Goal: Task Accomplishment & Management: Manage account settings

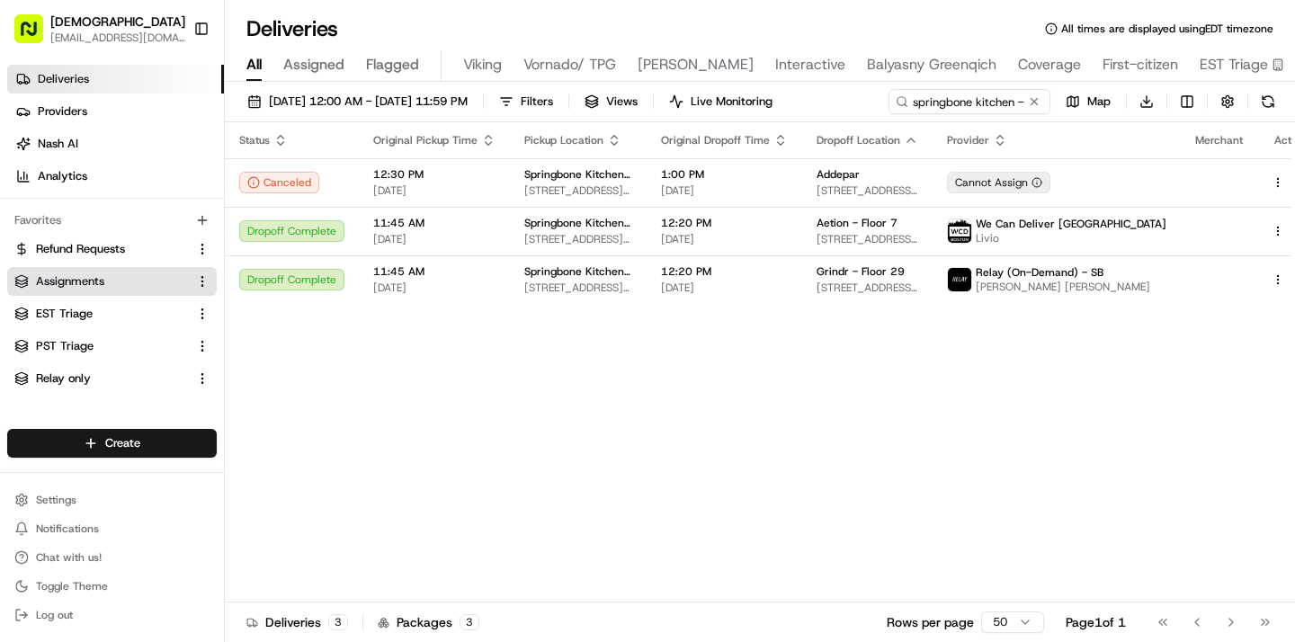
click at [125, 274] on link "Assignments" at bounding box center [101, 281] width 174 height 16
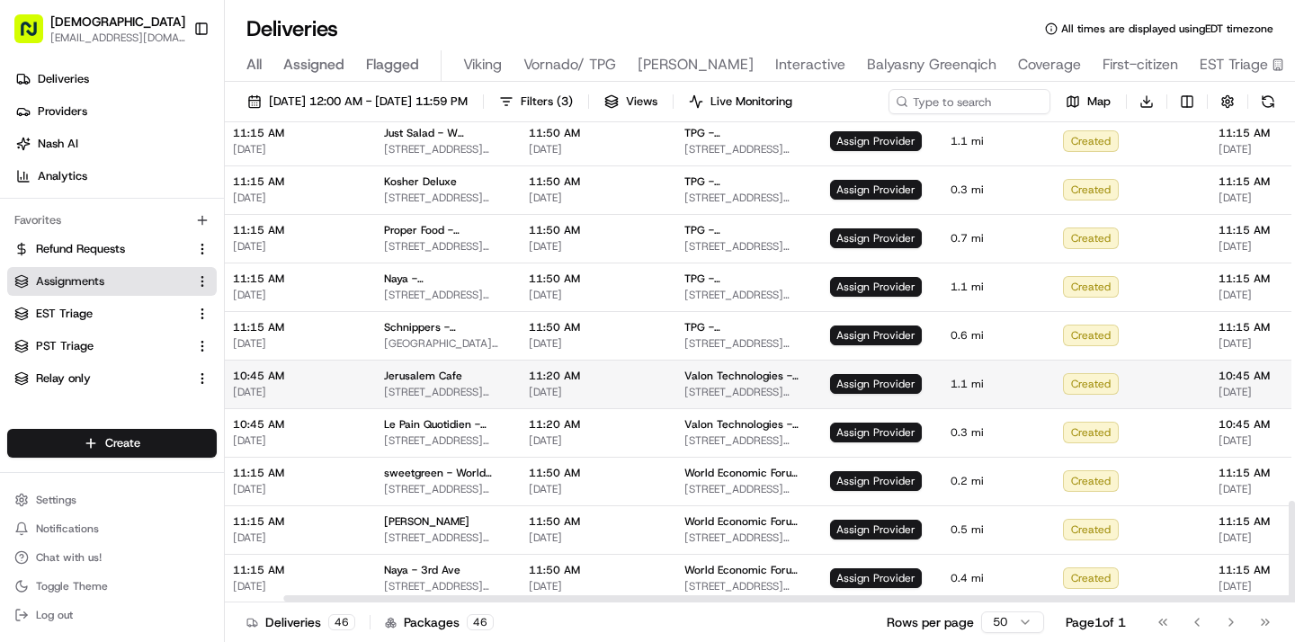
scroll to position [1790, 318]
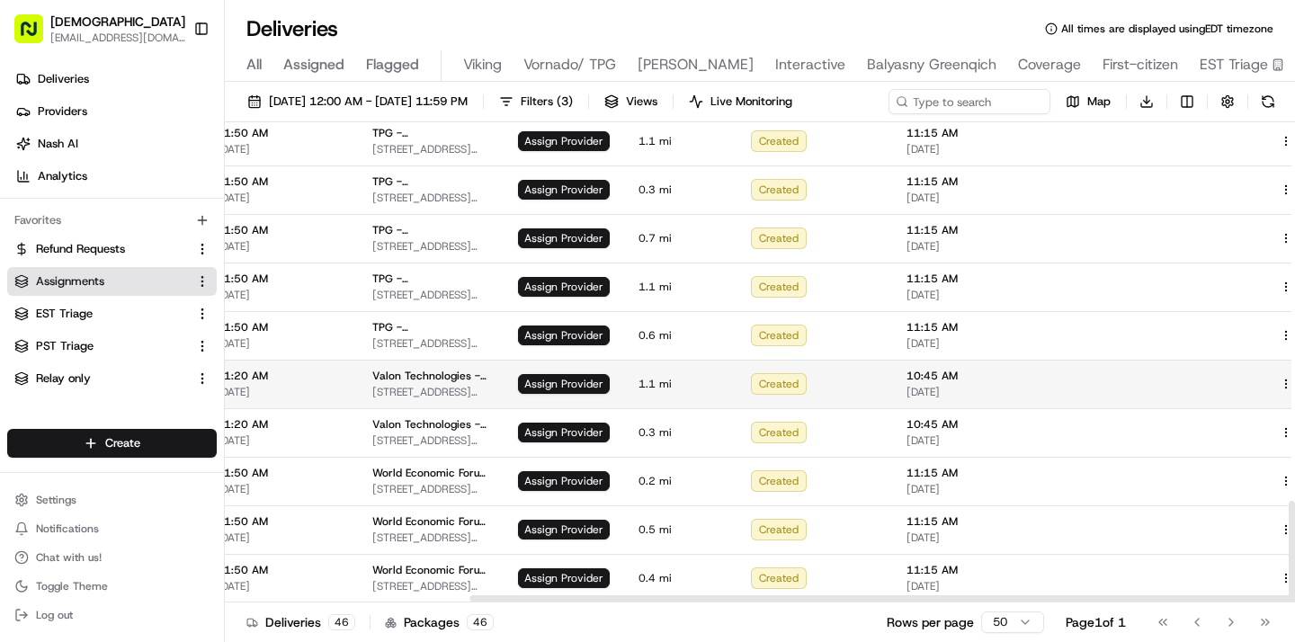
click at [1294, 380] on button at bounding box center [1307, 384] width 22 height 22
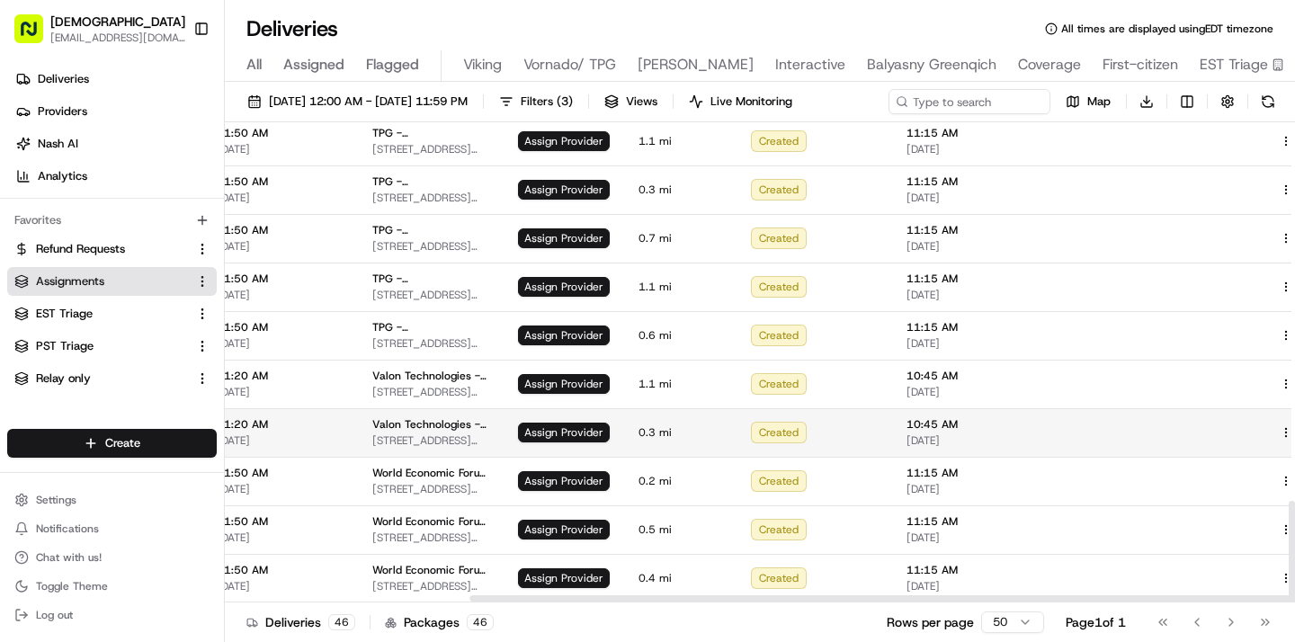
click at [1294, 434] on button at bounding box center [1307, 433] width 22 height 22
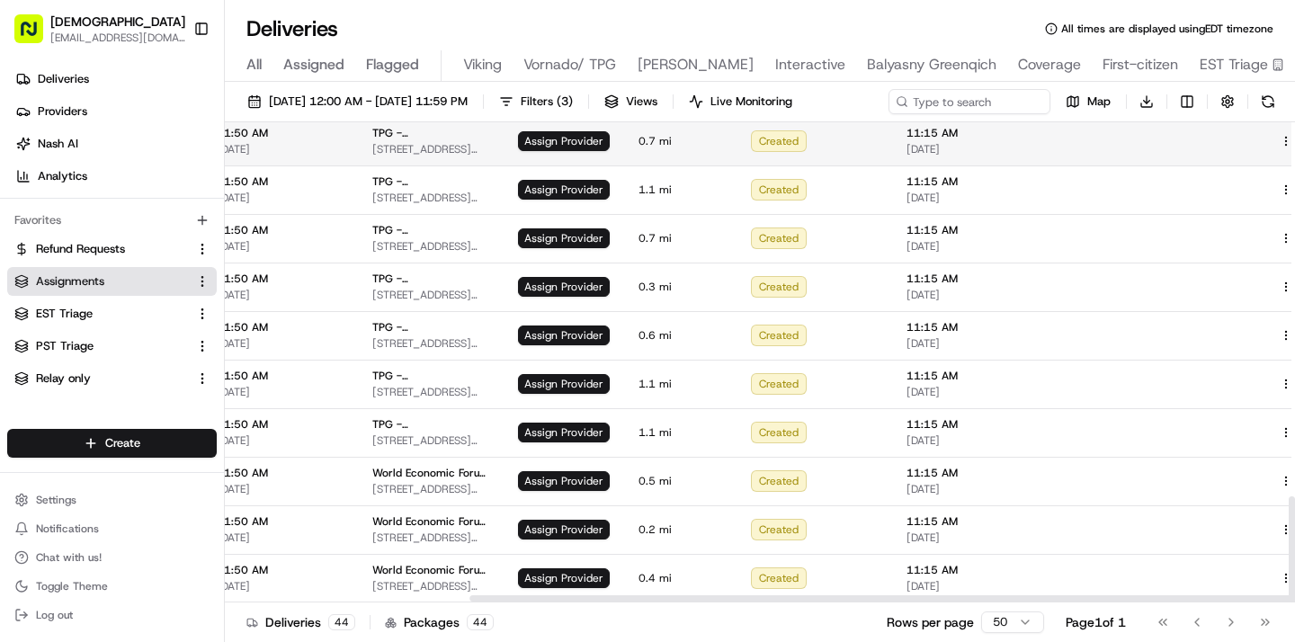
scroll to position [1693, 318]
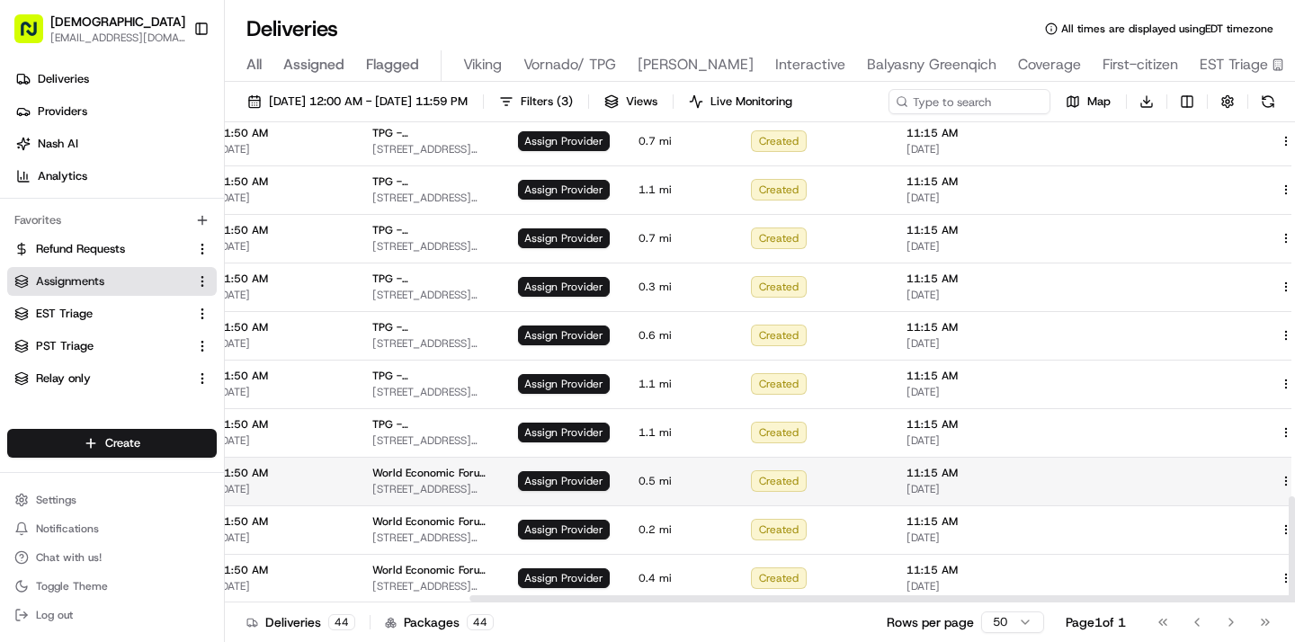
click at [1294, 482] on button at bounding box center [1307, 481] width 22 height 22
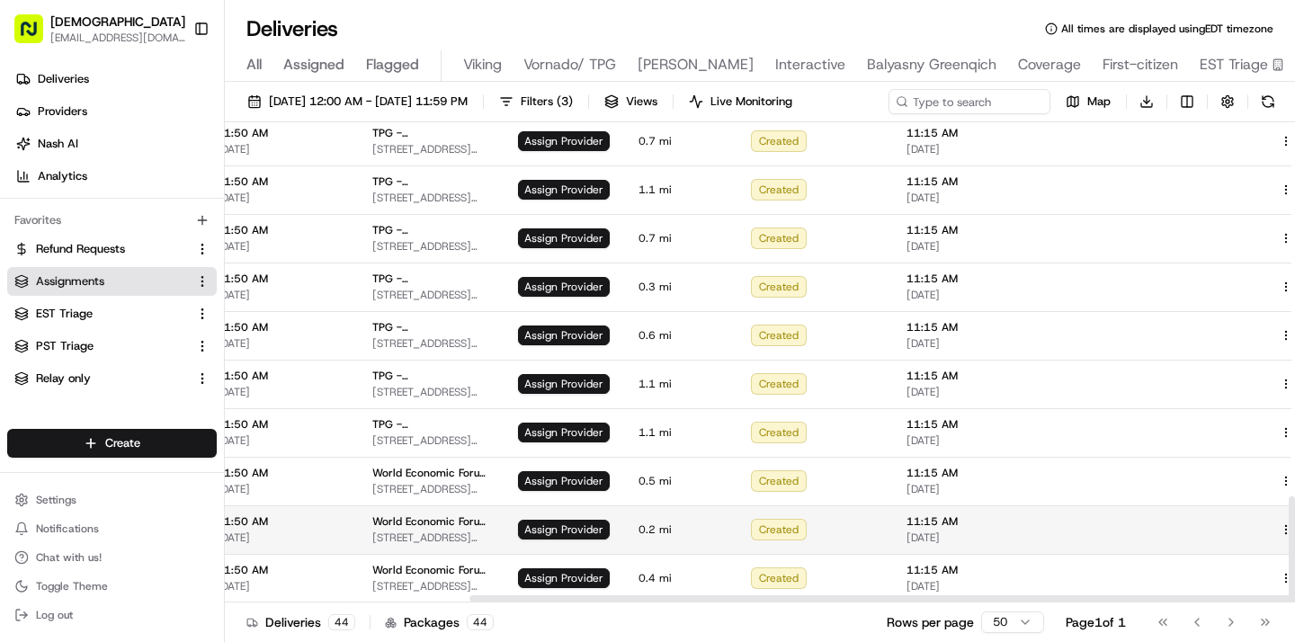
click at [1294, 523] on button at bounding box center [1307, 530] width 22 height 22
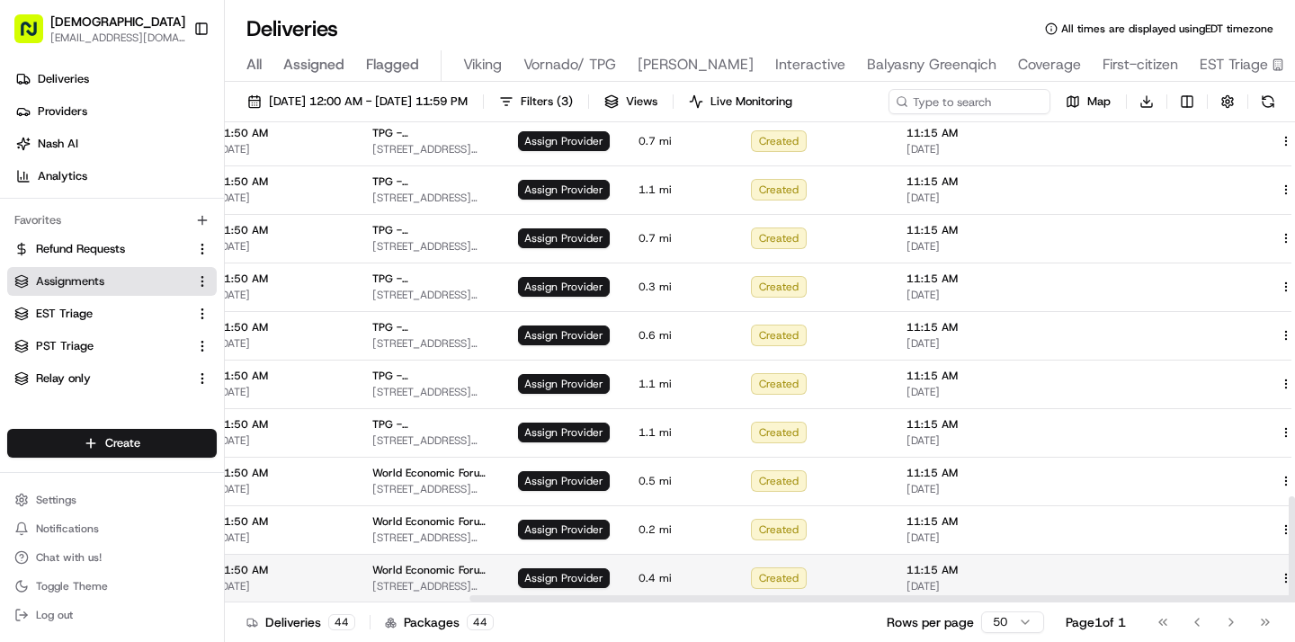
click at [1294, 582] on button at bounding box center [1307, 579] width 22 height 22
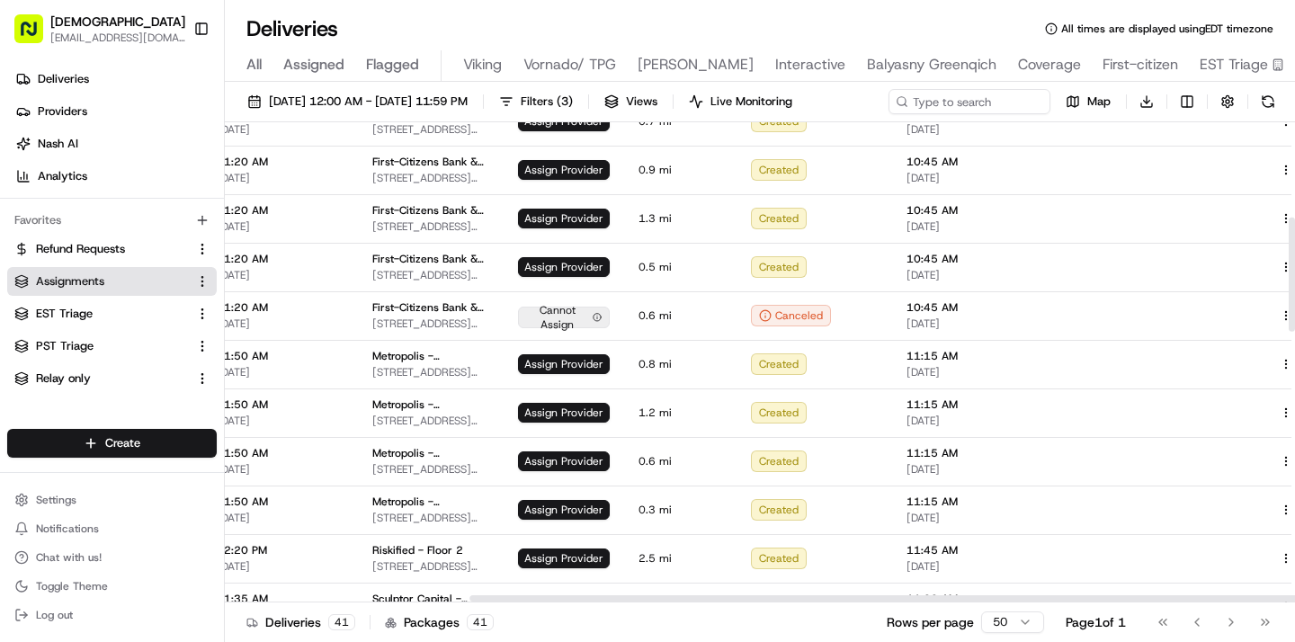
scroll to position [407, 318]
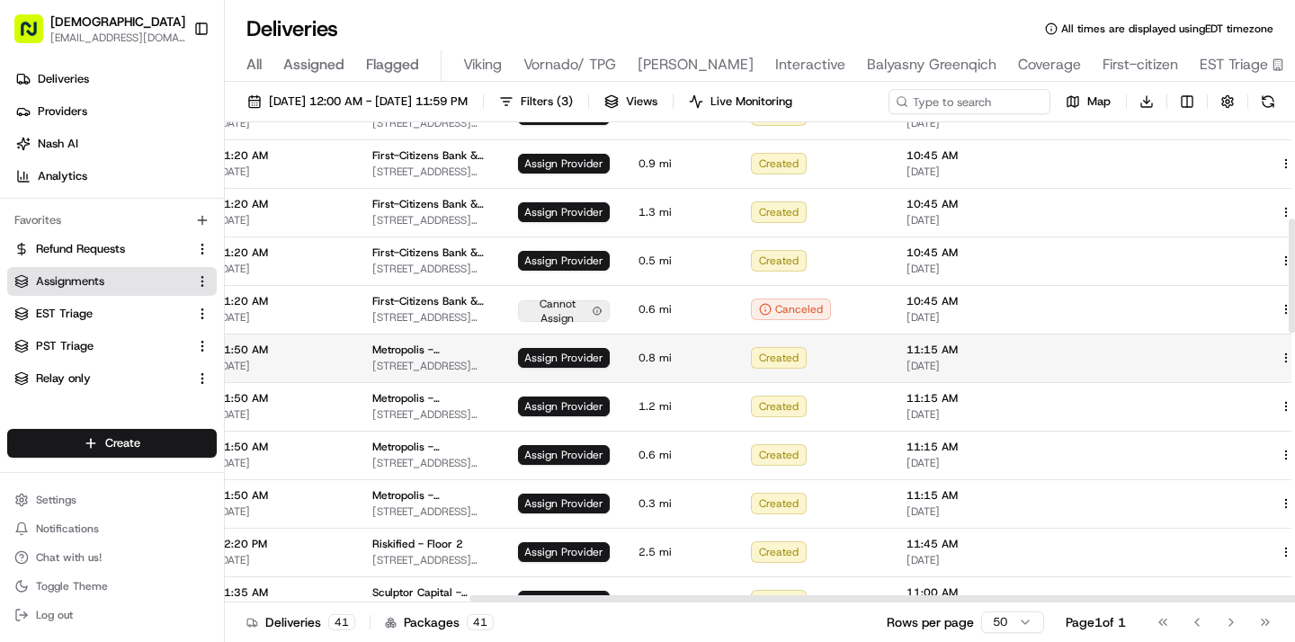
click at [1294, 355] on button at bounding box center [1307, 358] width 22 height 22
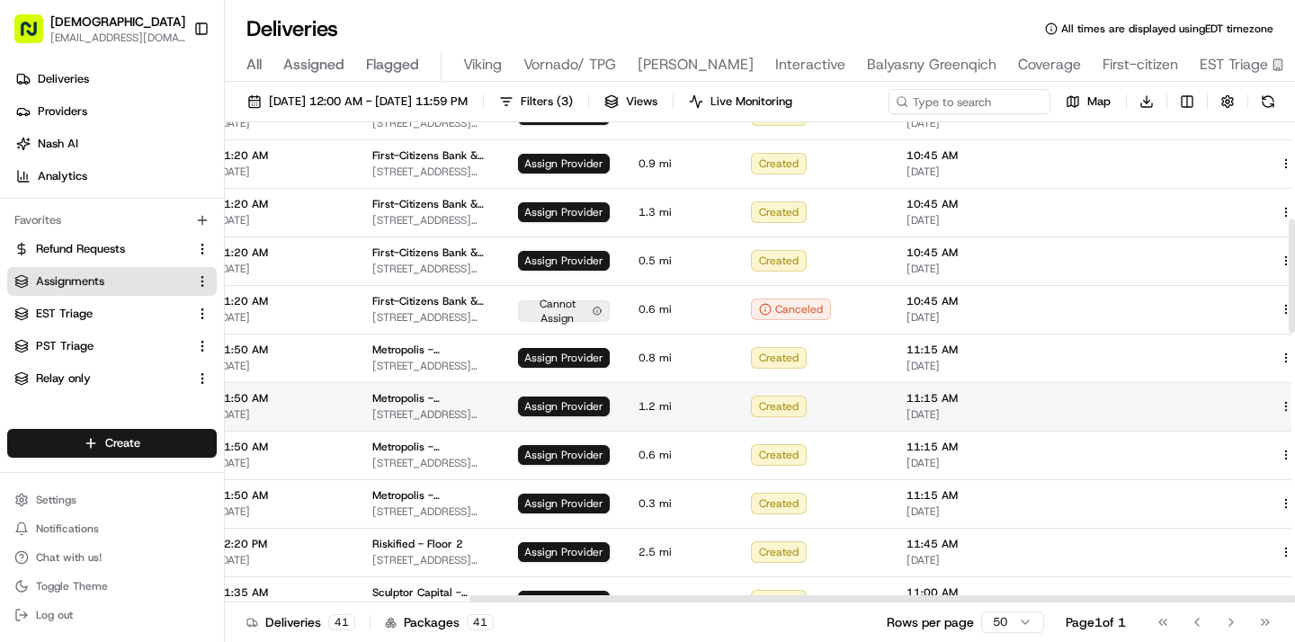
click at [1294, 411] on button at bounding box center [1307, 407] width 22 height 22
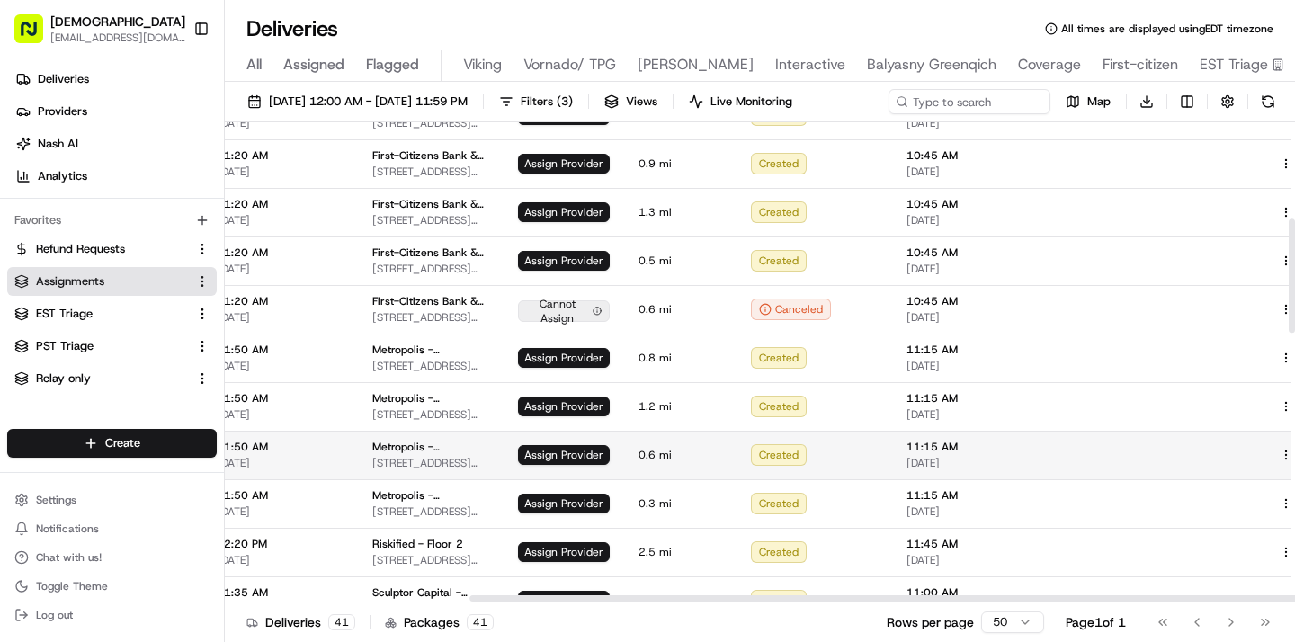
click at [1294, 456] on button at bounding box center [1307, 455] width 22 height 22
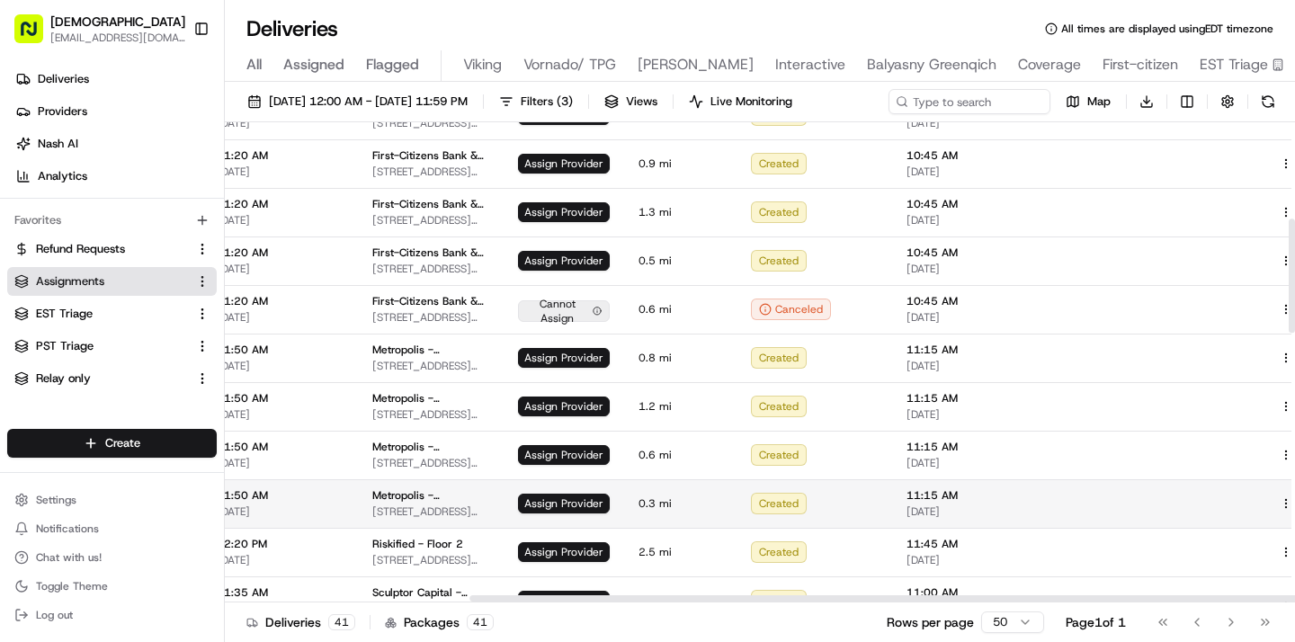
click at [1294, 497] on button at bounding box center [1307, 504] width 22 height 22
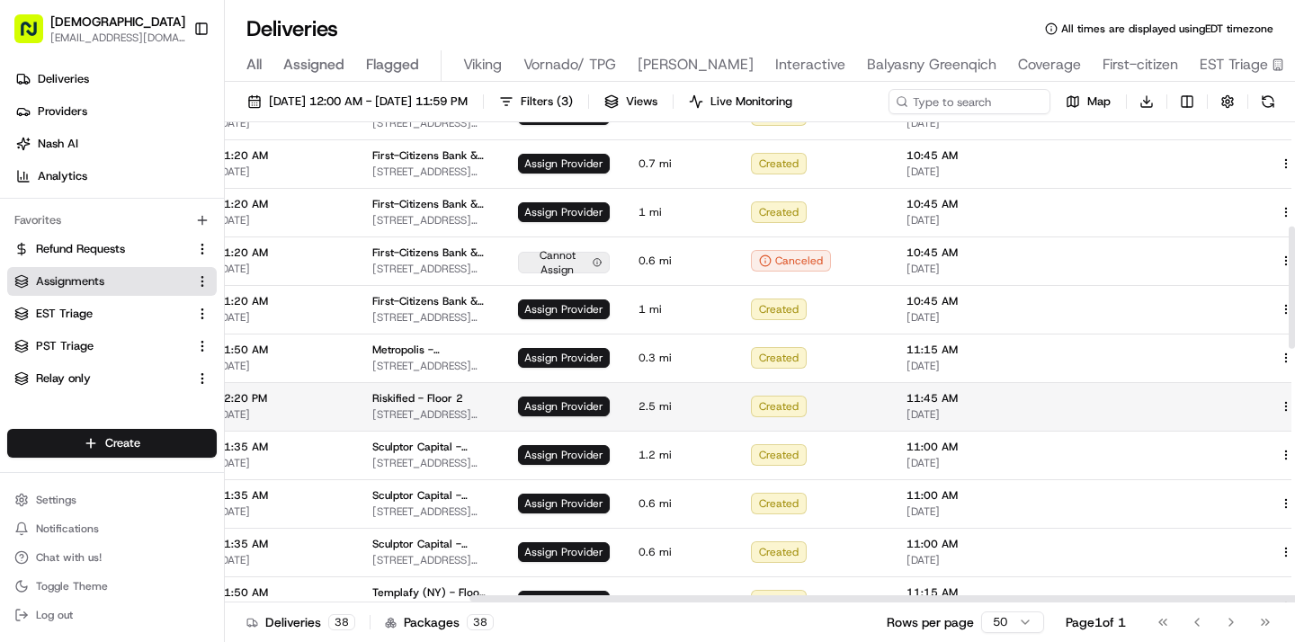
click at [1294, 402] on button at bounding box center [1307, 407] width 22 height 22
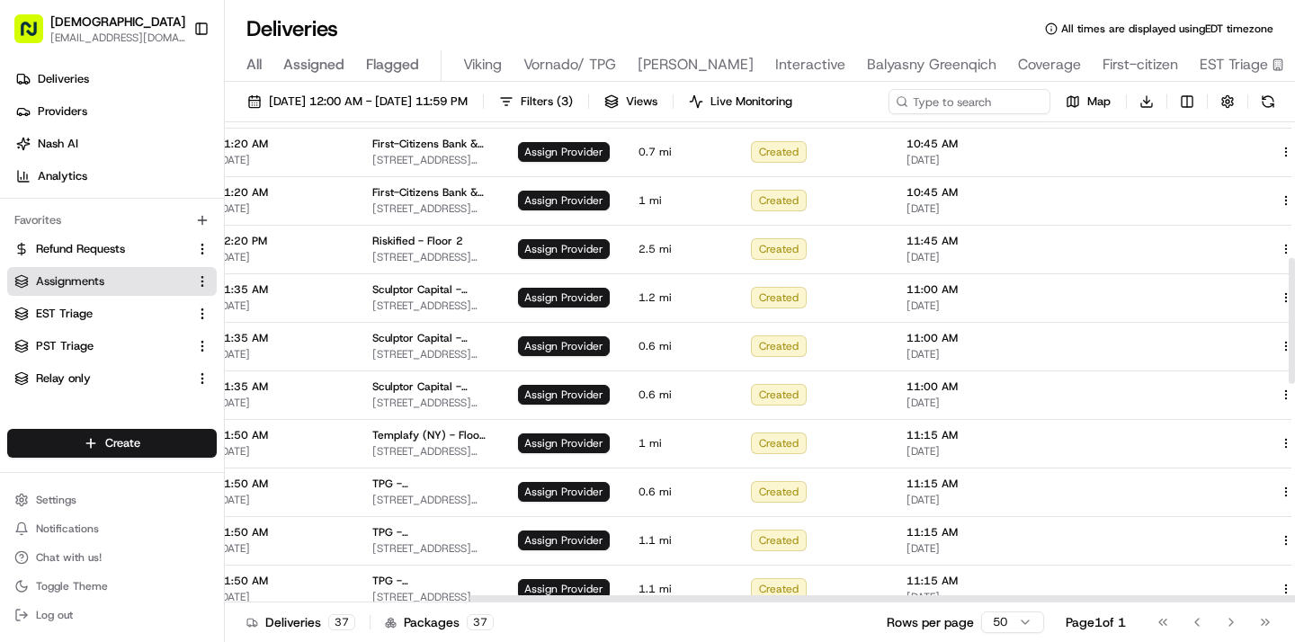
scroll to position [517, 318]
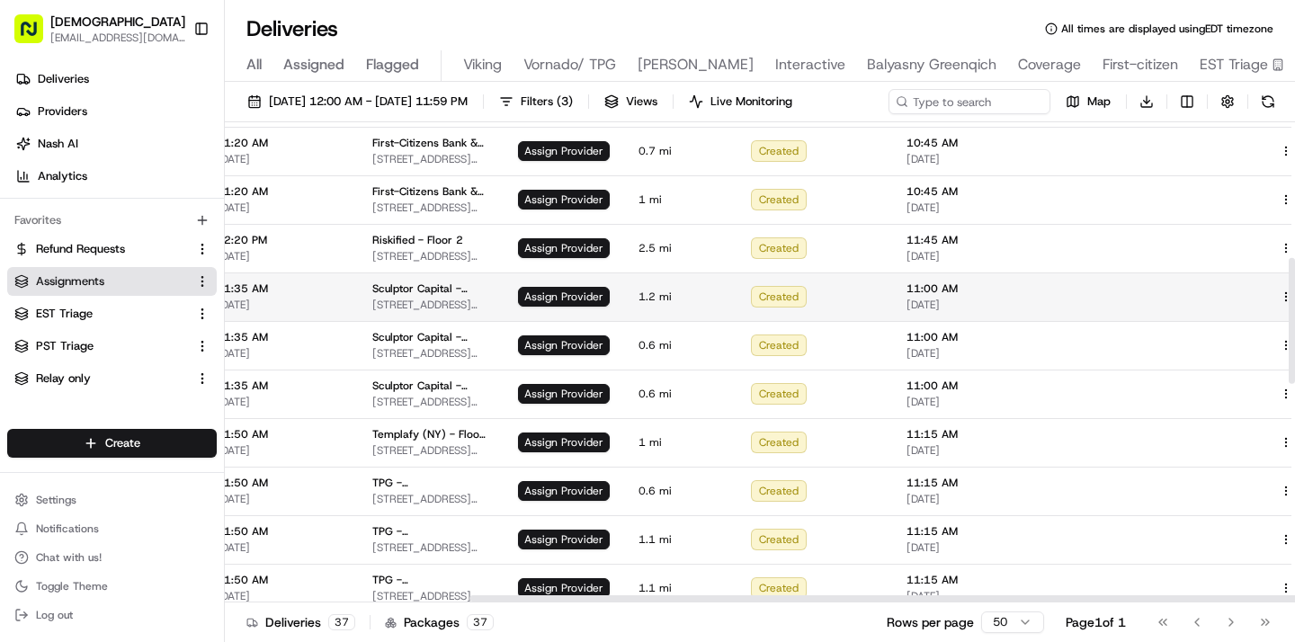
click at [1294, 292] on button at bounding box center [1307, 297] width 22 height 22
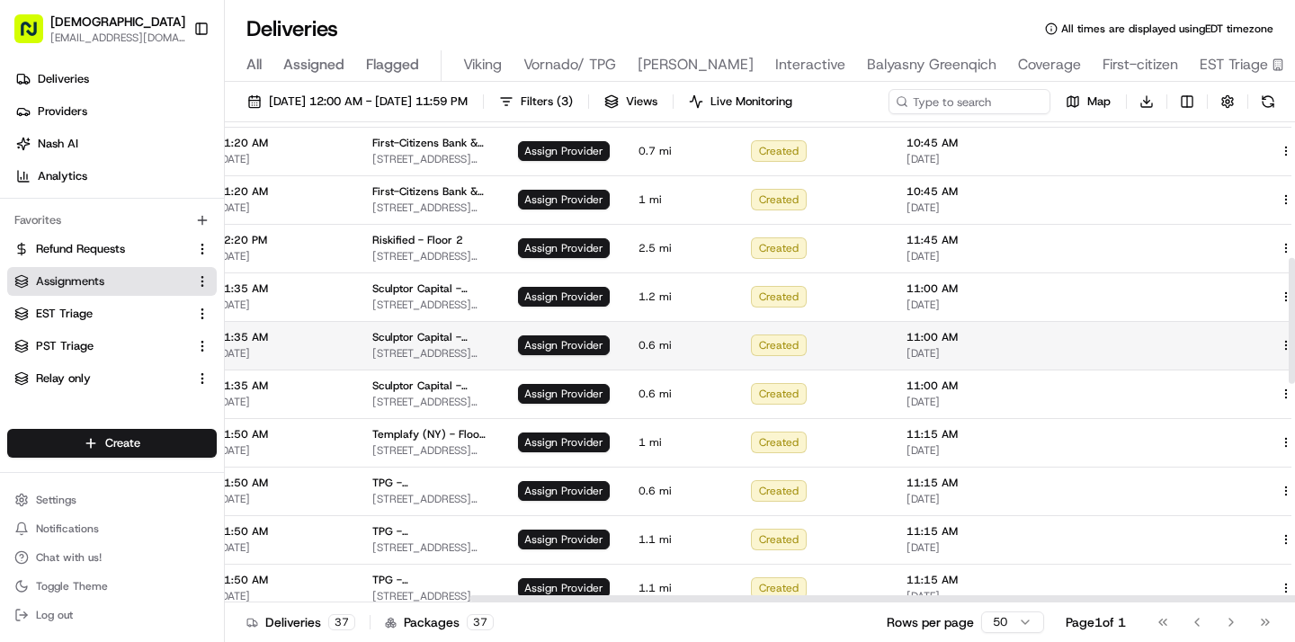
click at [1294, 341] on button at bounding box center [1307, 346] width 22 height 22
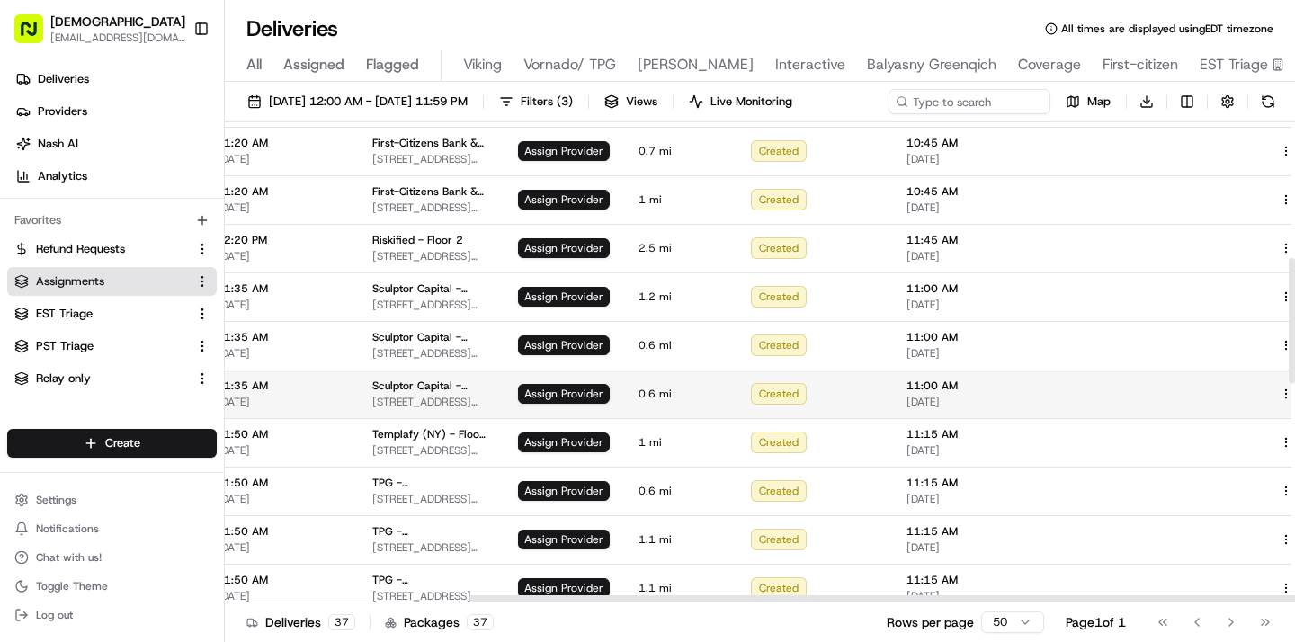
click at [1294, 383] on button at bounding box center [1307, 394] width 22 height 22
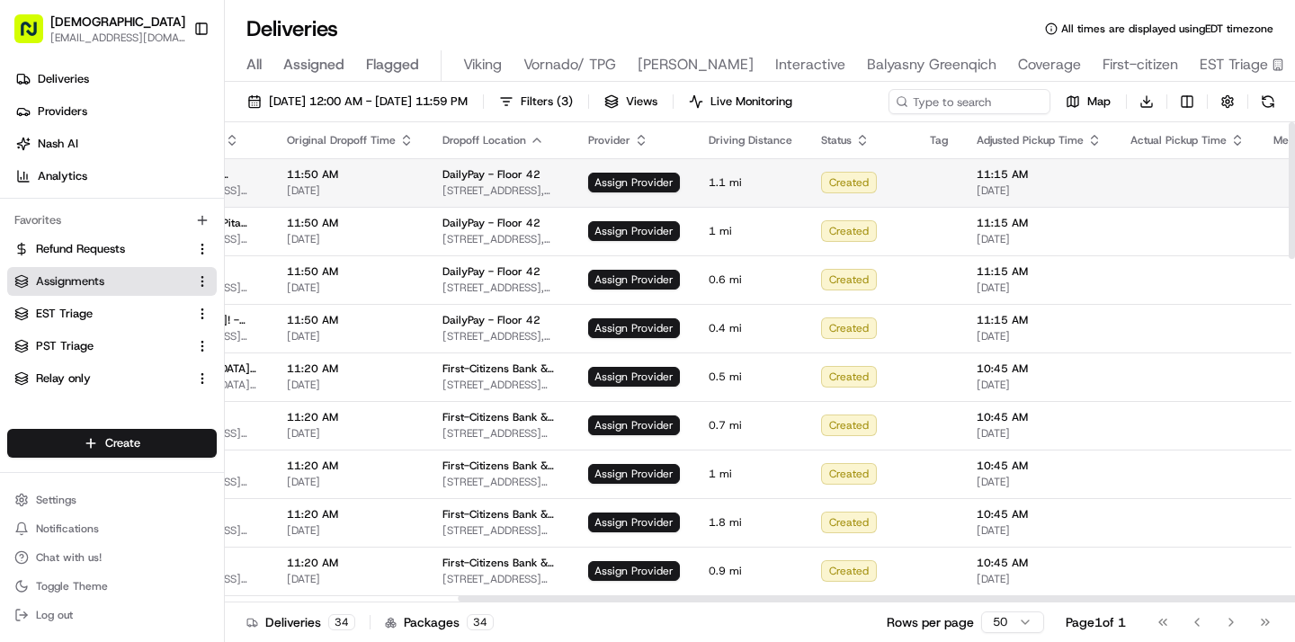
scroll to position [0, 318]
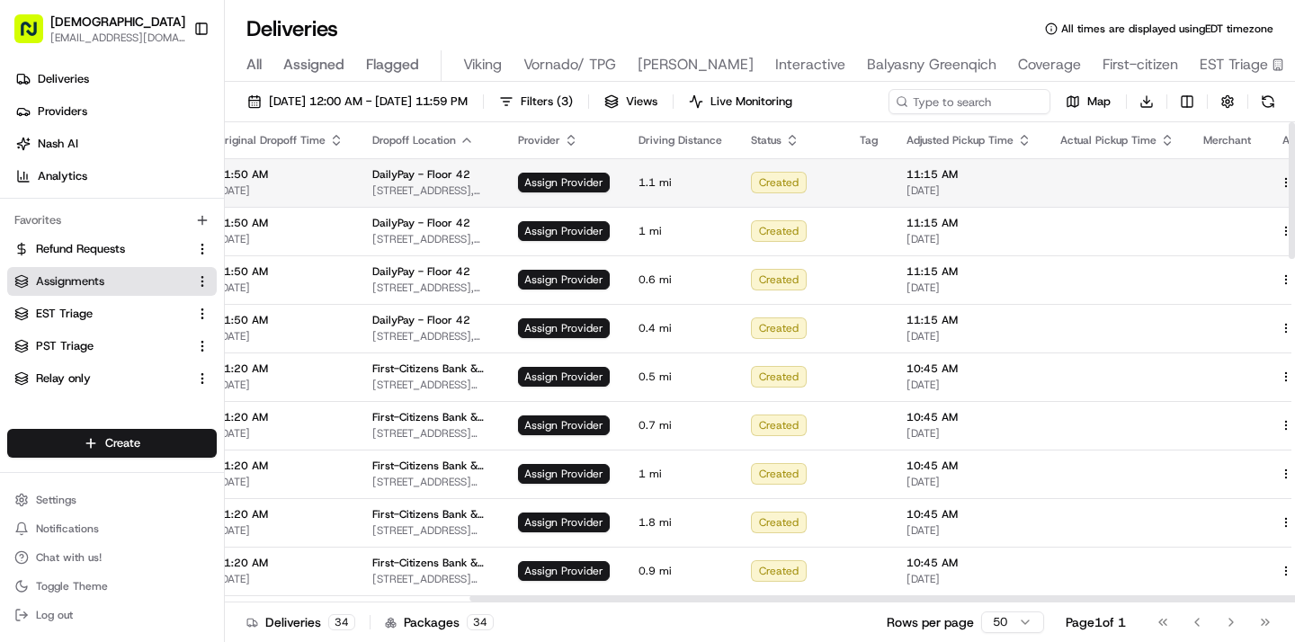
click at [1294, 184] on button at bounding box center [1307, 183] width 22 height 22
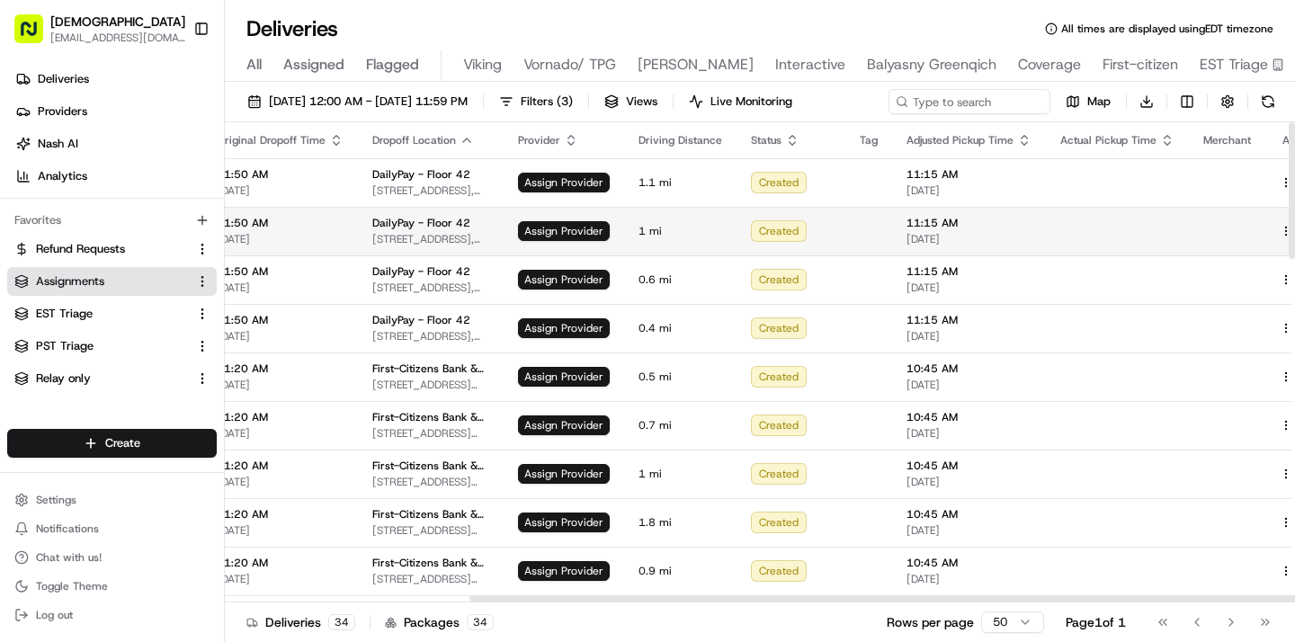
click at [1294, 230] on button at bounding box center [1307, 231] width 22 height 22
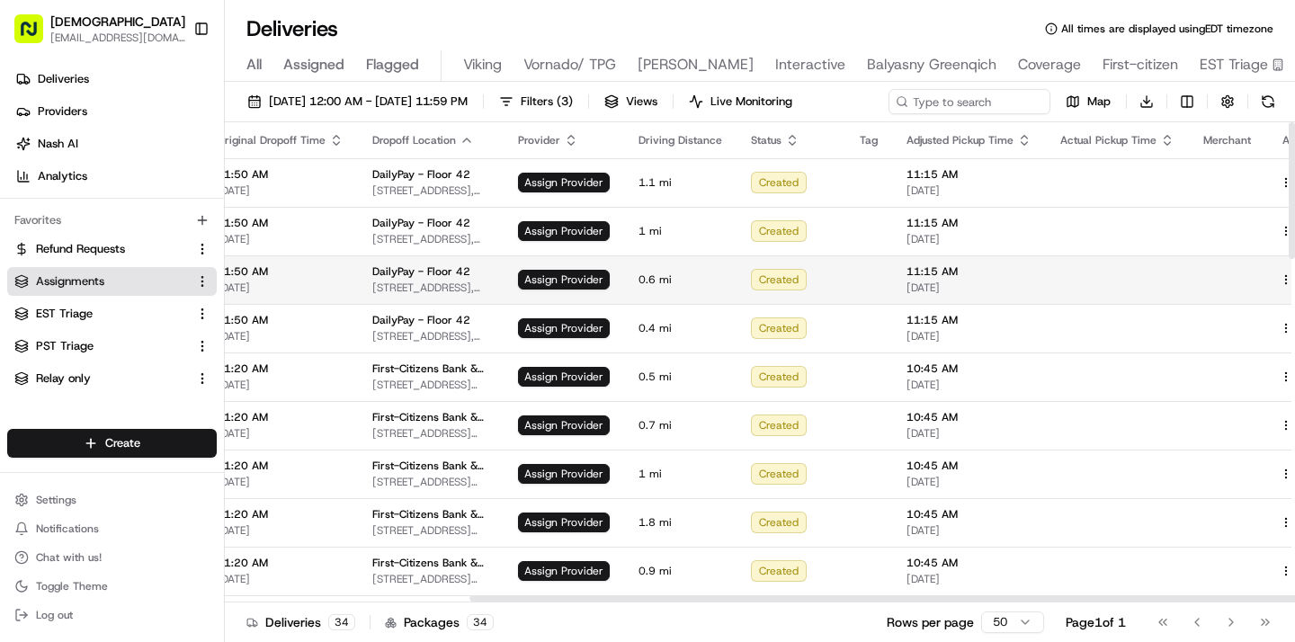
click at [1294, 270] on button at bounding box center [1307, 280] width 22 height 22
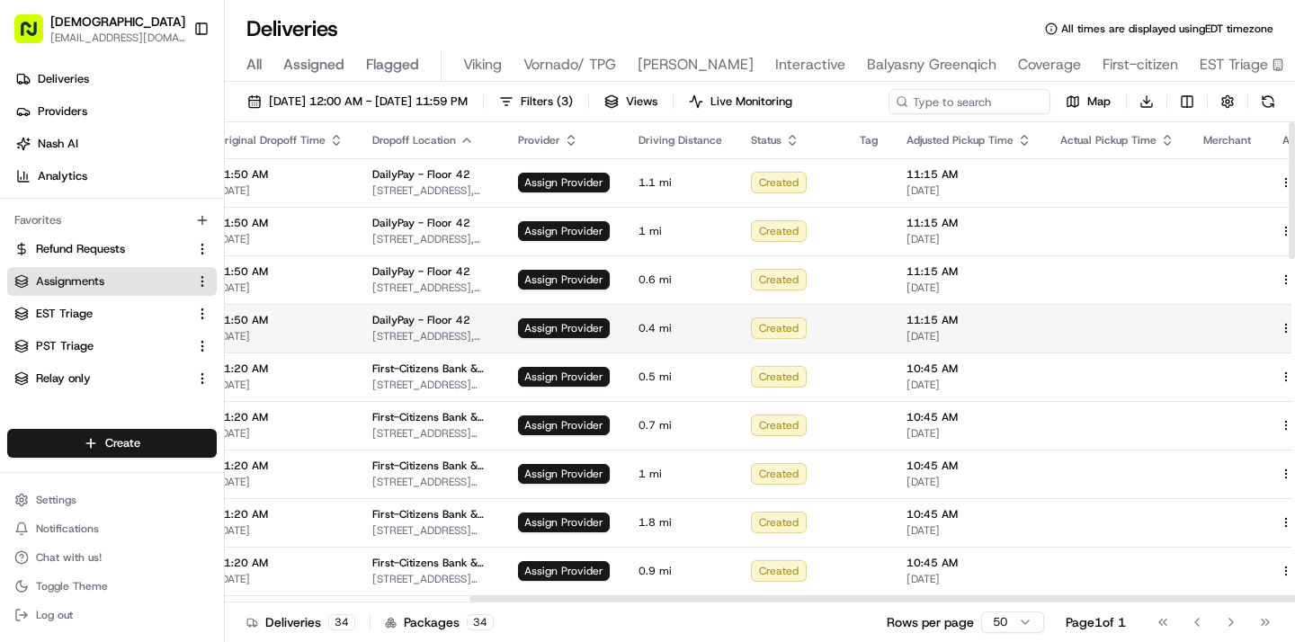
click at [1294, 324] on button at bounding box center [1307, 329] width 22 height 22
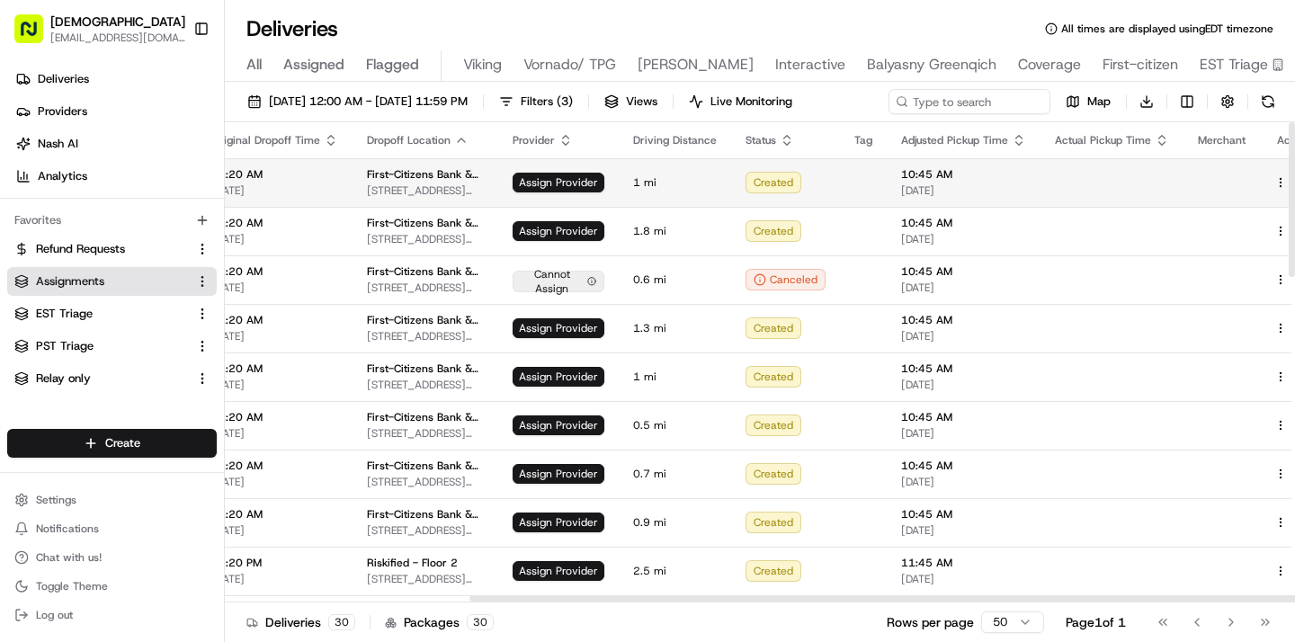
click at [1291, 182] on button at bounding box center [1302, 183] width 22 height 22
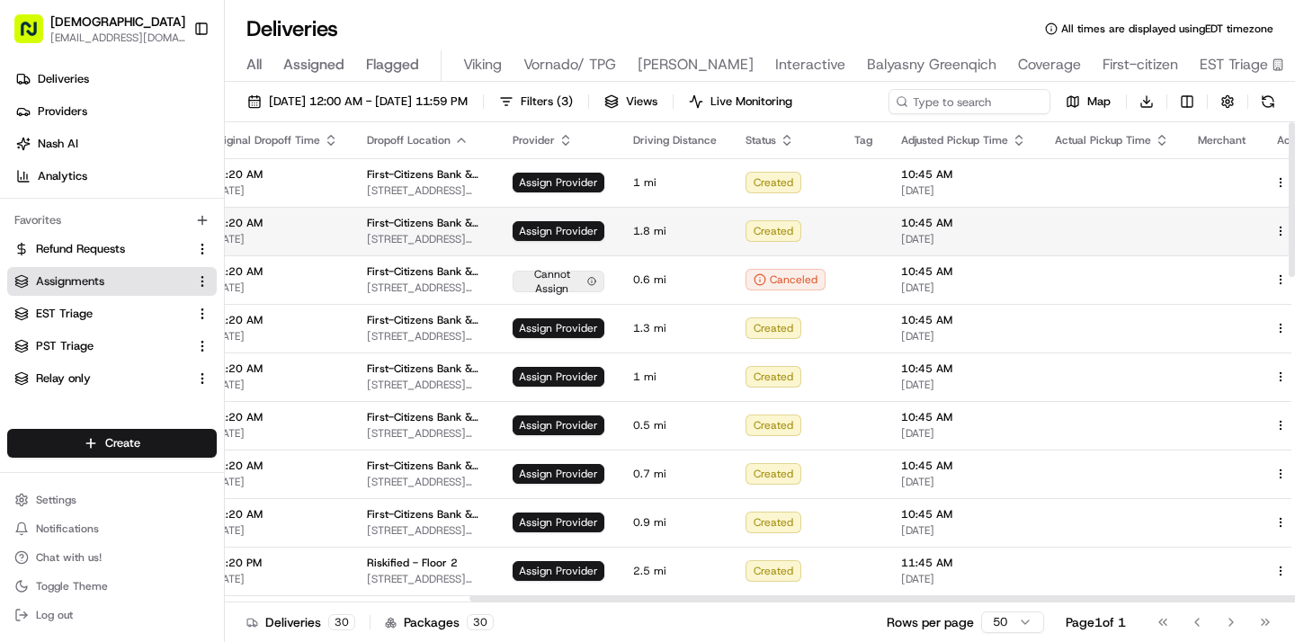
click at [1291, 228] on button at bounding box center [1302, 231] width 22 height 22
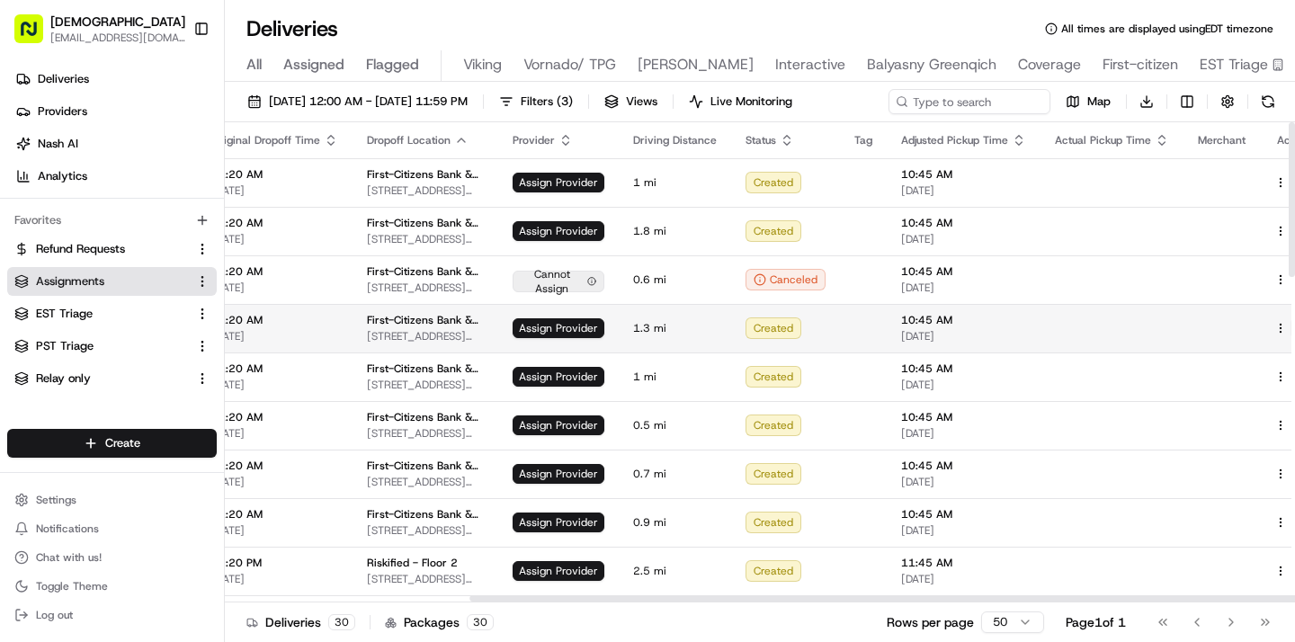
click at [1291, 329] on button at bounding box center [1302, 329] width 22 height 22
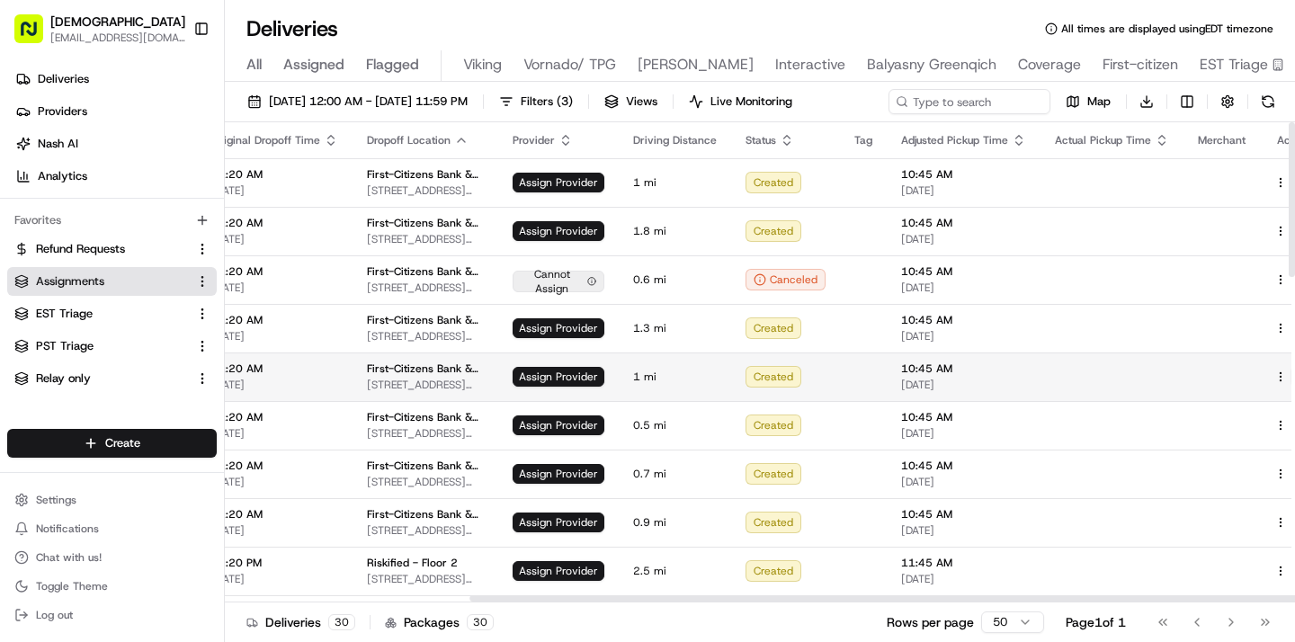
click at [1291, 374] on button at bounding box center [1302, 377] width 22 height 22
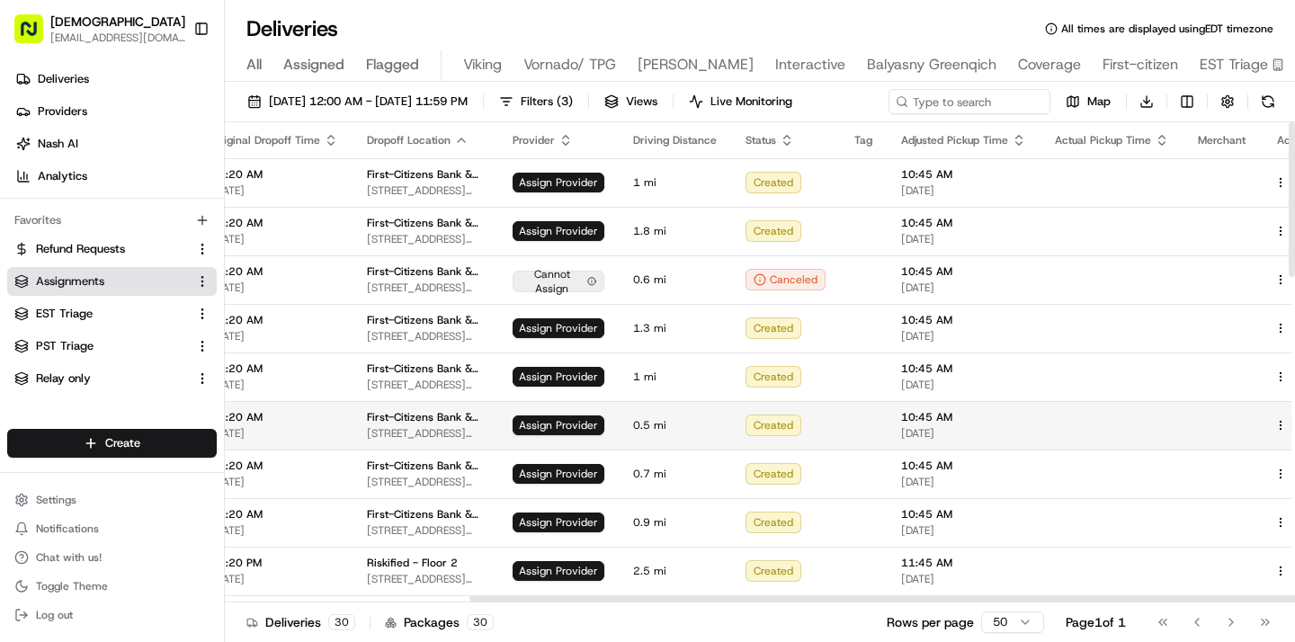
click at [1291, 420] on button at bounding box center [1302, 426] width 22 height 22
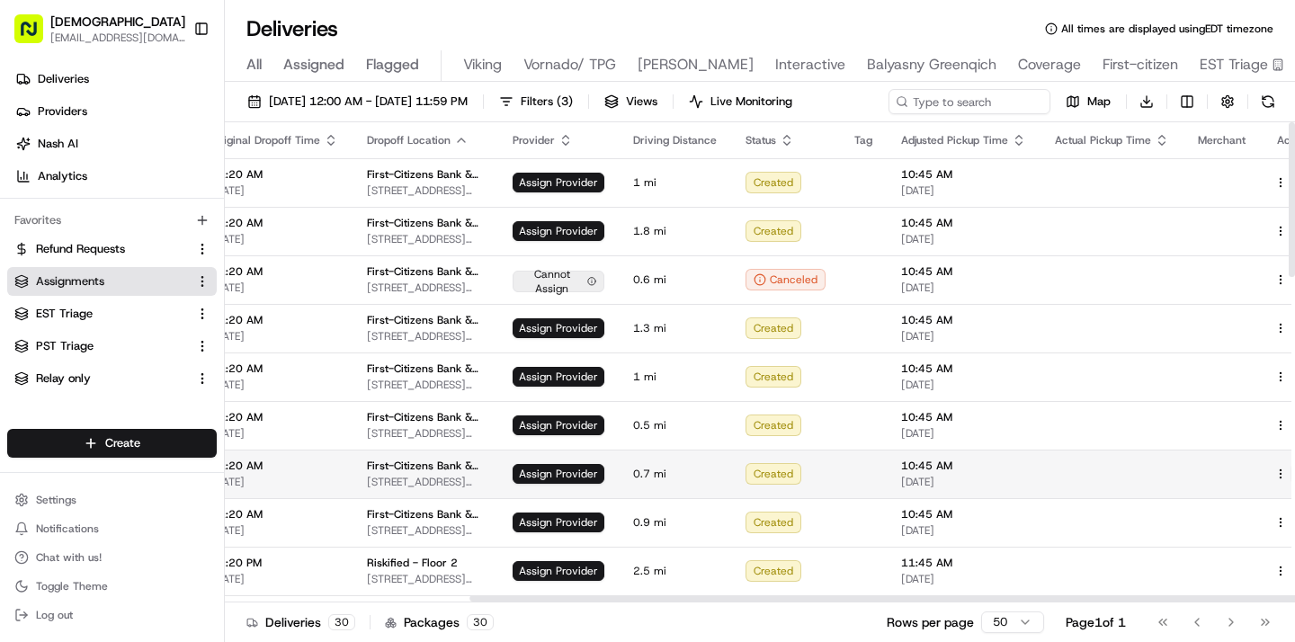
click at [1291, 470] on button at bounding box center [1302, 474] width 22 height 22
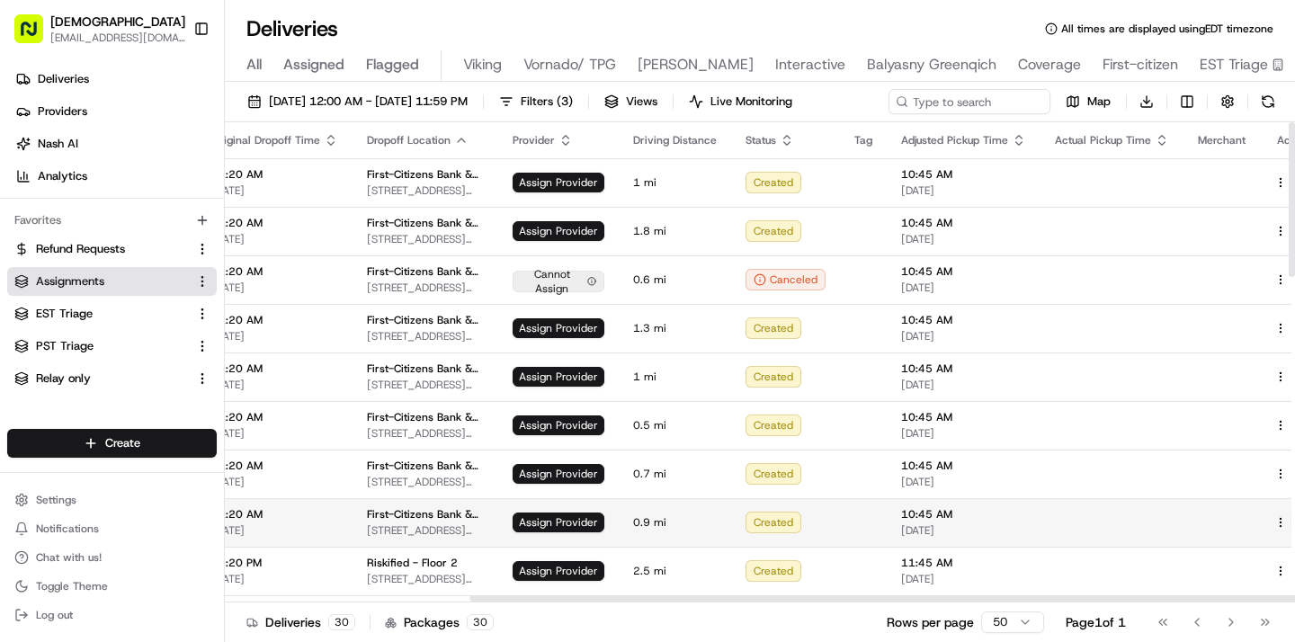
click at [1291, 521] on button at bounding box center [1302, 523] width 22 height 22
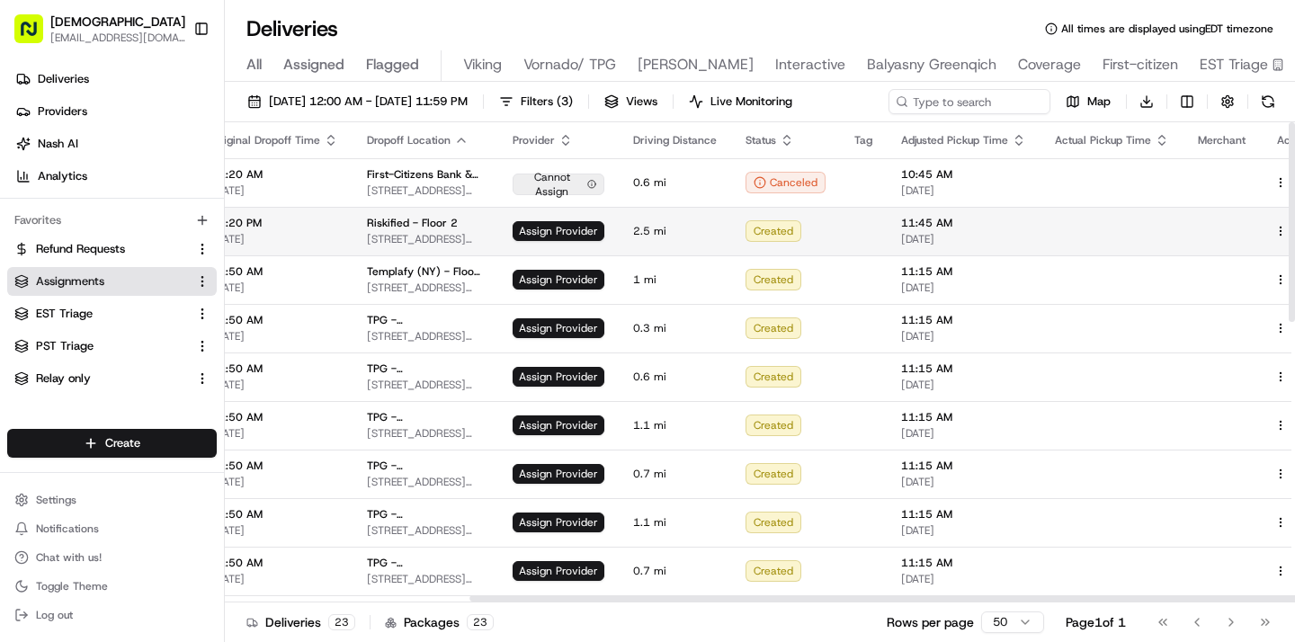
click at [440, 236] on span "[STREET_ADDRESS][US_STATE]" at bounding box center [425, 239] width 117 height 14
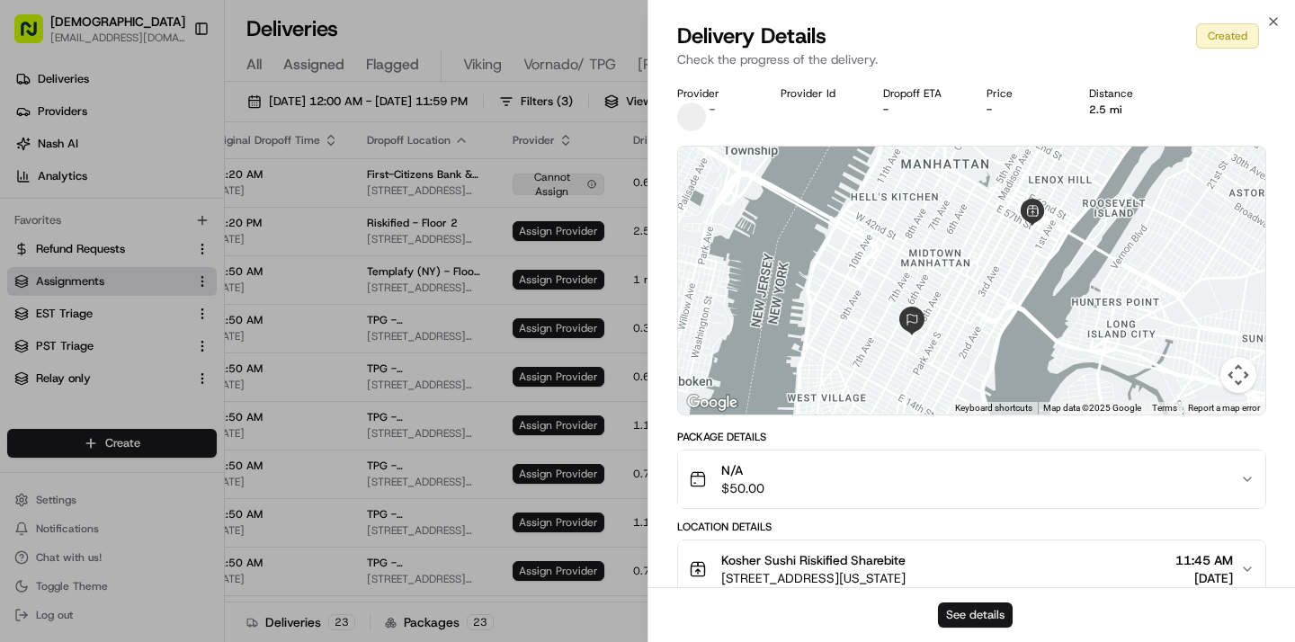
click at [947, 608] on button "See details" at bounding box center [975, 615] width 75 height 25
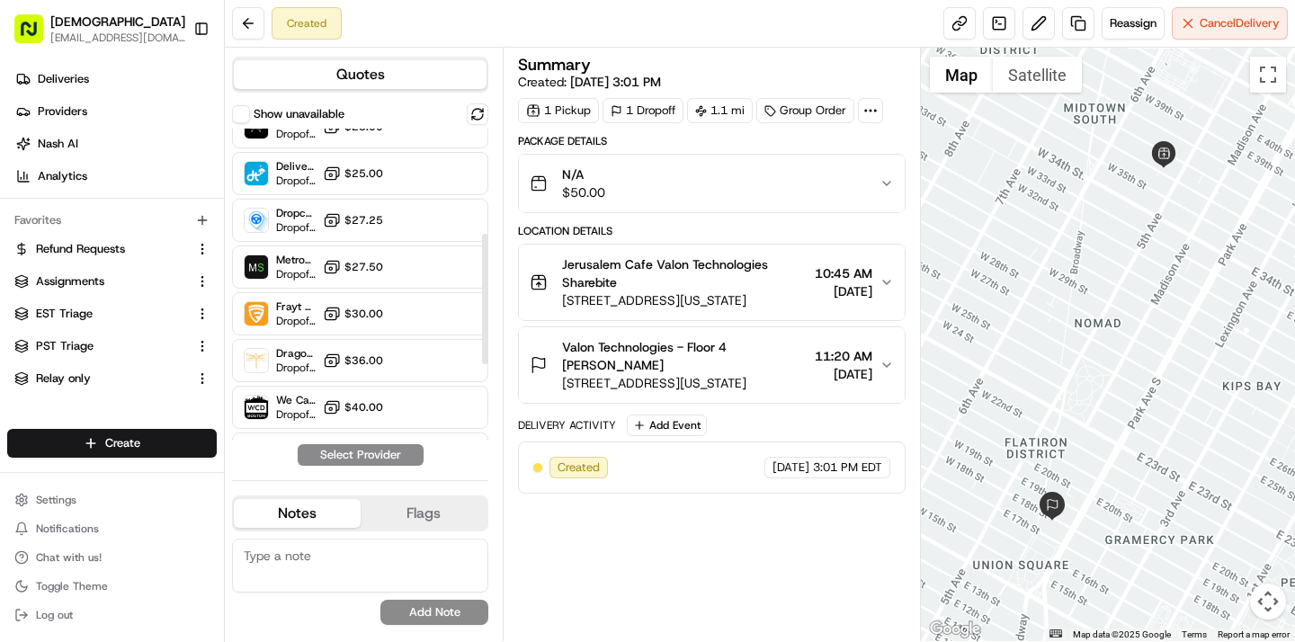
scroll to position [251, 0]
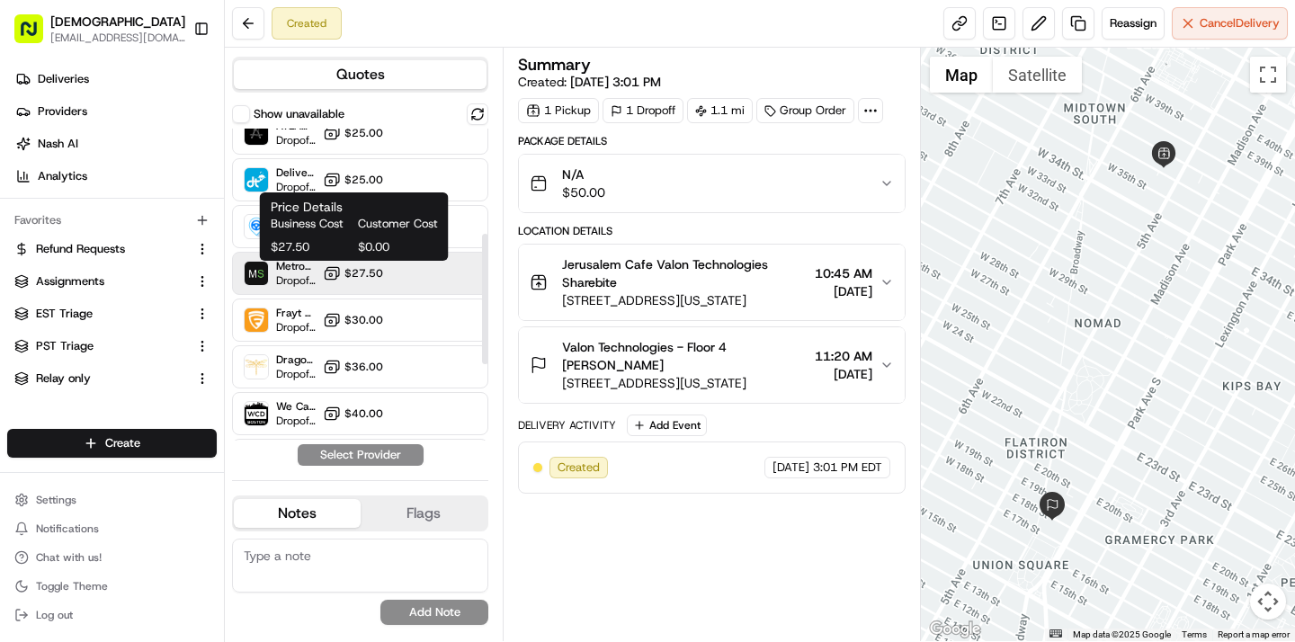
click at [338, 269] on icon at bounding box center [332, 273] width 18 height 18
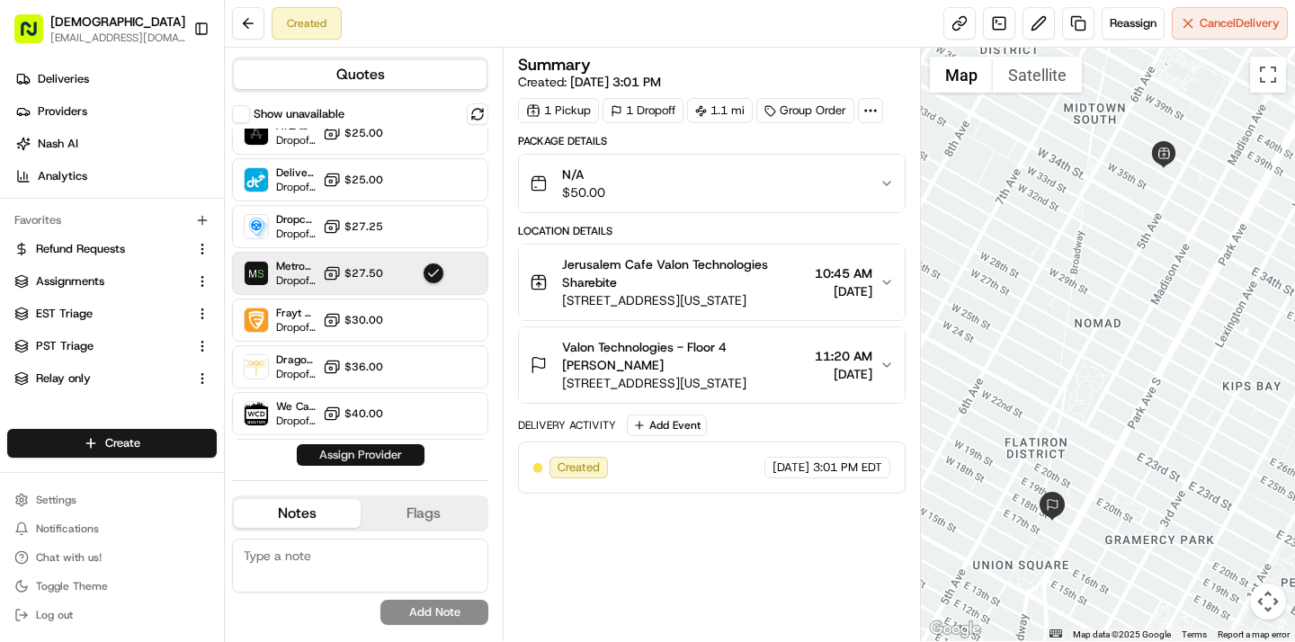
click at [336, 456] on button "Assign Provider" at bounding box center [361, 455] width 128 height 22
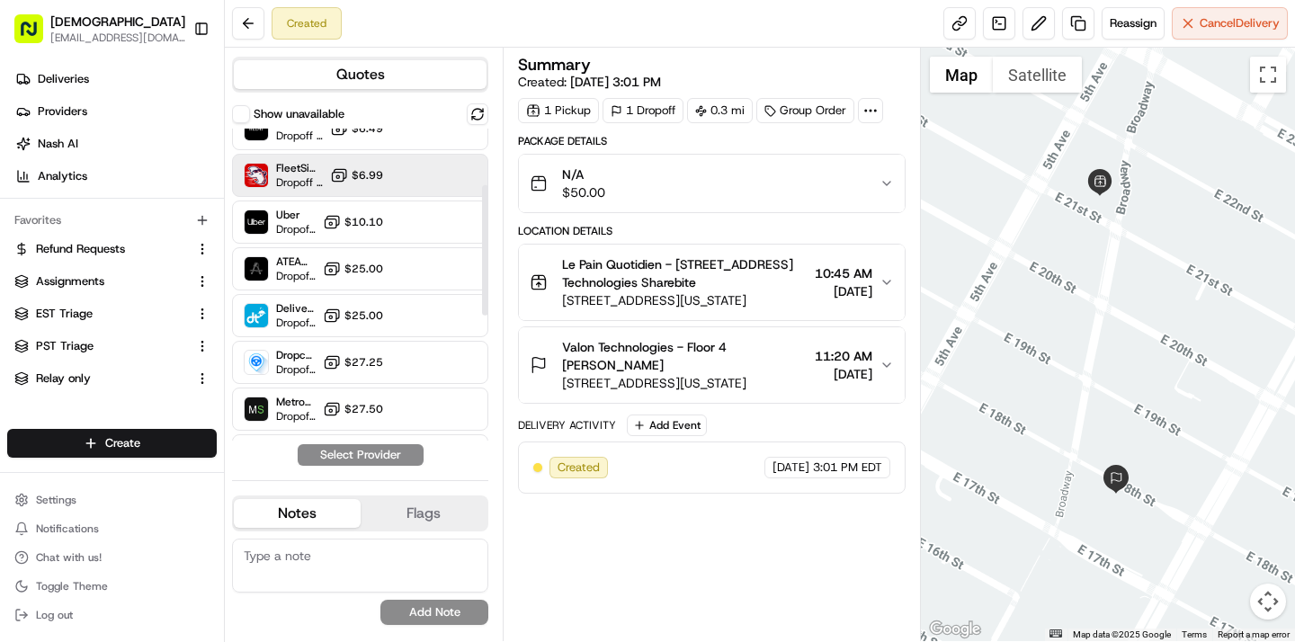
scroll to position [150, 0]
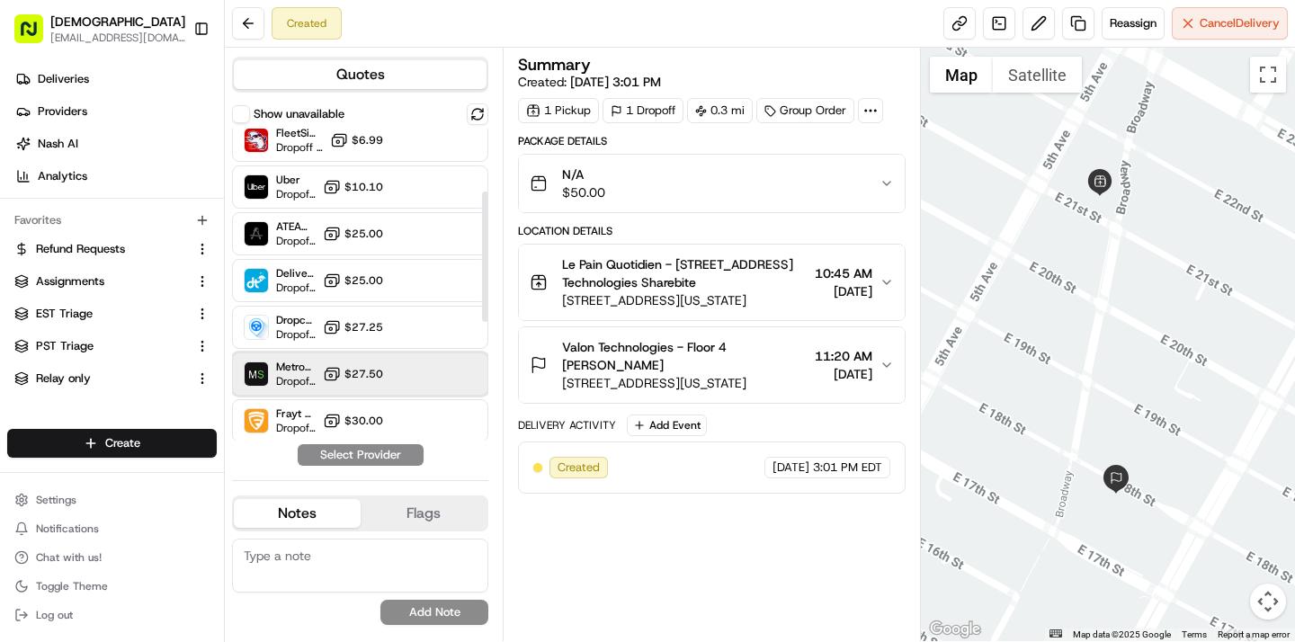
click at [309, 364] on span "MetroSpeedy (SB [GEOGRAPHIC_DATA])" at bounding box center [296, 367] width 40 height 14
click at [322, 451] on button "Assign Provider" at bounding box center [361, 455] width 128 height 22
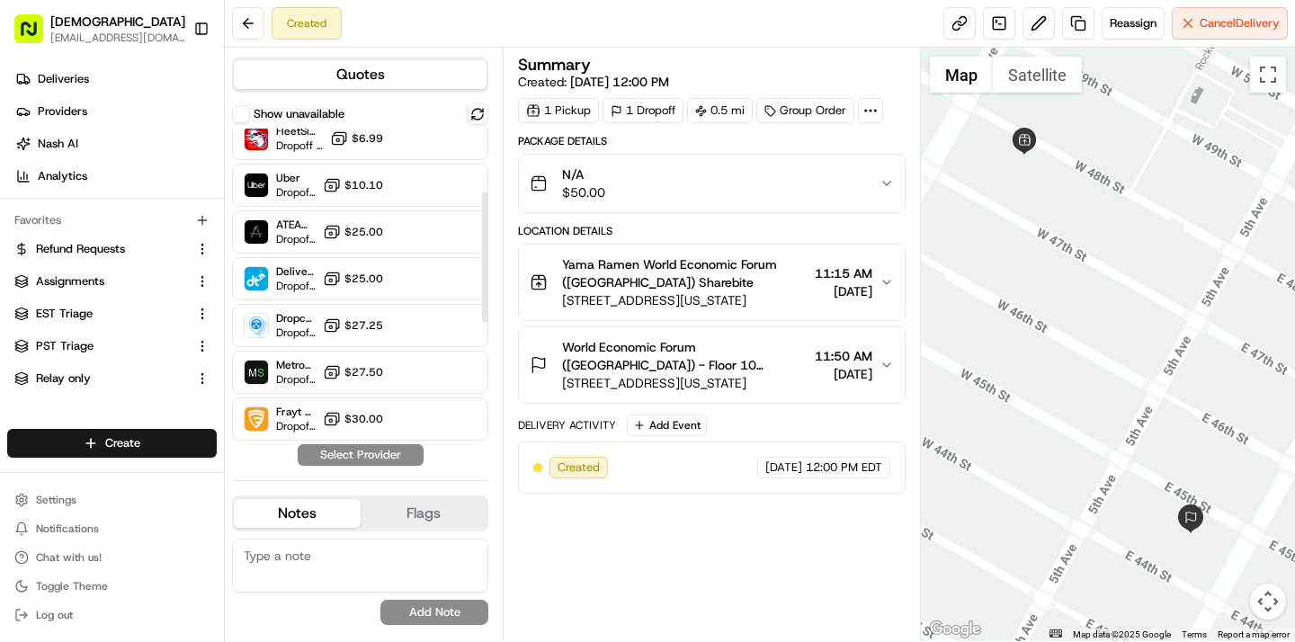
scroll to position [149, 0]
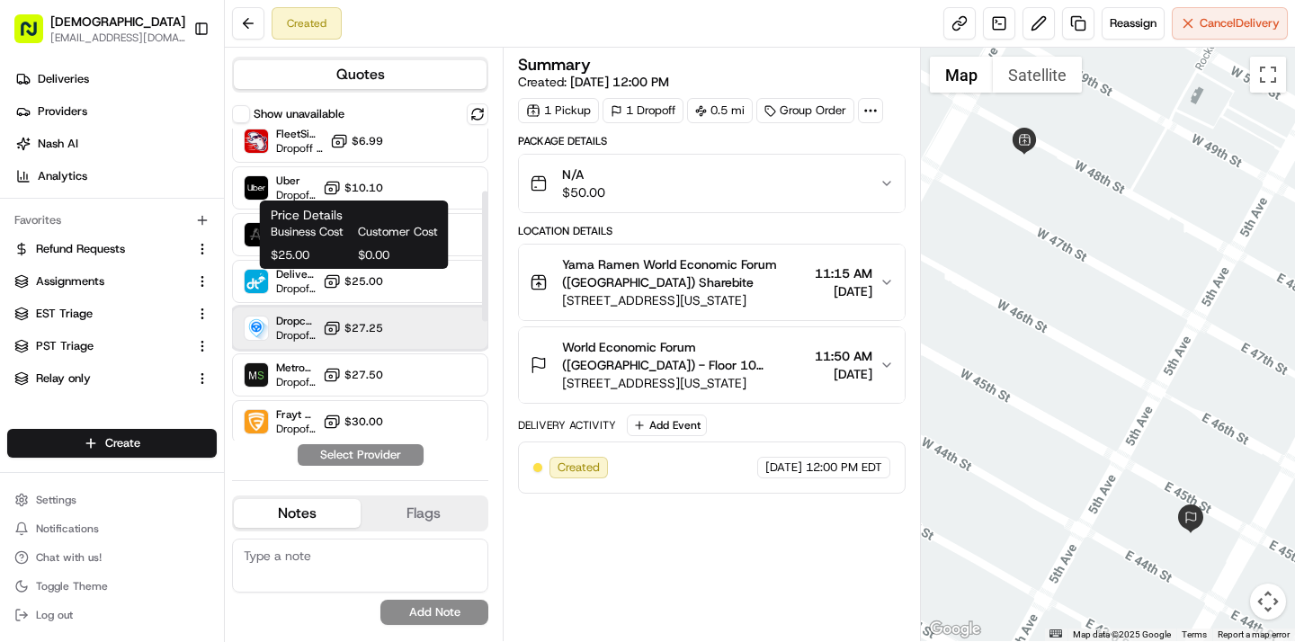
click at [362, 316] on div "Dropcar (NYC 1) Dropoff ETA 21 hours $27.25" at bounding box center [360, 328] width 256 height 43
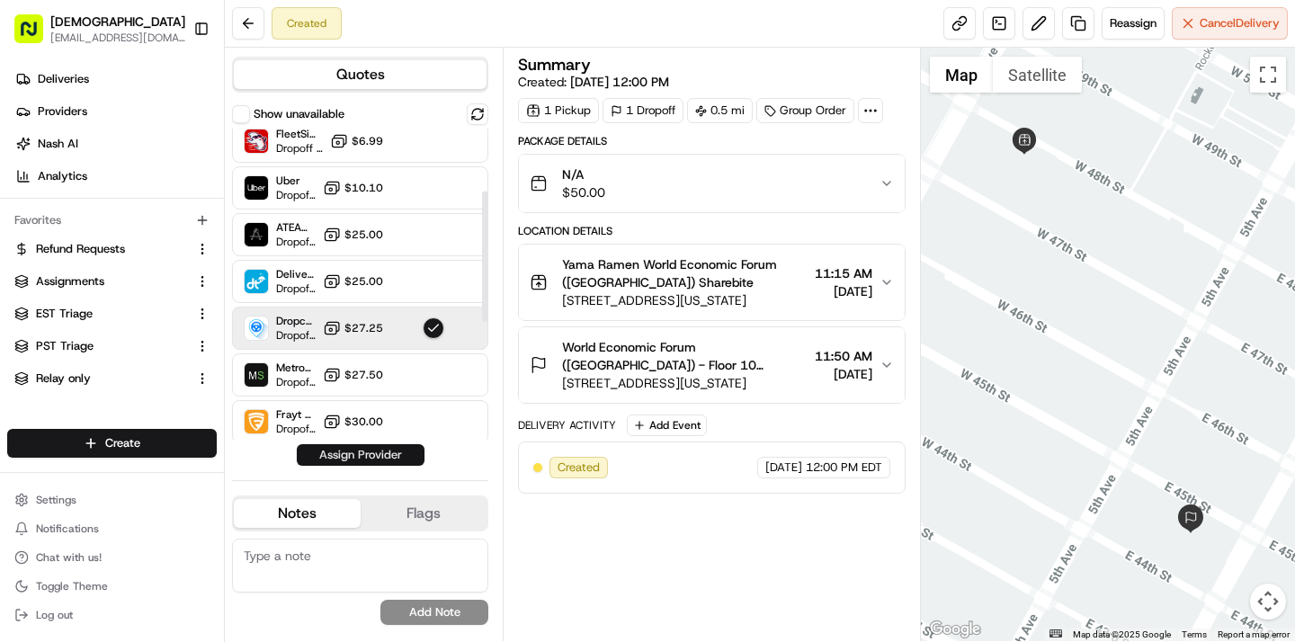
click at [366, 448] on button "Assign Provider" at bounding box center [361, 455] width 128 height 22
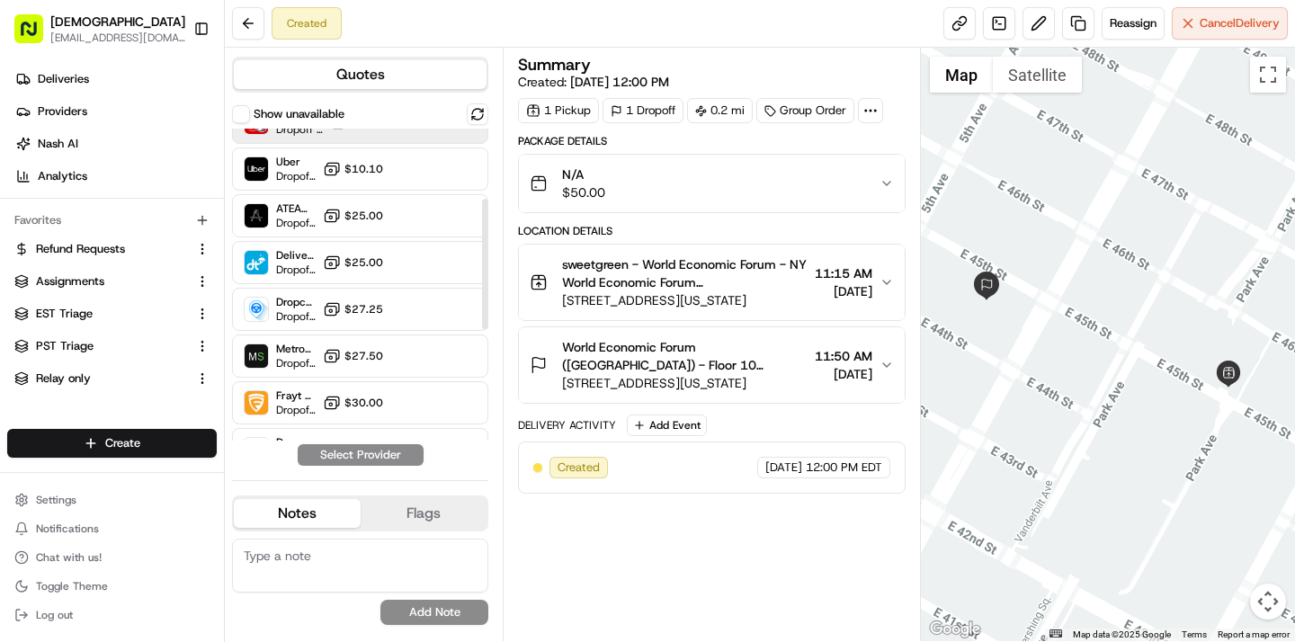
scroll to position [174, 0]
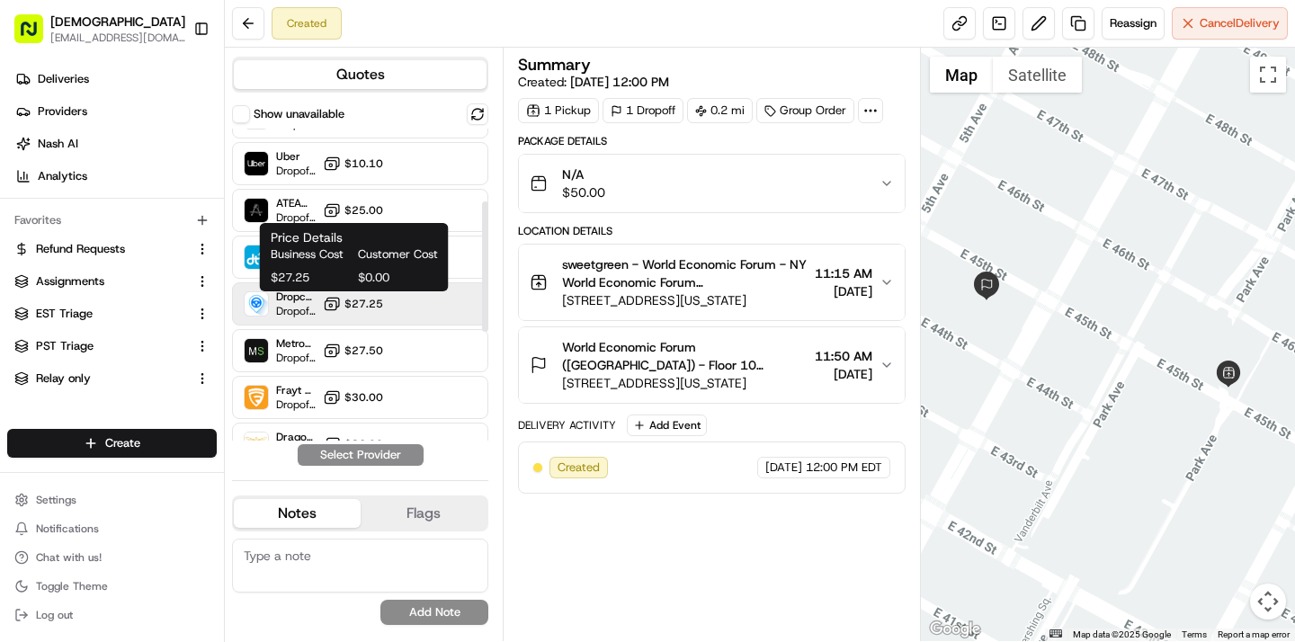
click at [358, 305] on span "$27.25" at bounding box center [364, 304] width 39 height 14
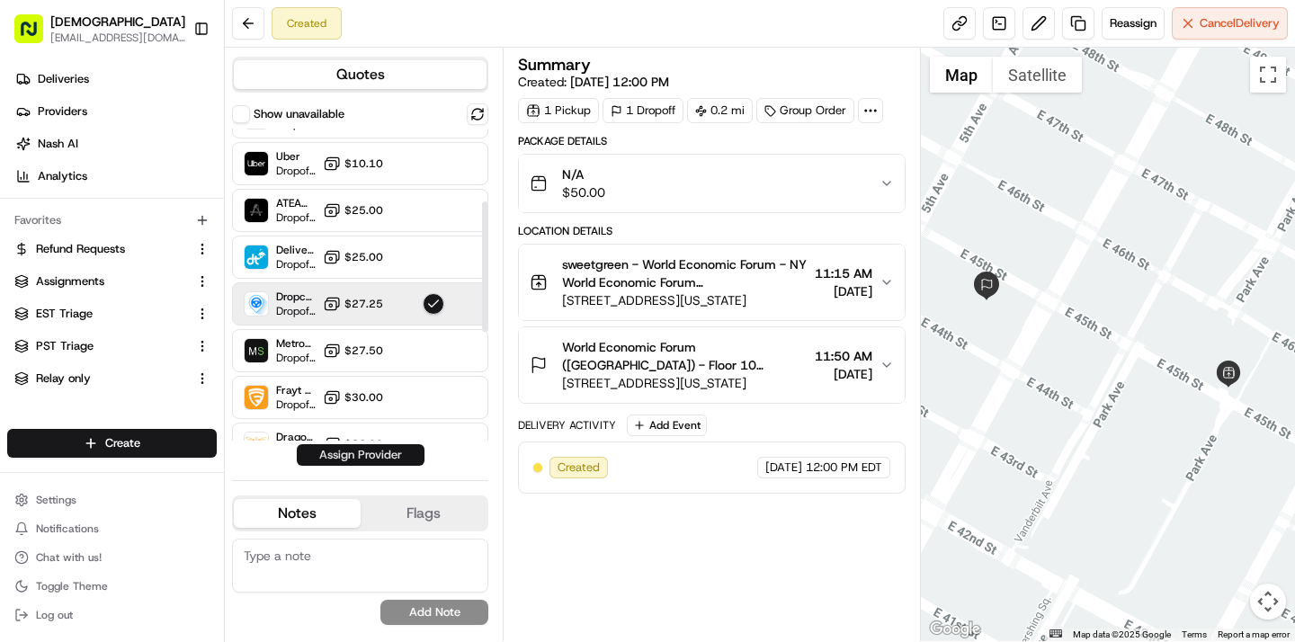
click at [363, 461] on button "Assign Provider" at bounding box center [361, 455] width 128 height 22
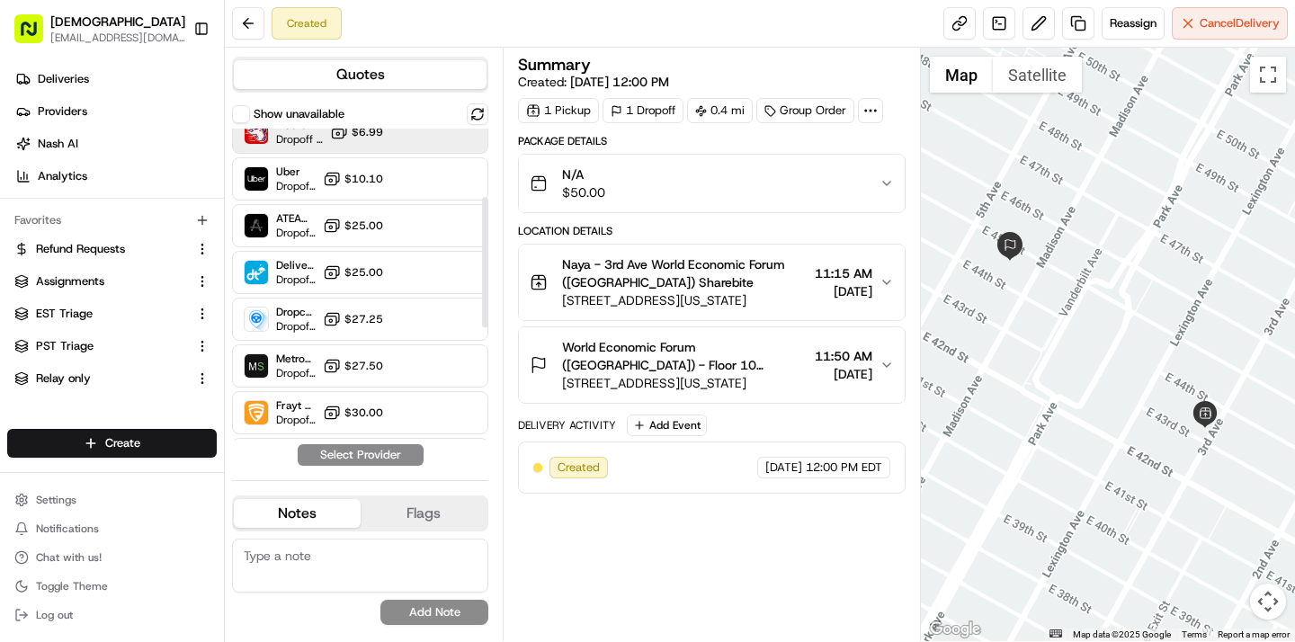
scroll to position [201, 0]
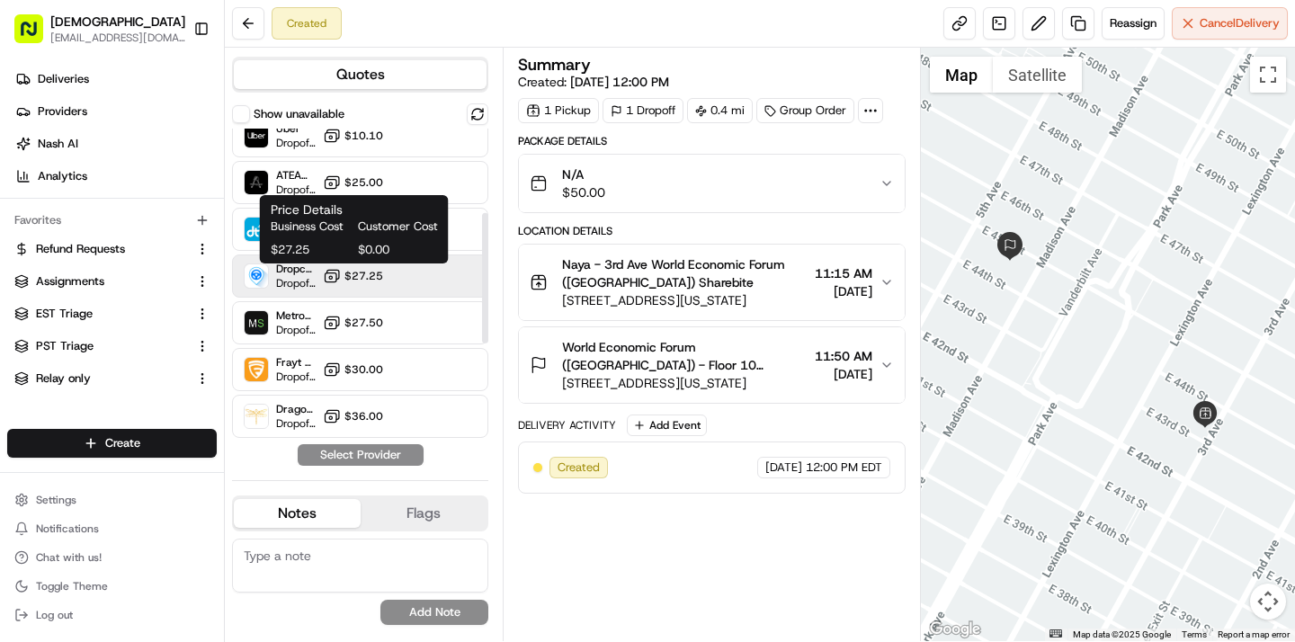
click at [368, 273] on span "$27.25" at bounding box center [364, 276] width 39 height 14
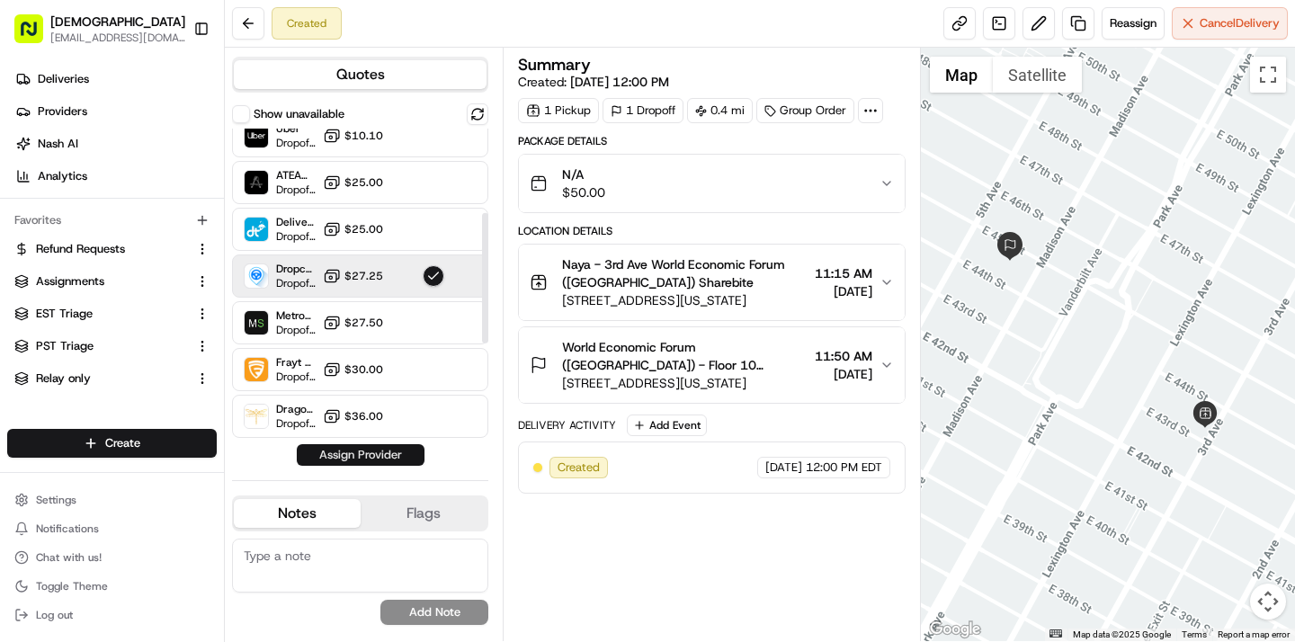
click at [379, 445] on button "Assign Provider" at bounding box center [361, 455] width 128 height 22
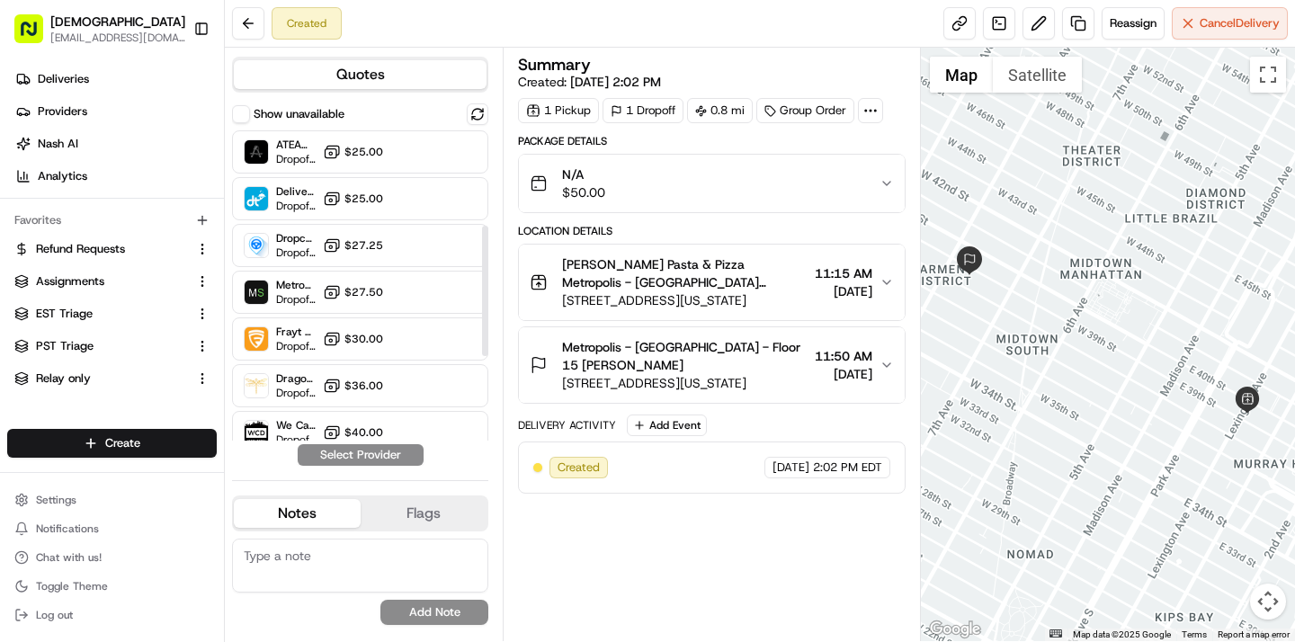
scroll to position [237, 0]
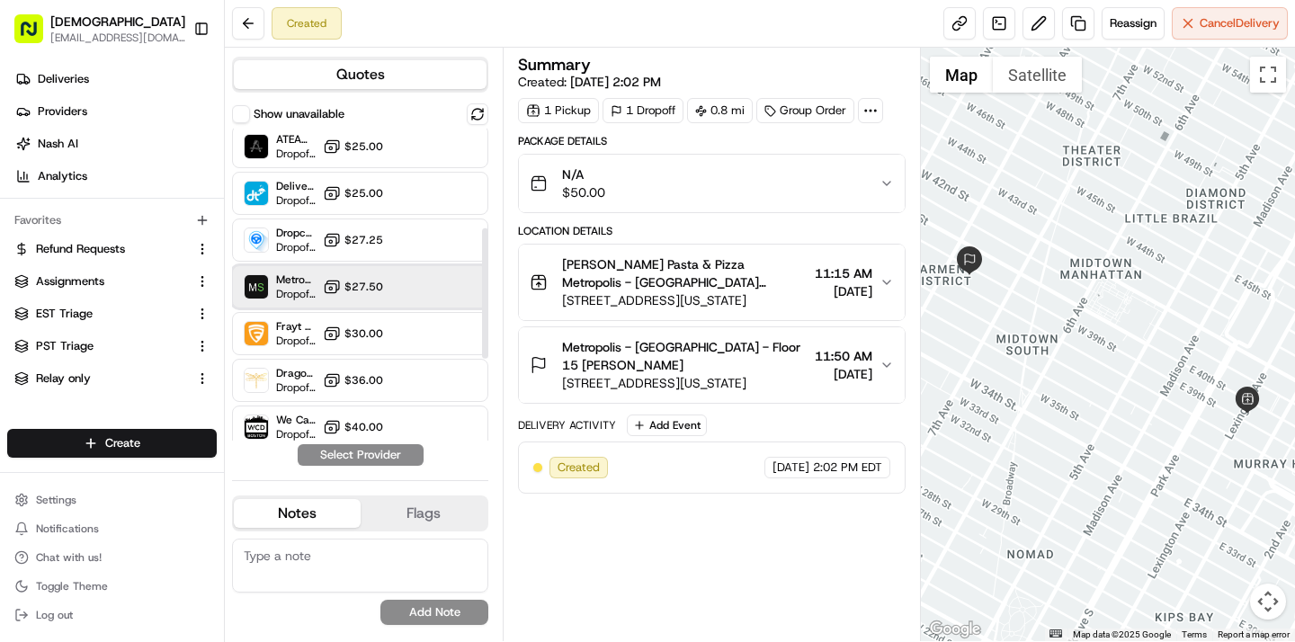
click at [383, 284] on div "MetroSpeedy (SB [GEOGRAPHIC_DATA]) Dropoff ETA - $27.50" at bounding box center [360, 286] width 256 height 43
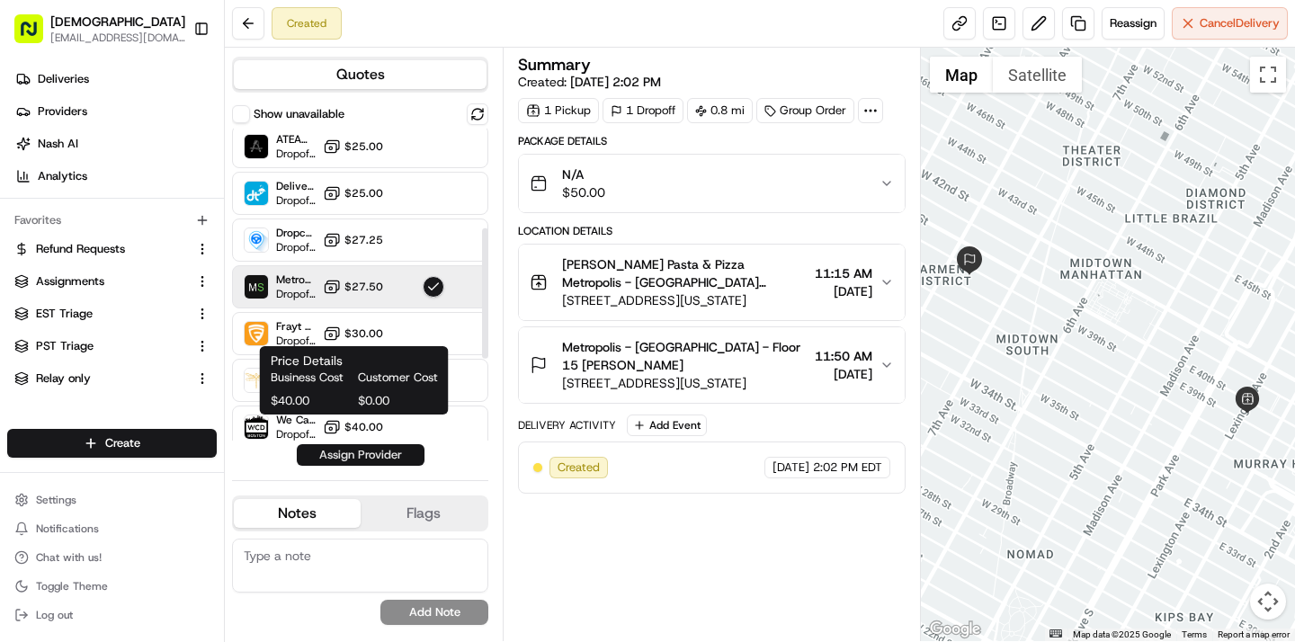
click at [359, 449] on button "Assign Provider" at bounding box center [361, 455] width 128 height 22
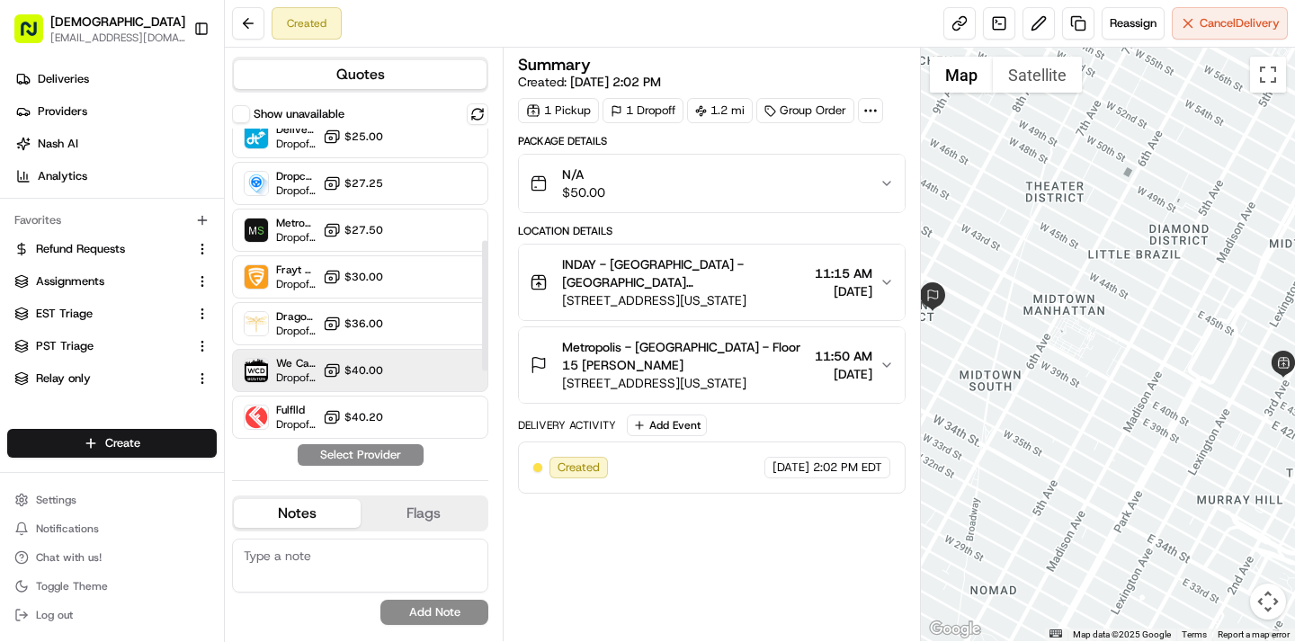
scroll to position [259, 0]
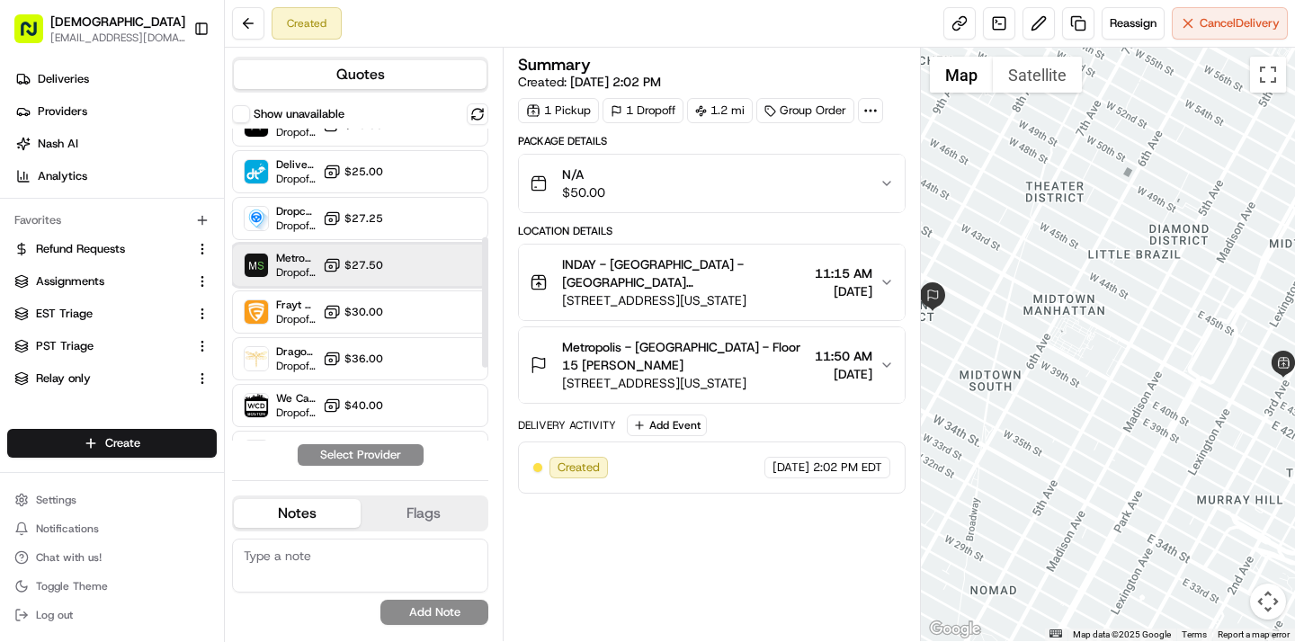
click at [422, 266] on div "MetroSpeedy (SB NYC) Dropoff ETA - $27.50" at bounding box center [360, 265] width 256 height 43
click at [387, 455] on button "Assign Provider" at bounding box center [361, 455] width 128 height 22
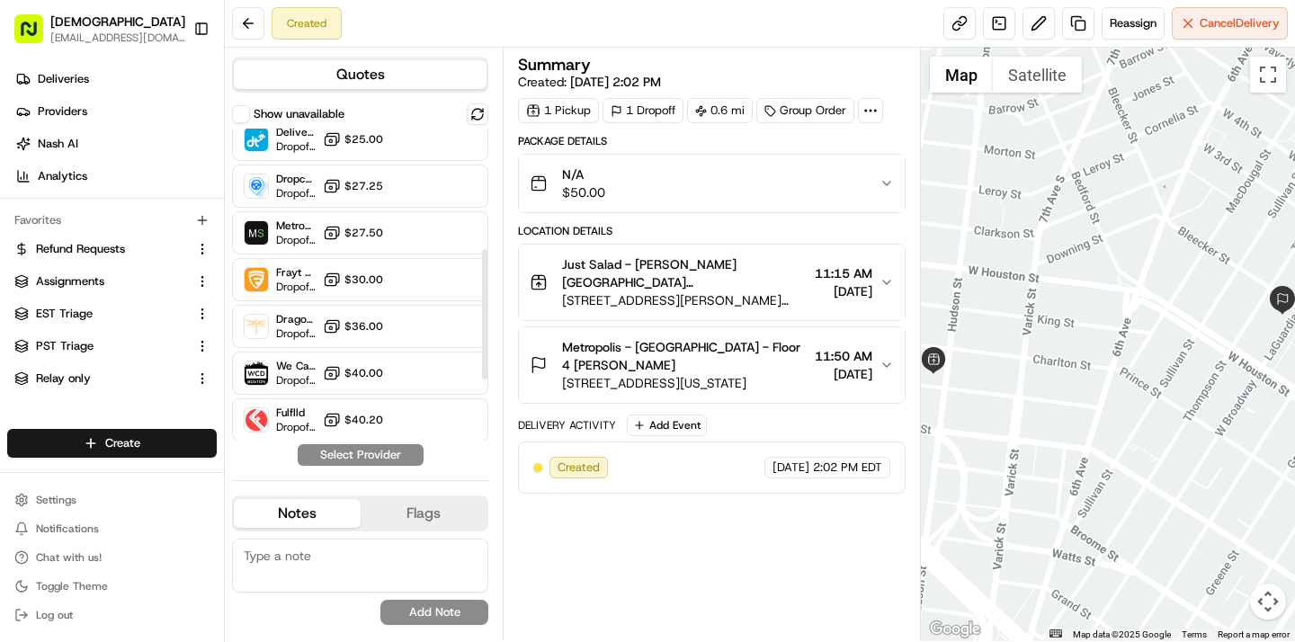
scroll to position [288, 0]
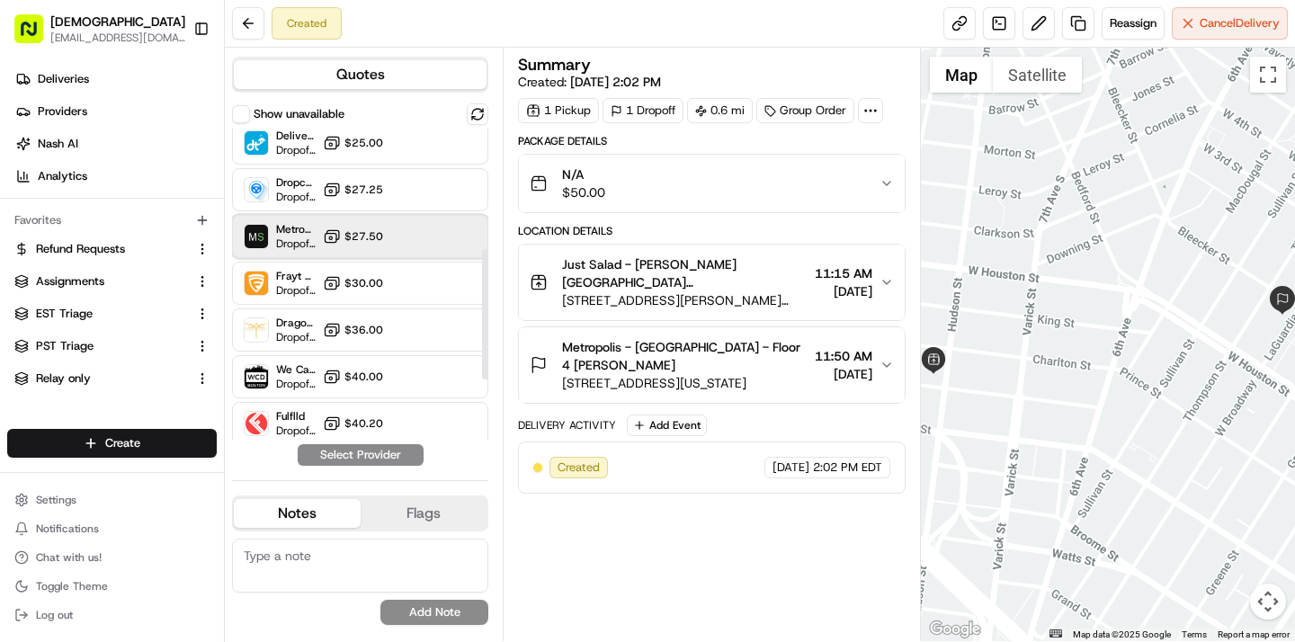
click at [404, 237] on div "MetroSpeedy (SB [GEOGRAPHIC_DATA]) Dropoff ETA - $27.50" at bounding box center [360, 236] width 256 height 43
click at [380, 453] on button "Assign Provider" at bounding box center [361, 455] width 128 height 22
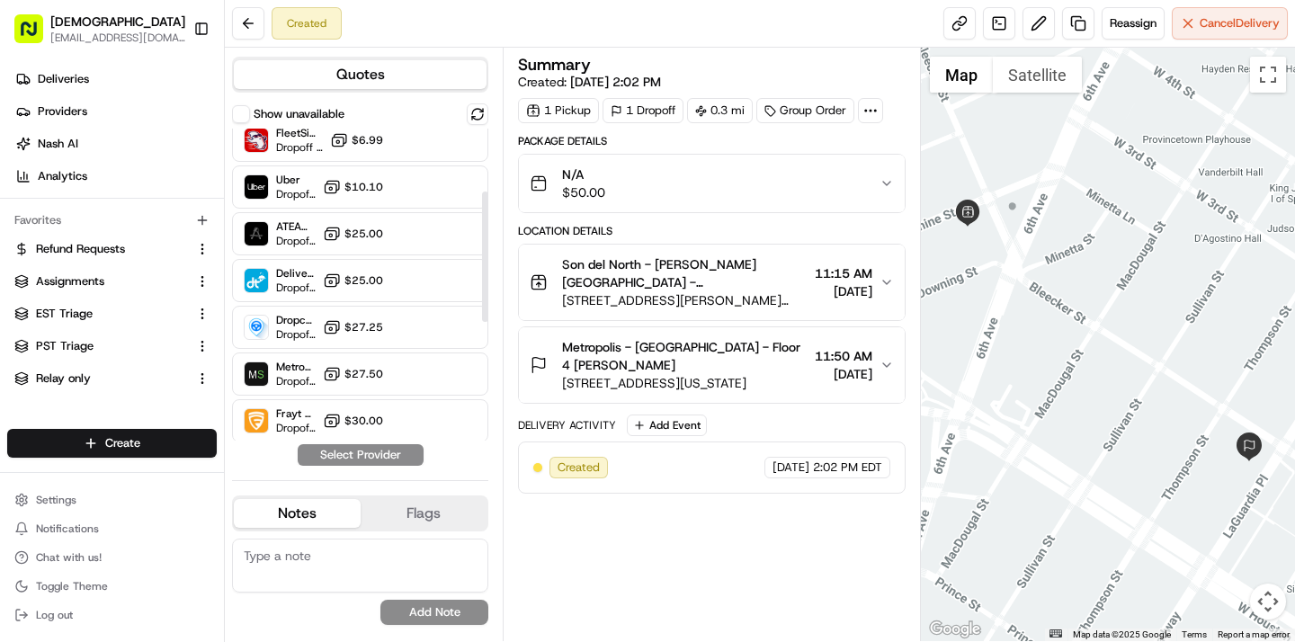
scroll to position [201, 0]
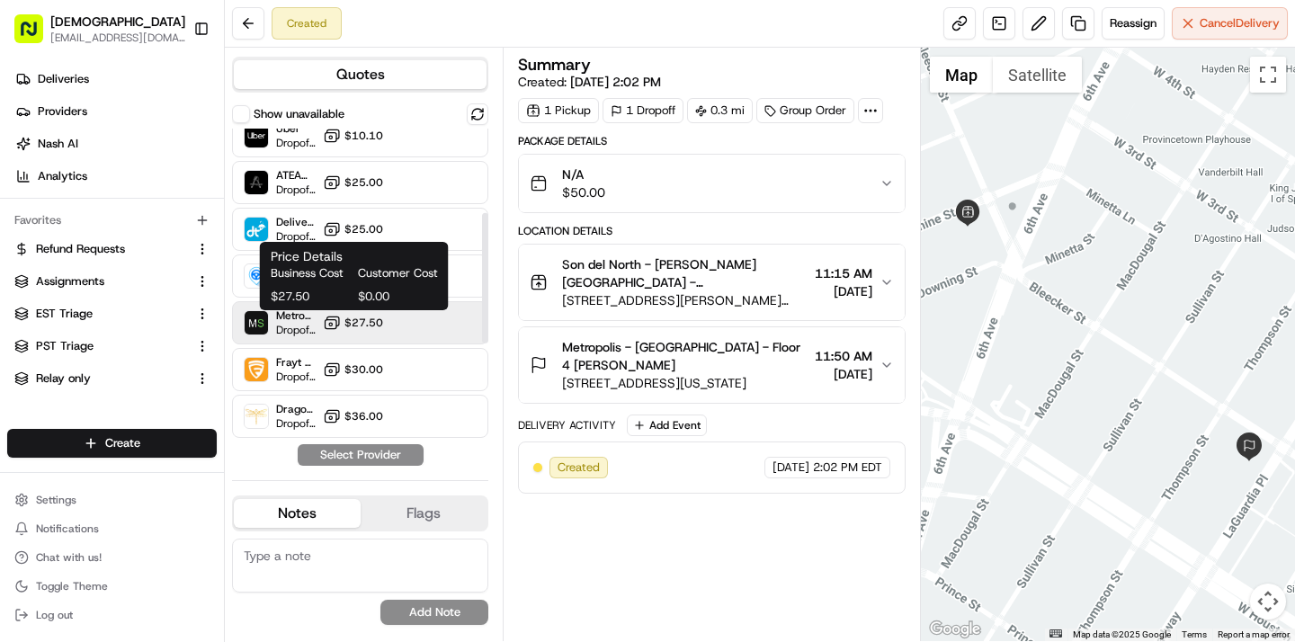
click at [363, 326] on span "$27.50" at bounding box center [364, 323] width 39 height 14
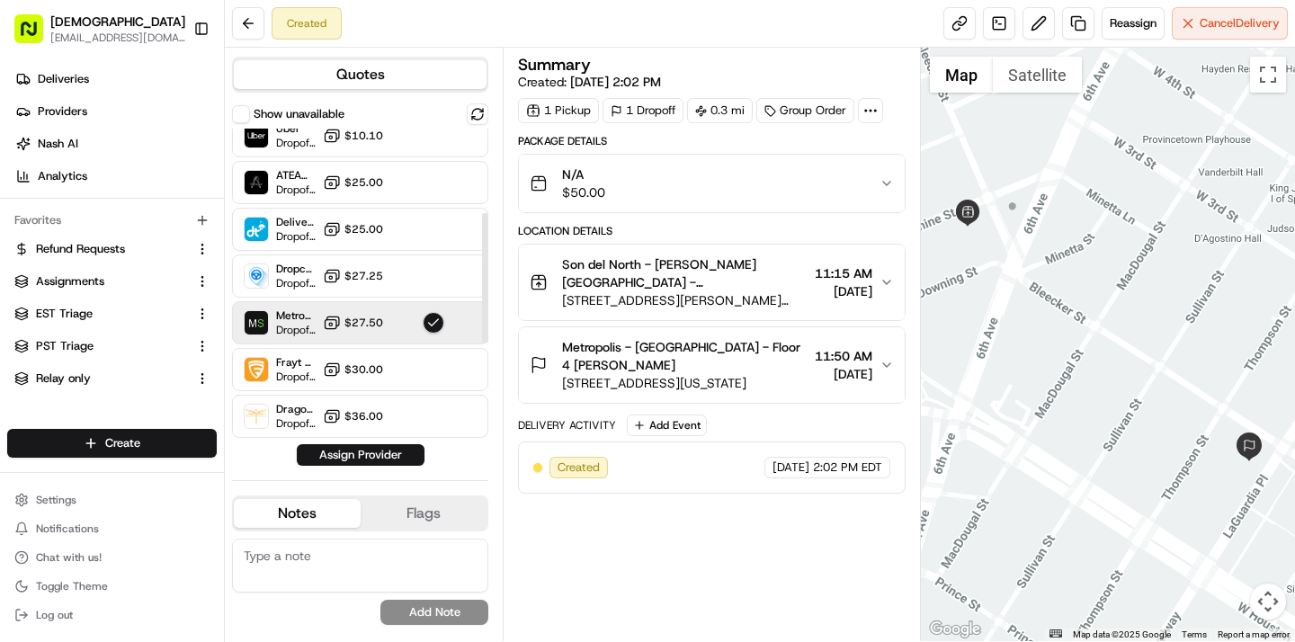
click at [368, 467] on div "Quotes Show unavailable Sharebite Dropoff ETA - $0.00 DC Dropoff ETA - $0.00 Re…" at bounding box center [364, 345] width 278 height 594
click at [376, 452] on button "Assign Provider" at bounding box center [361, 455] width 128 height 22
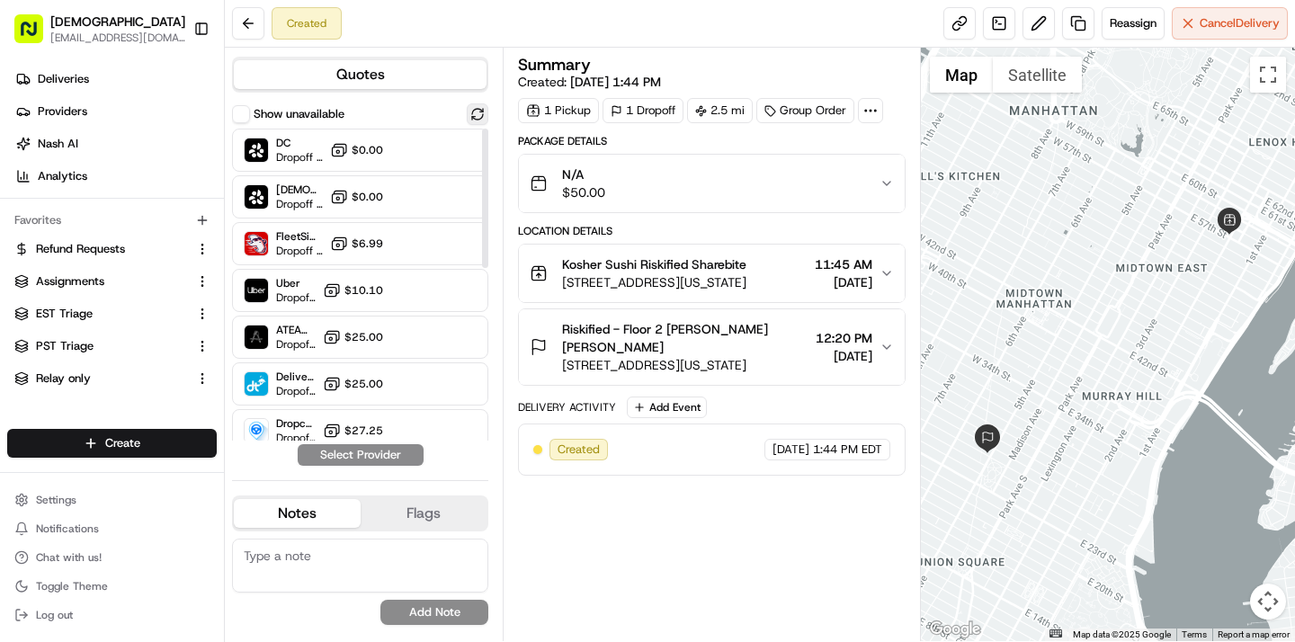
click at [478, 117] on button at bounding box center [478, 114] width 22 height 22
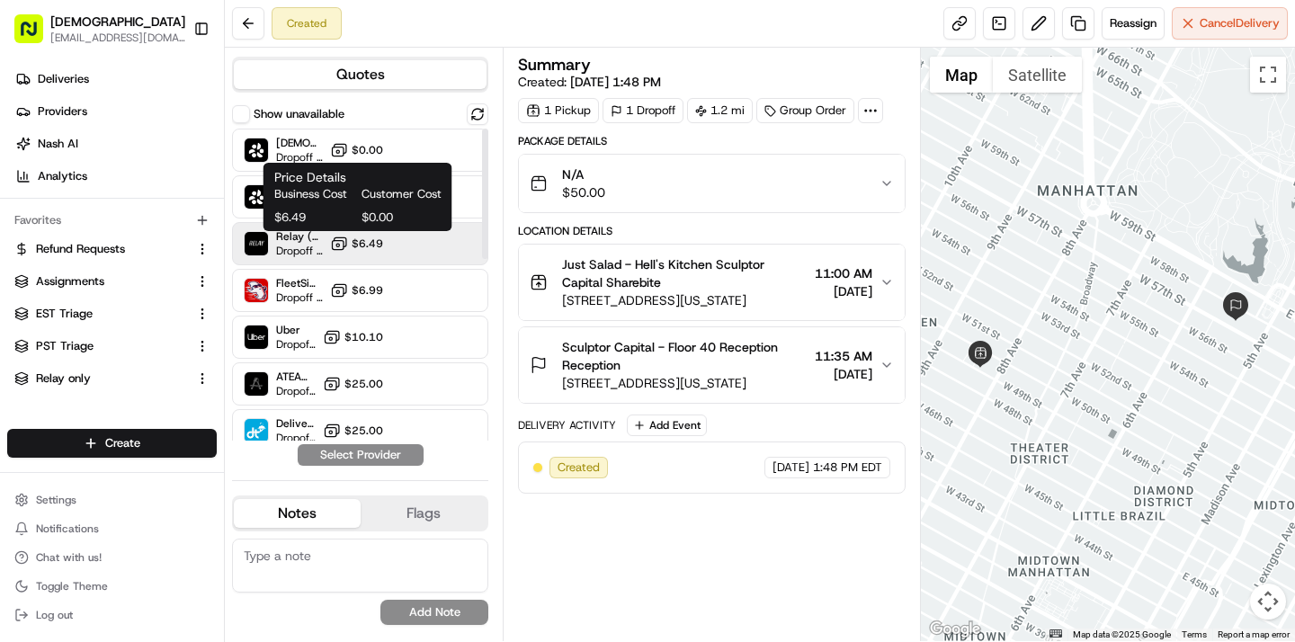
click at [339, 246] on icon at bounding box center [339, 244] width 18 height 18
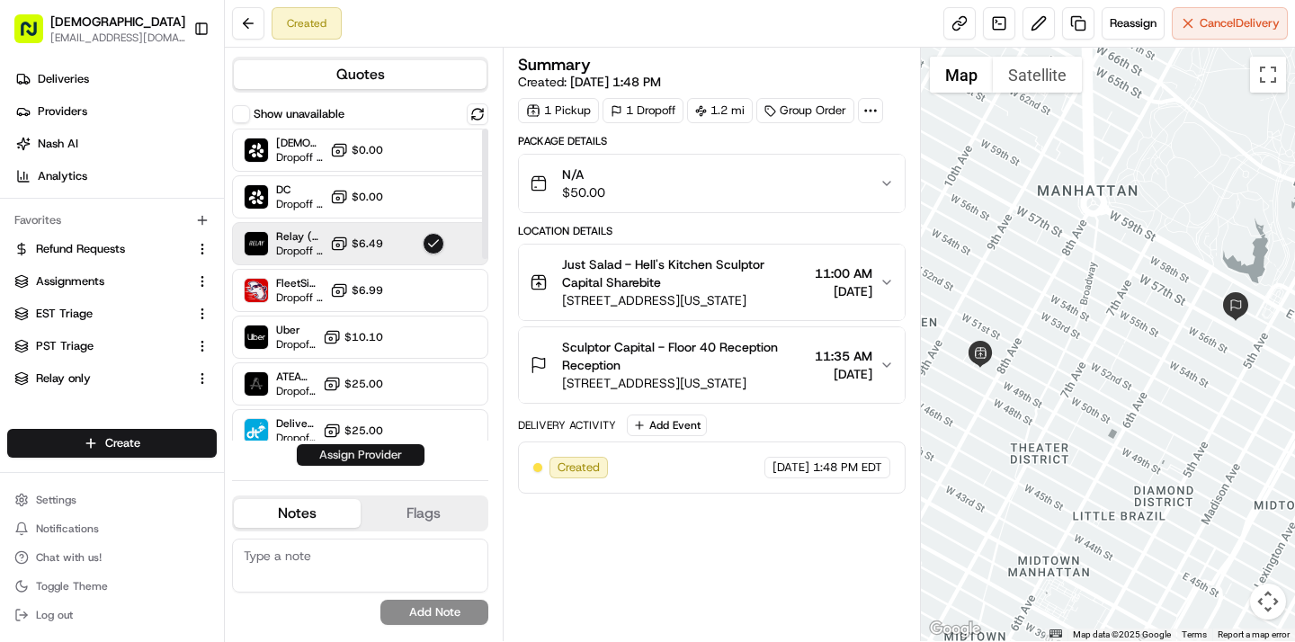
click at [346, 452] on button "Assign Provider" at bounding box center [361, 455] width 128 height 22
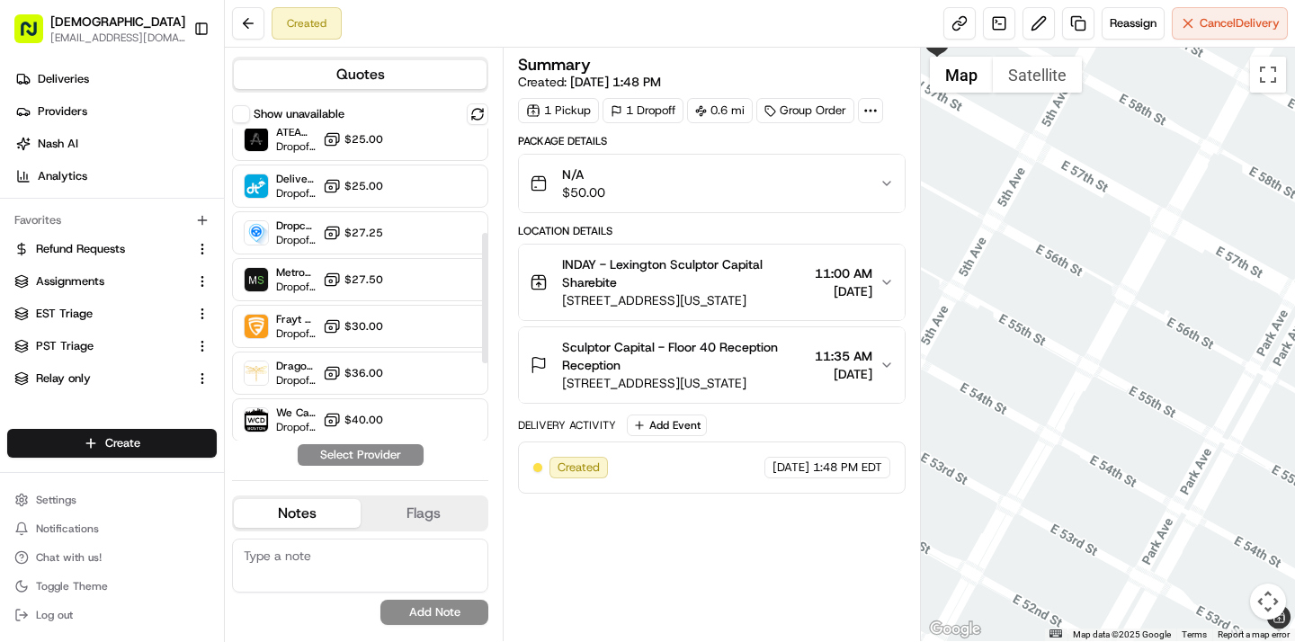
scroll to position [250, 0]
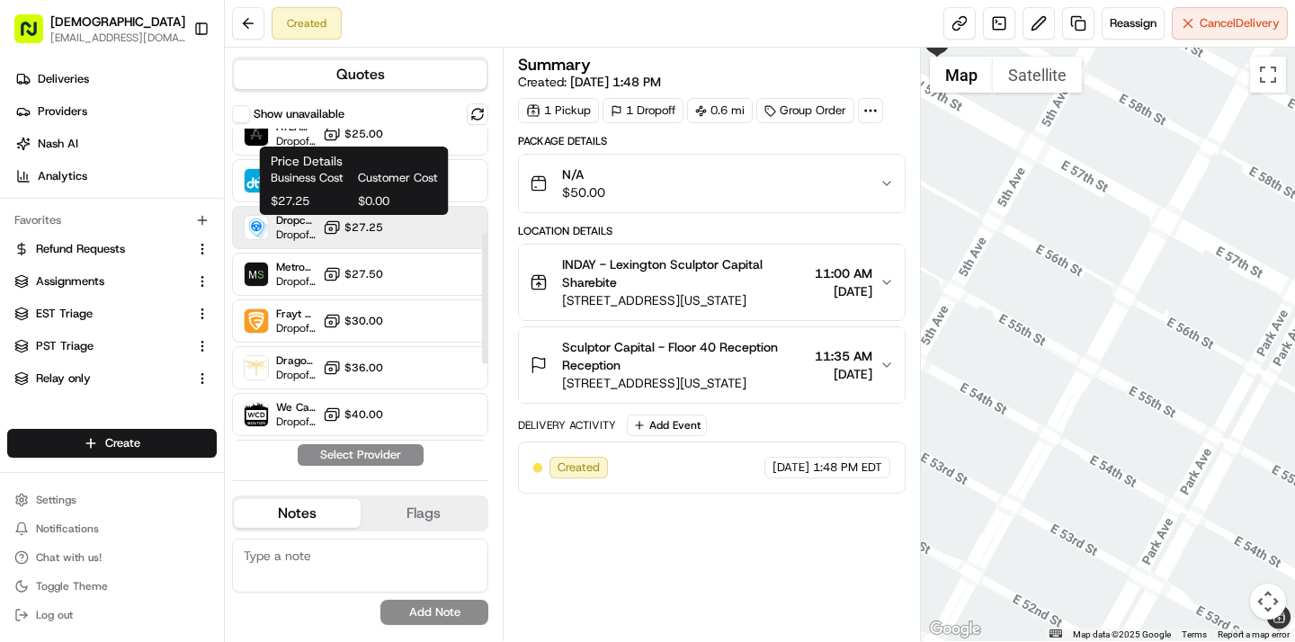
click at [375, 223] on span "$27.25" at bounding box center [364, 227] width 39 height 14
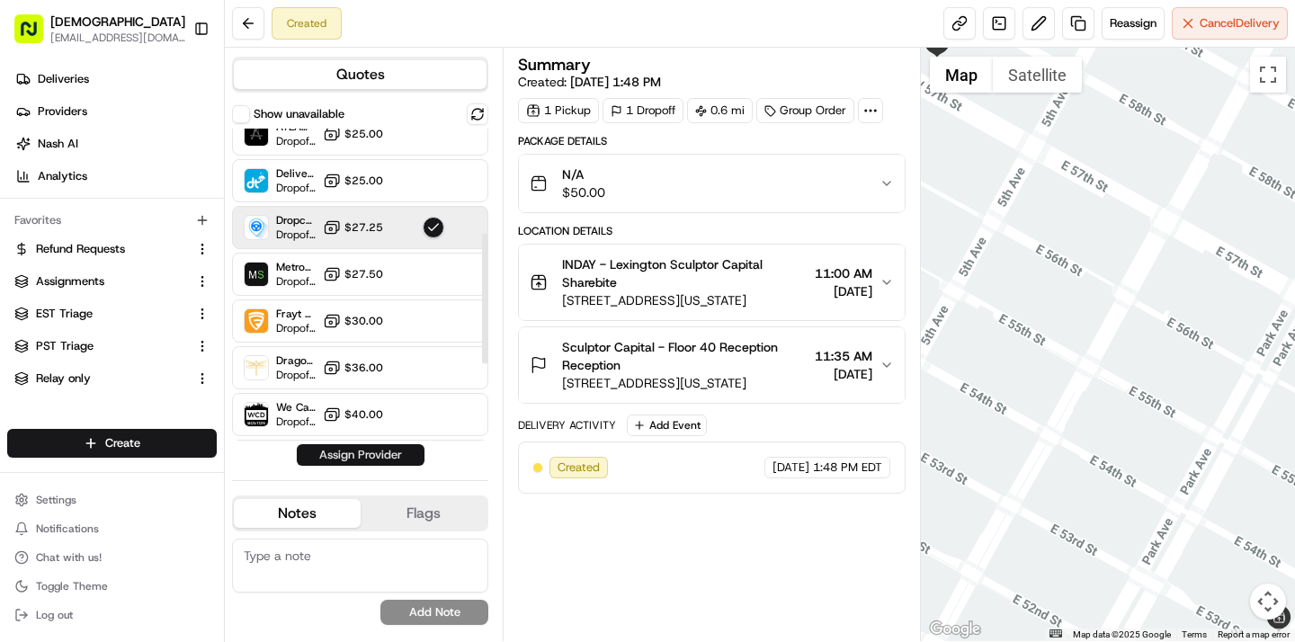
click at [360, 460] on button "Assign Provider" at bounding box center [361, 455] width 128 height 22
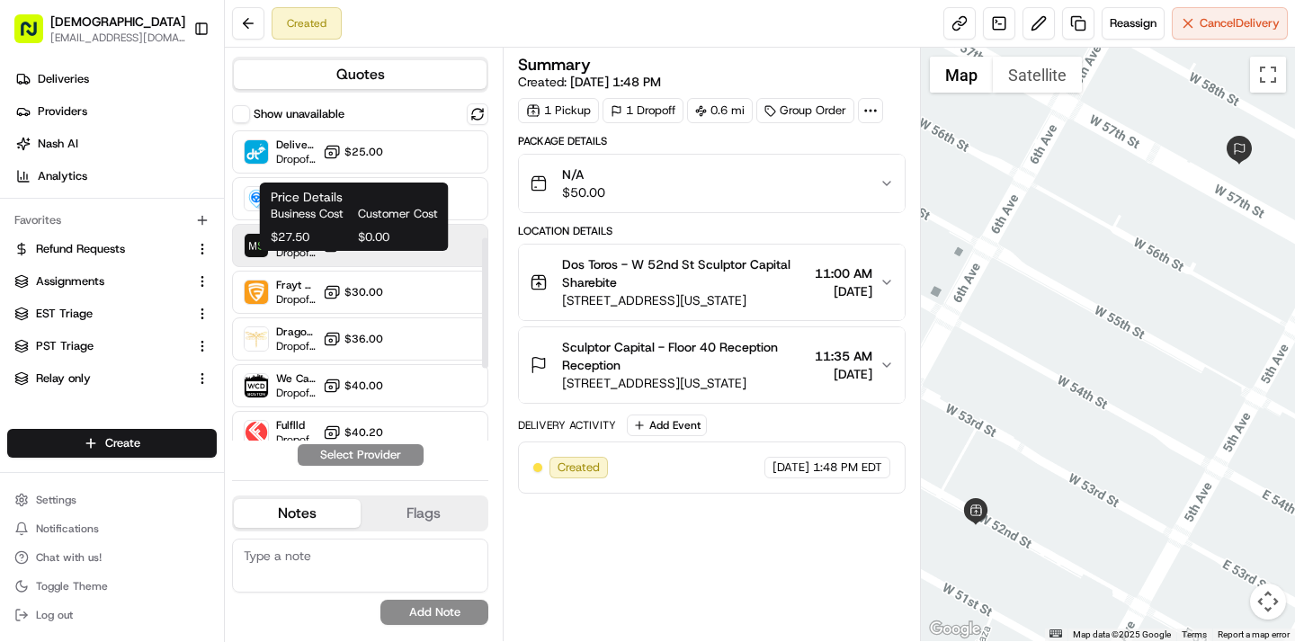
scroll to position [253, 0]
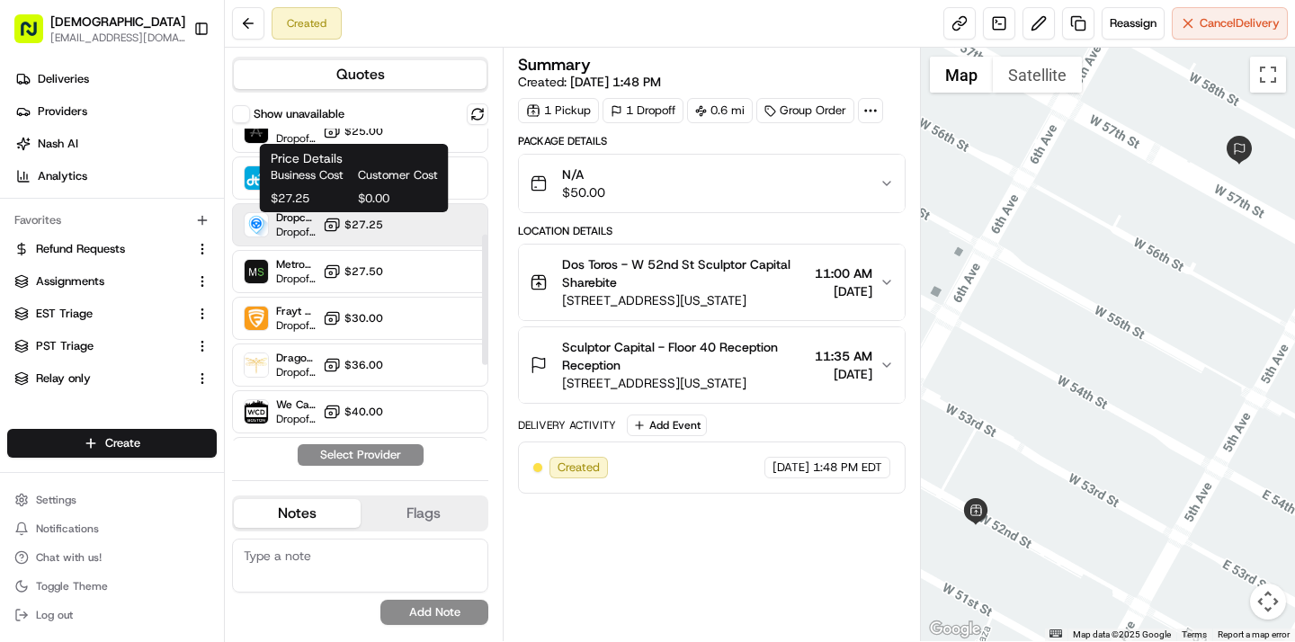
click at [343, 229] on button "$27.25" at bounding box center [353, 225] width 60 height 18
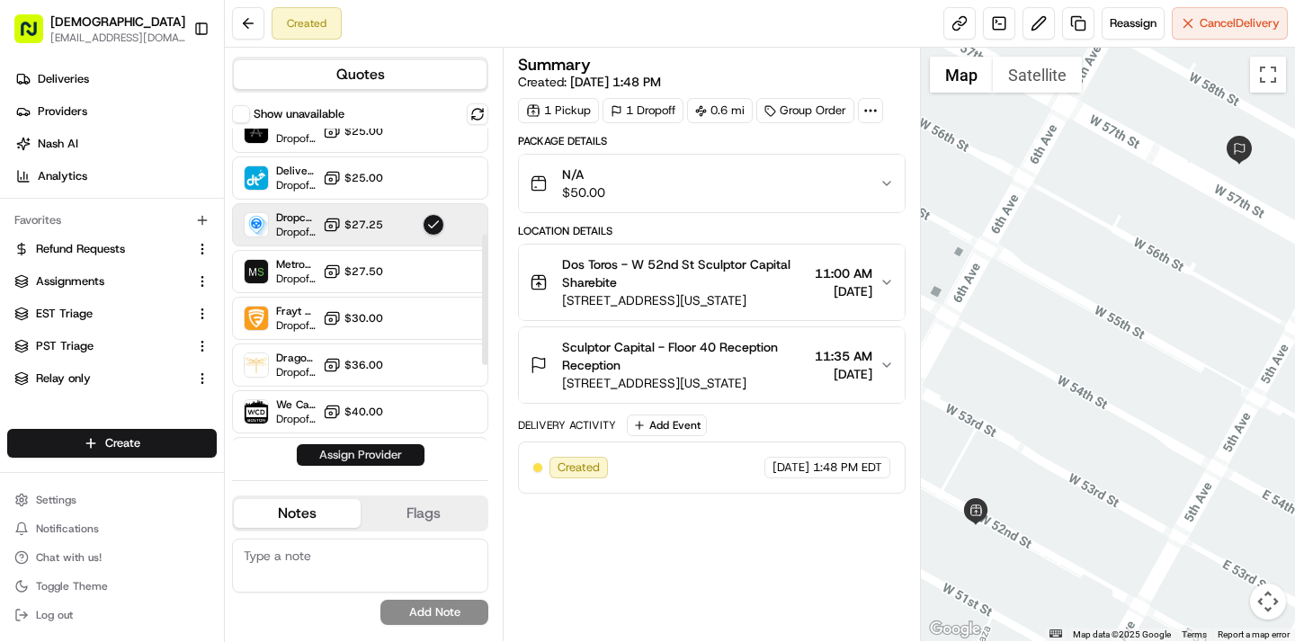
click at [352, 452] on button "Assign Provider" at bounding box center [361, 455] width 128 height 22
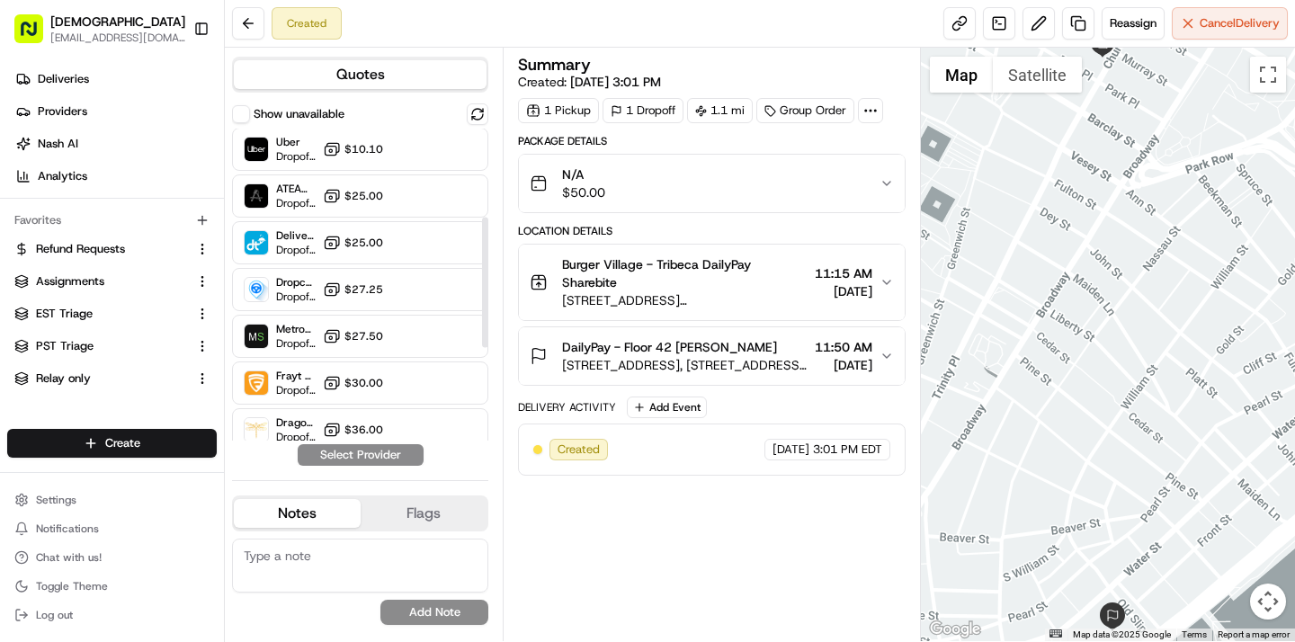
scroll to position [218, 0]
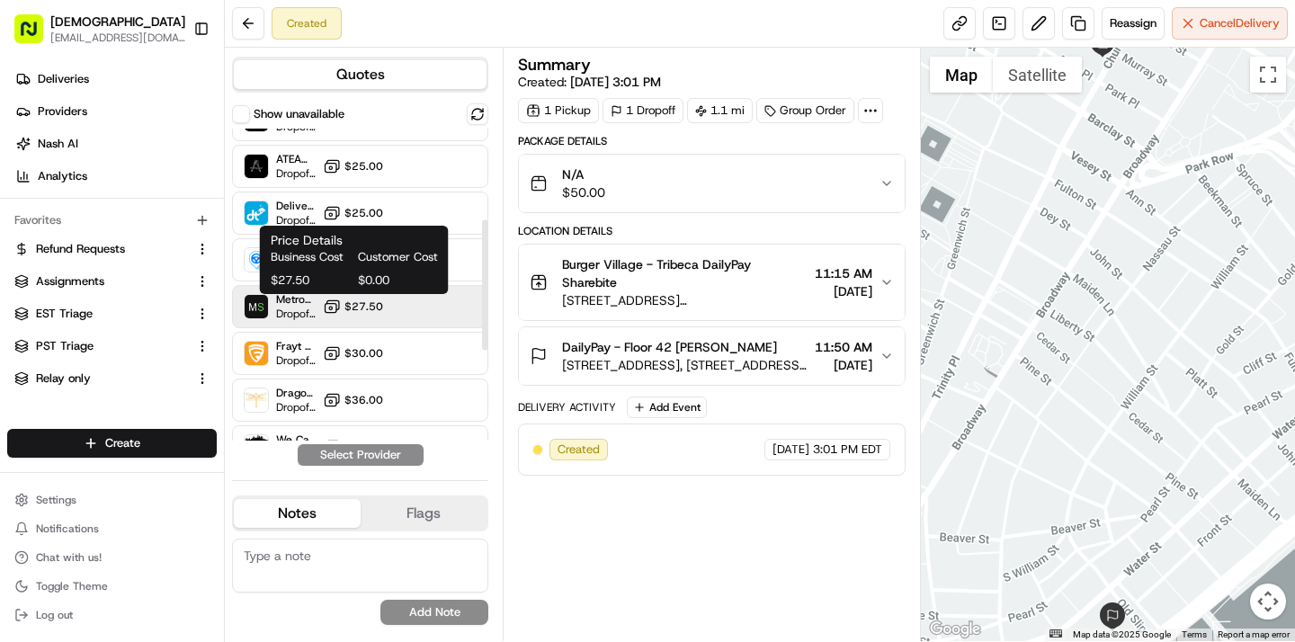
click at [357, 315] on button "$27.50" at bounding box center [353, 307] width 60 height 18
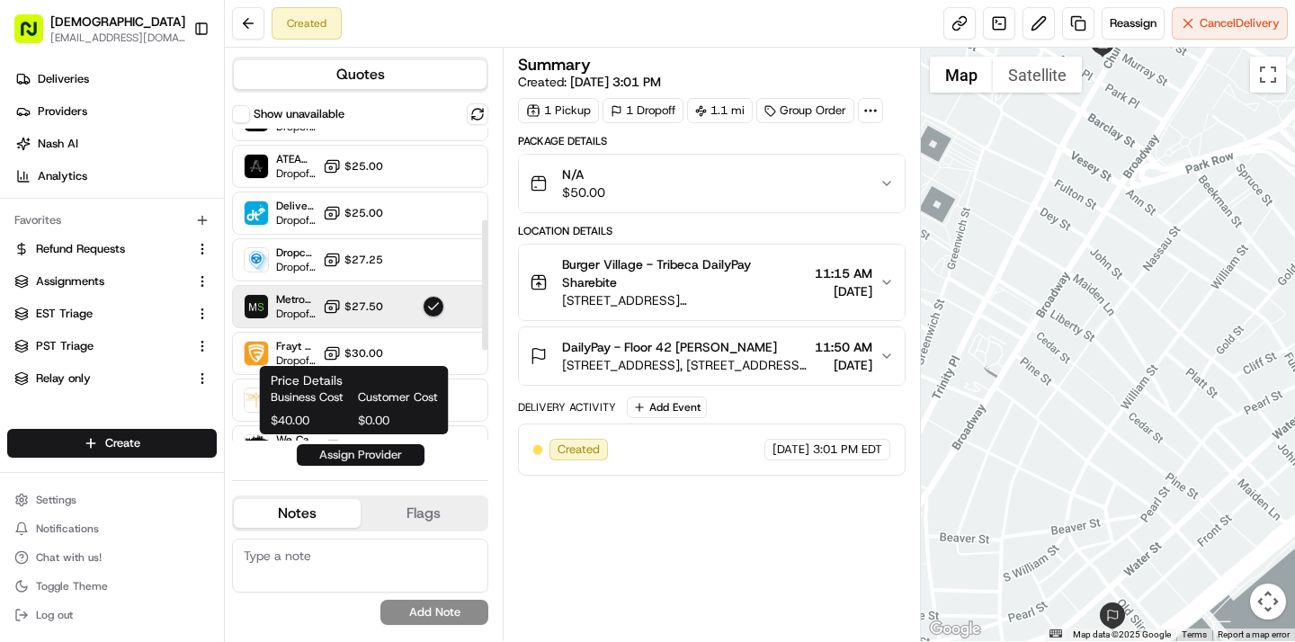
click at [358, 451] on button "Assign Provider" at bounding box center [361, 455] width 128 height 22
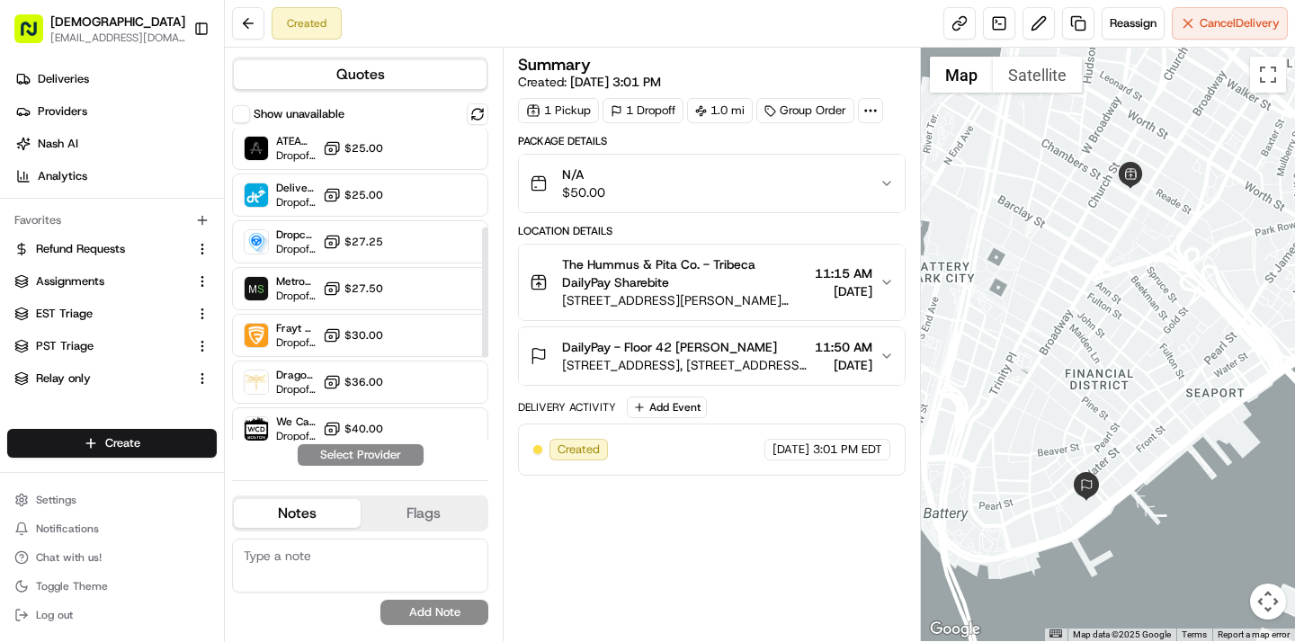
scroll to position [232, 0]
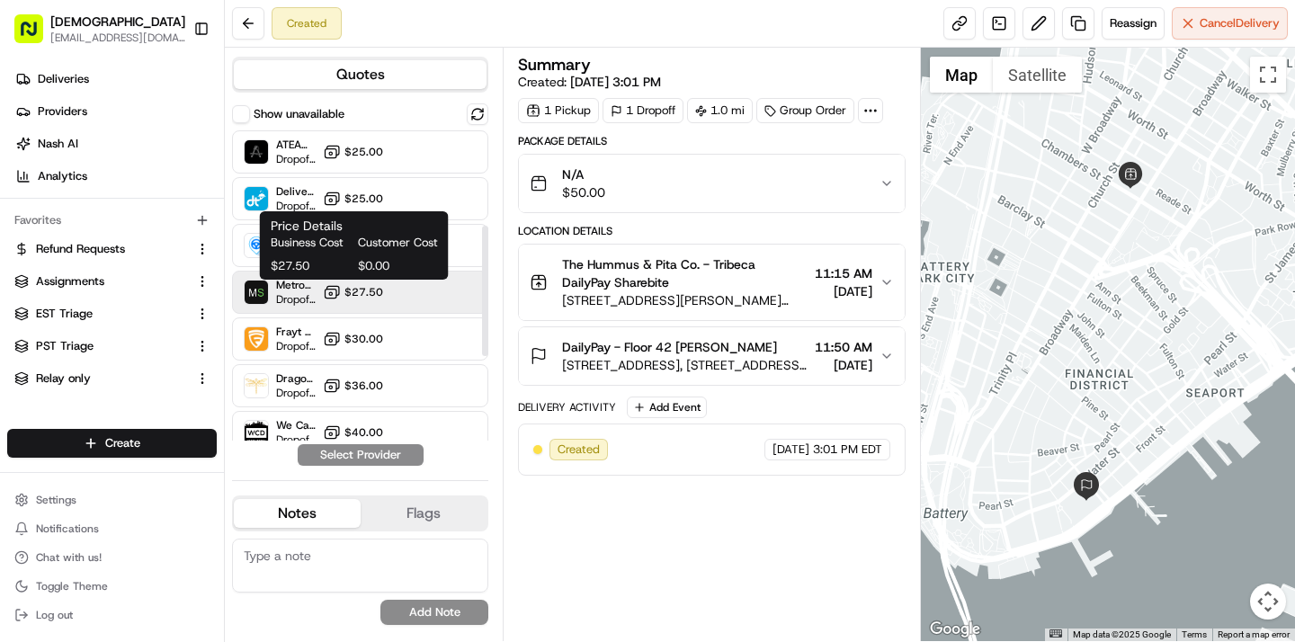
click at [351, 288] on span "$27.50" at bounding box center [364, 292] width 39 height 14
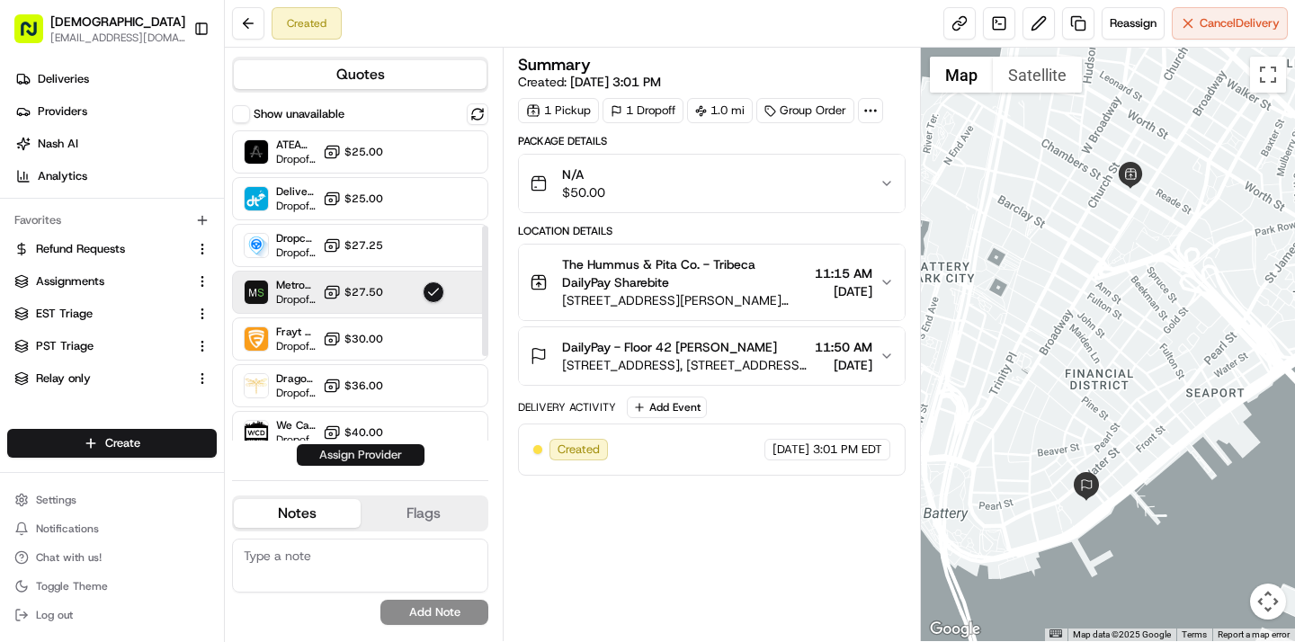
click at [354, 453] on button "Assign Provider" at bounding box center [361, 455] width 128 height 22
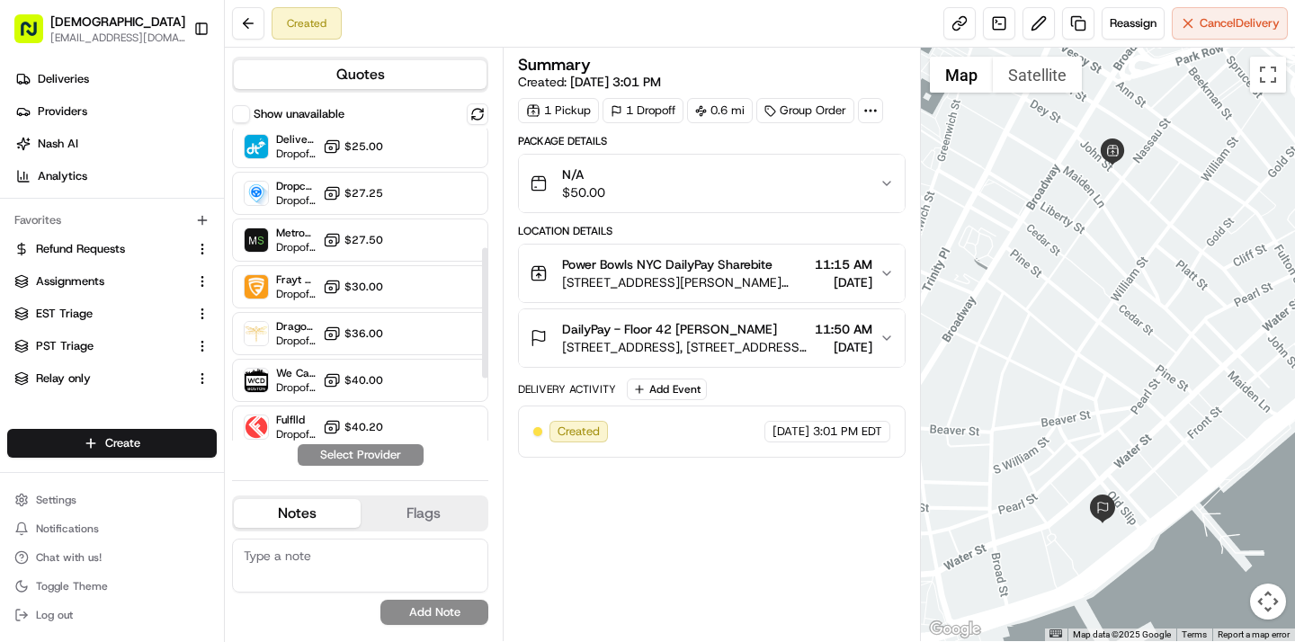
scroll to position [181, 0]
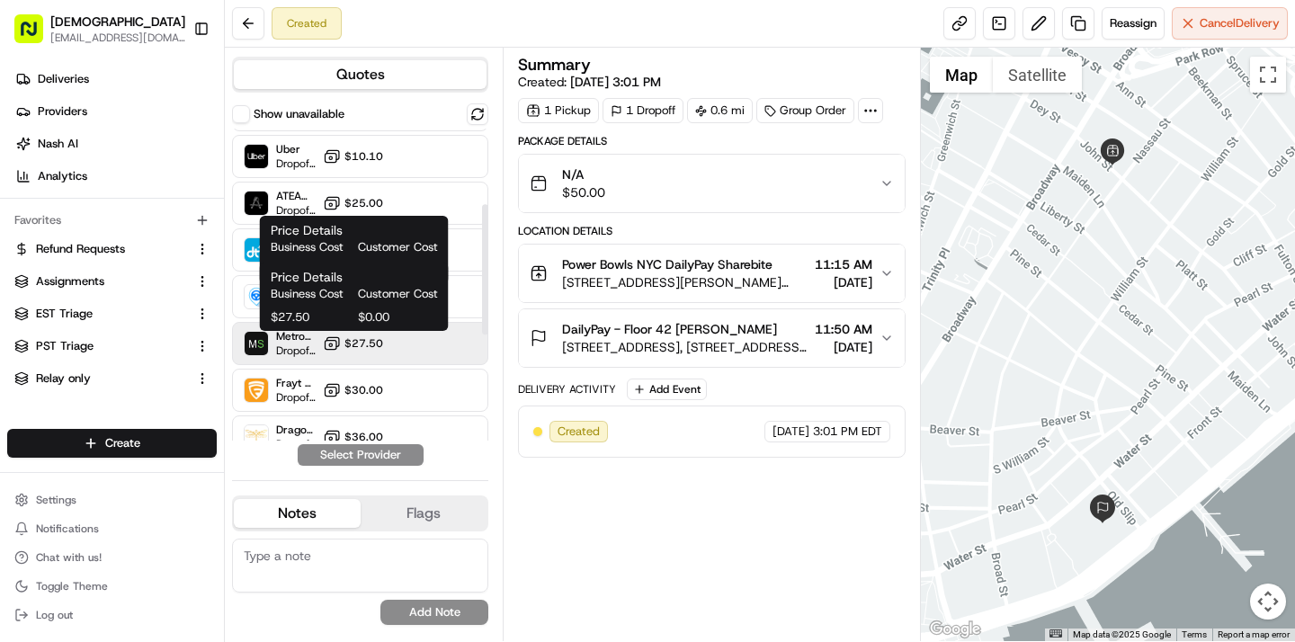
click at [369, 337] on span "$27.50" at bounding box center [364, 343] width 39 height 14
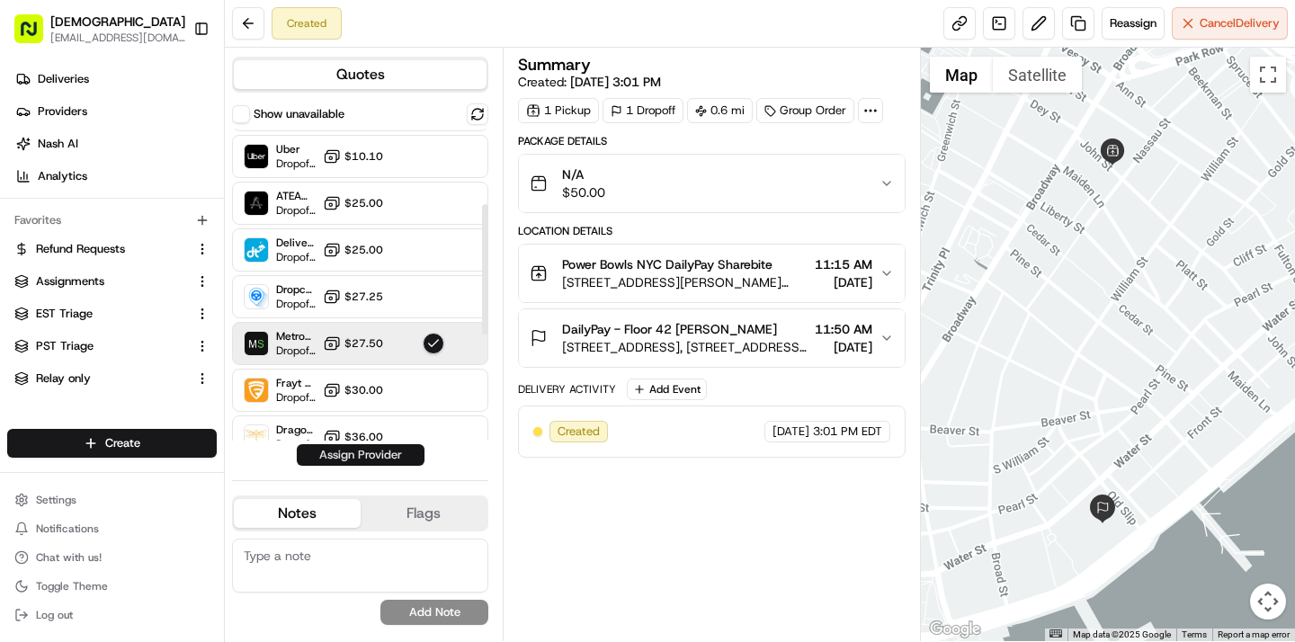
click at [373, 454] on button "Assign Provider" at bounding box center [361, 455] width 128 height 22
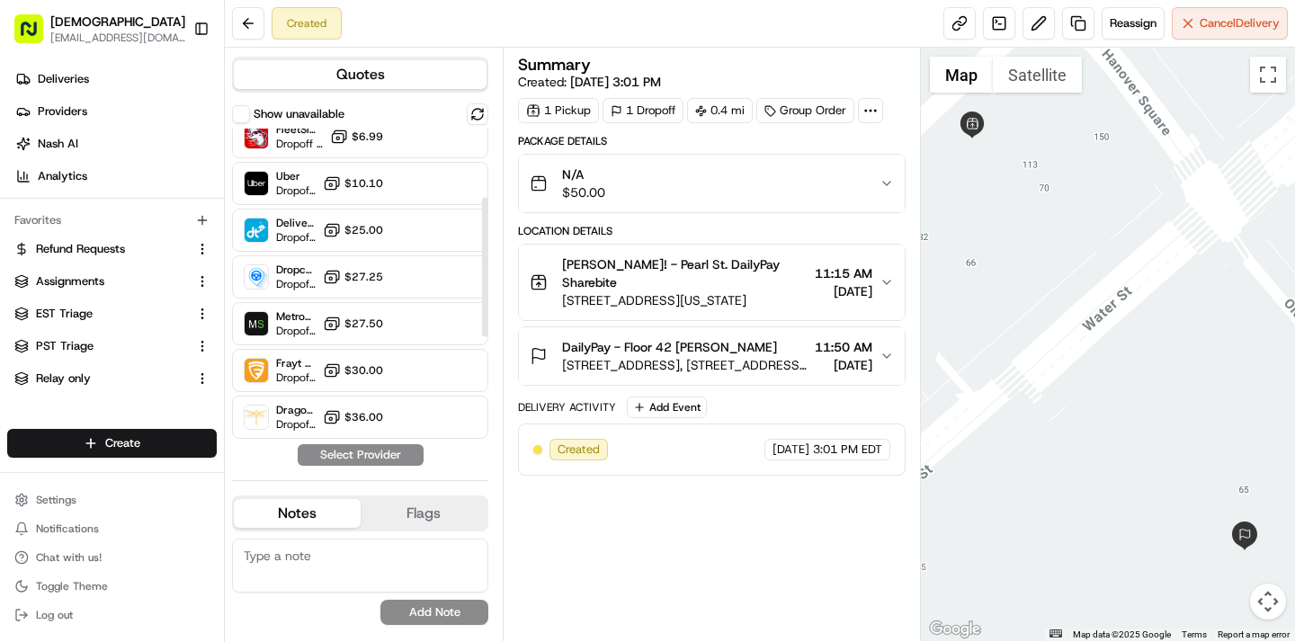
scroll to position [153, 0]
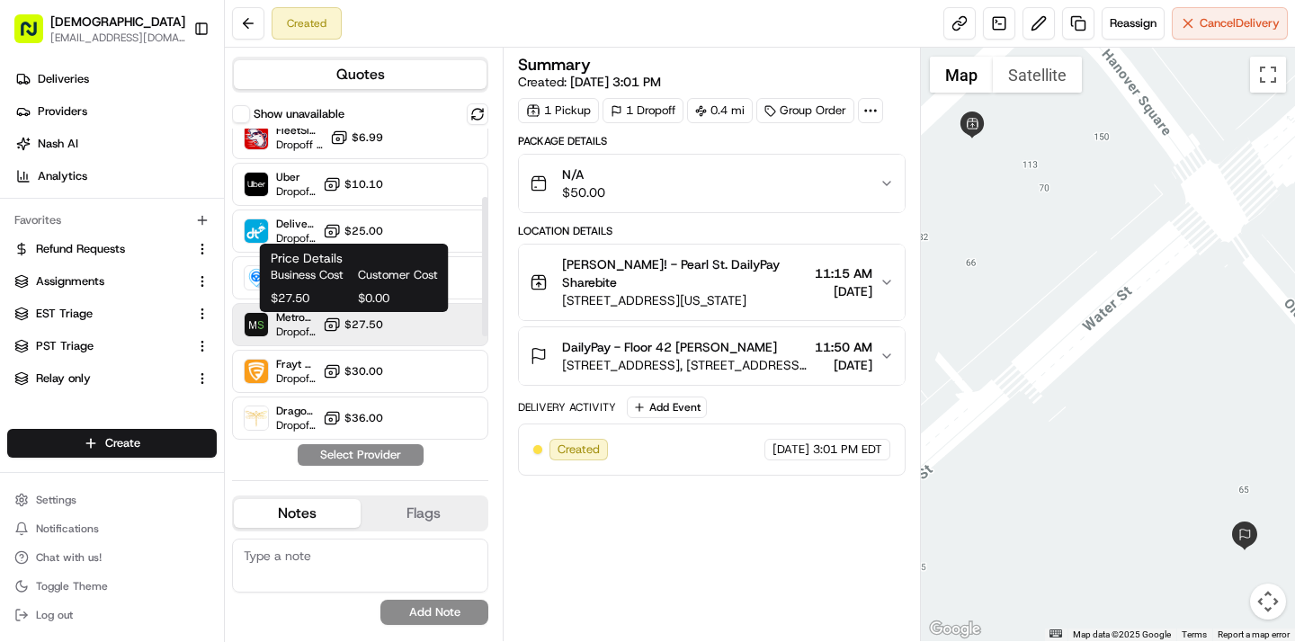
click at [355, 326] on span "$27.50" at bounding box center [364, 325] width 39 height 14
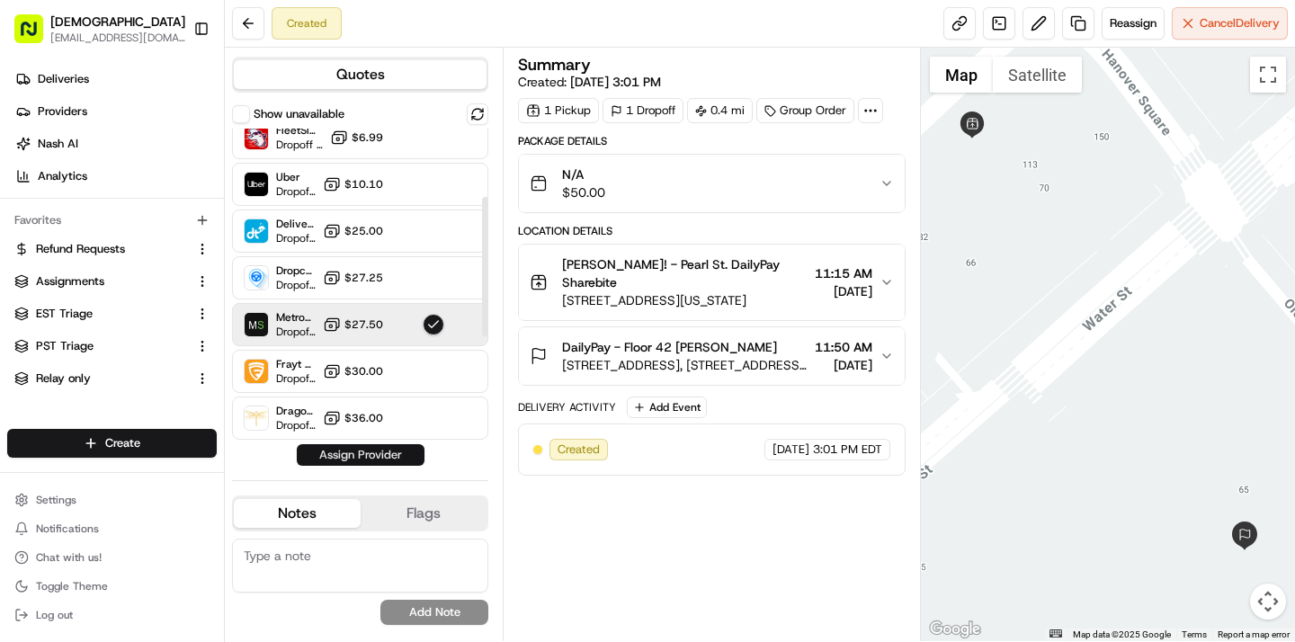
click at [364, 450] on button "Assign Provider" at bounding box center [361, 455] width 128 height 22
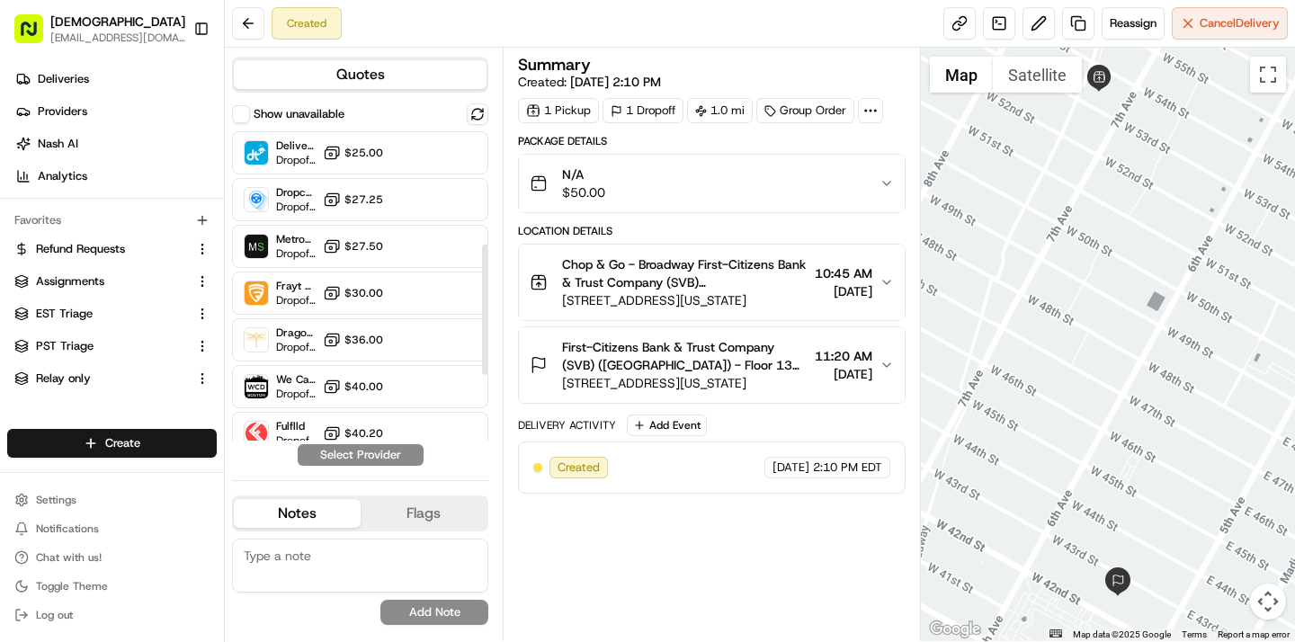
scroll to position [279, 0]
click at [389, 243] on div "MetroSpeedy (SB [GEOGRAPHIC_DATA]) Dropoff ETA - $27.50" at bounding box center [360, 245] width 256 height 43
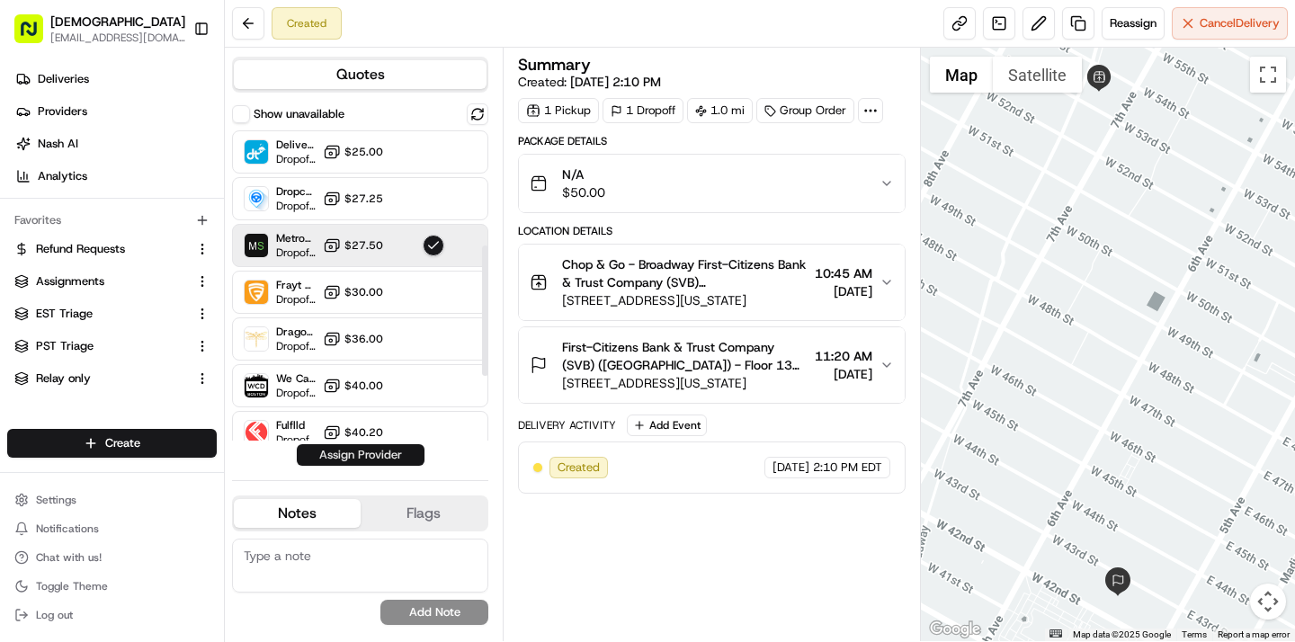
click at [354, 462] on button "Assign Provider" at bounding box center [361, 455] width 128 height 22
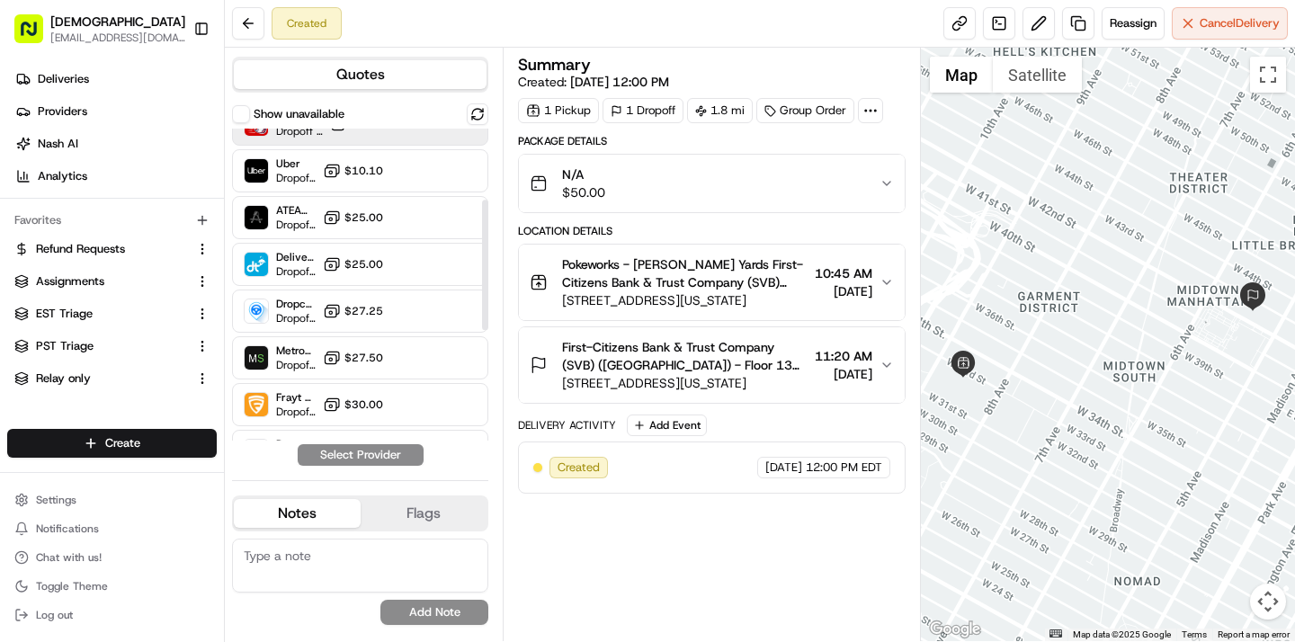
scroll to position [178, 0]
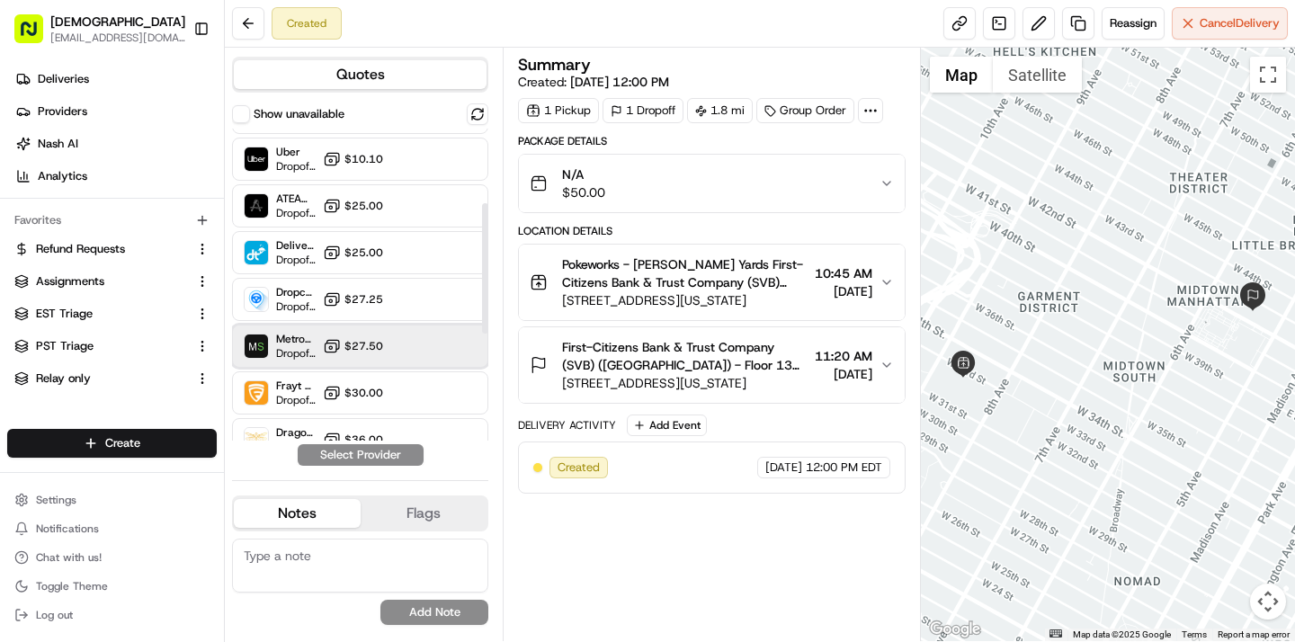
click at [291, 342] on span "MetroSpeedy (SB [GEOGRAPHIC_DATA])" at bounding box center [296, 339] width 40 height 14
click at [307, 447] on button "Assign Provider" at bounding box center [361, 455] width 128 height 22
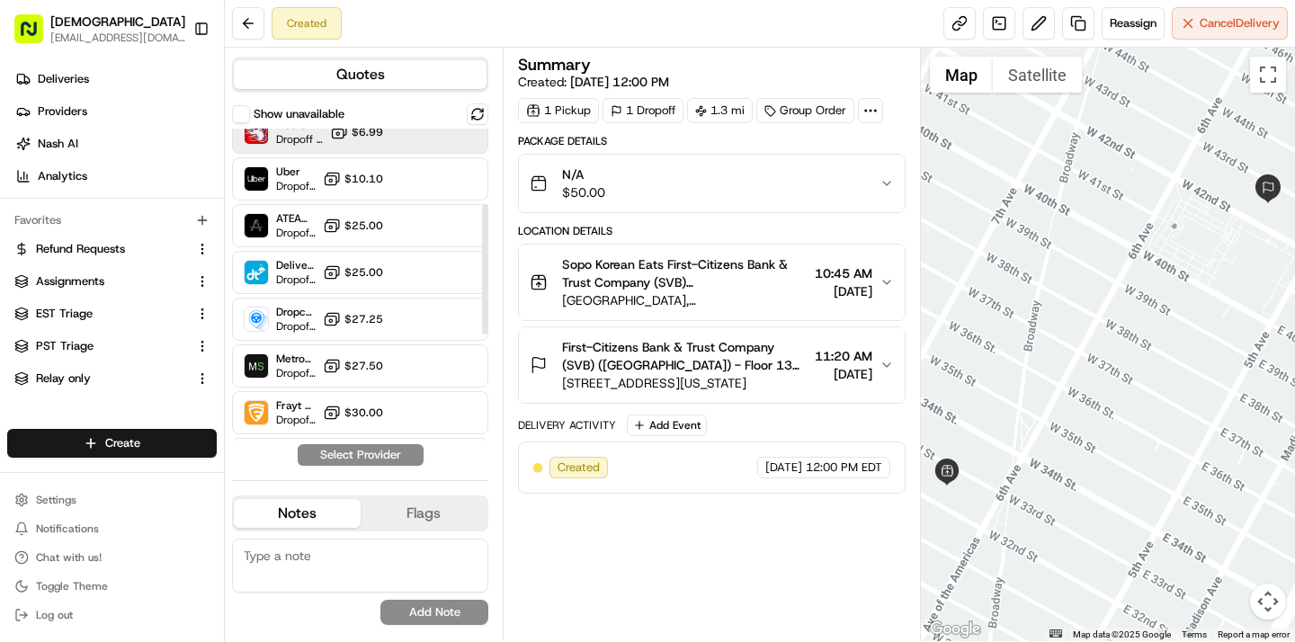
scroll to position [200, 0]
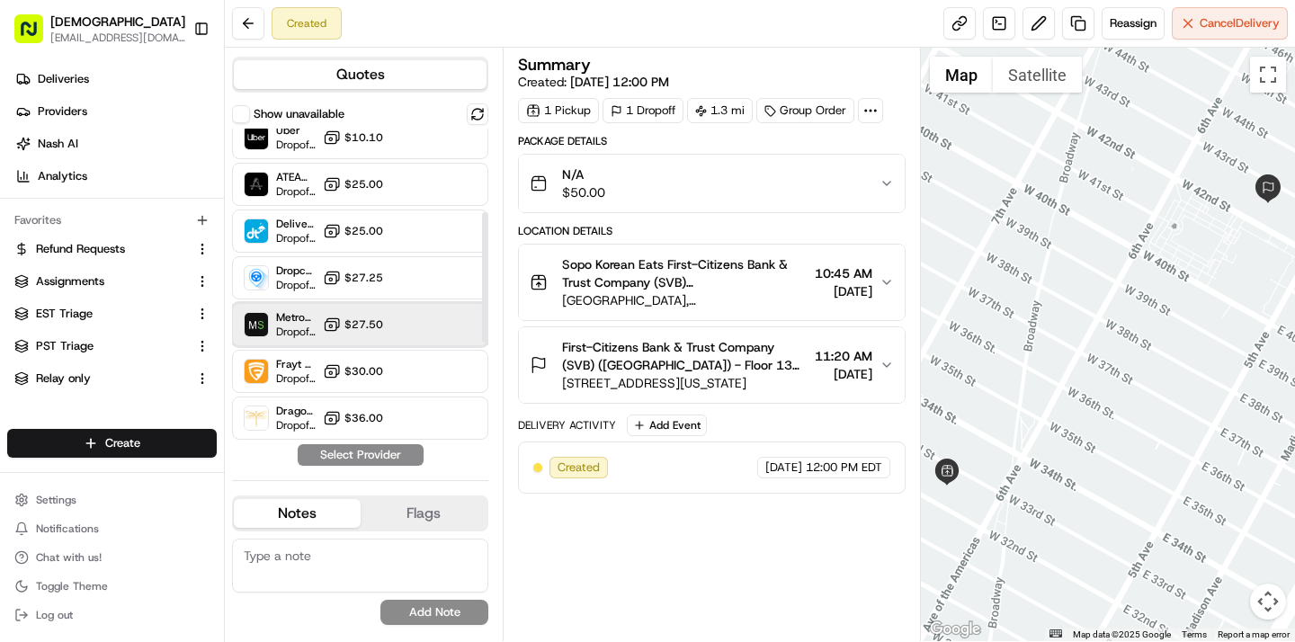
click at [300, 332] on span "Dropoff ETA -" at bounding box center [296, 332] width 40 height 14
click at [318, 452] on button "Assign Provider" at bounding box center [361, 455] width 128 height 22
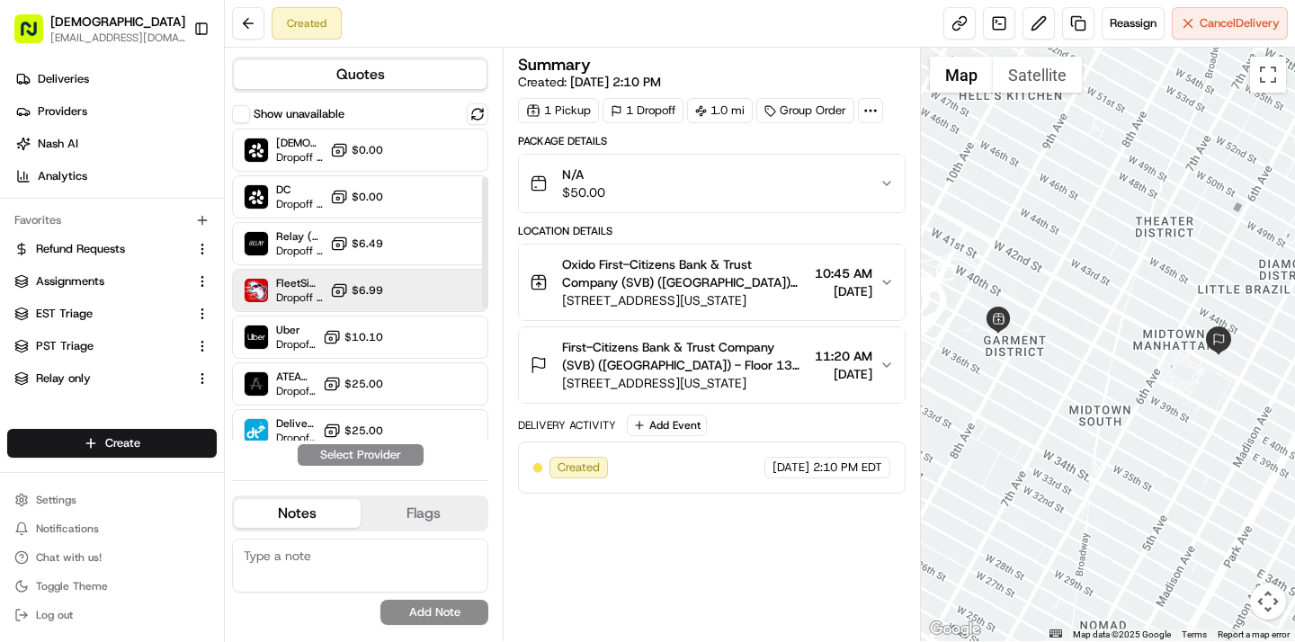
scroll to position [265, 0]
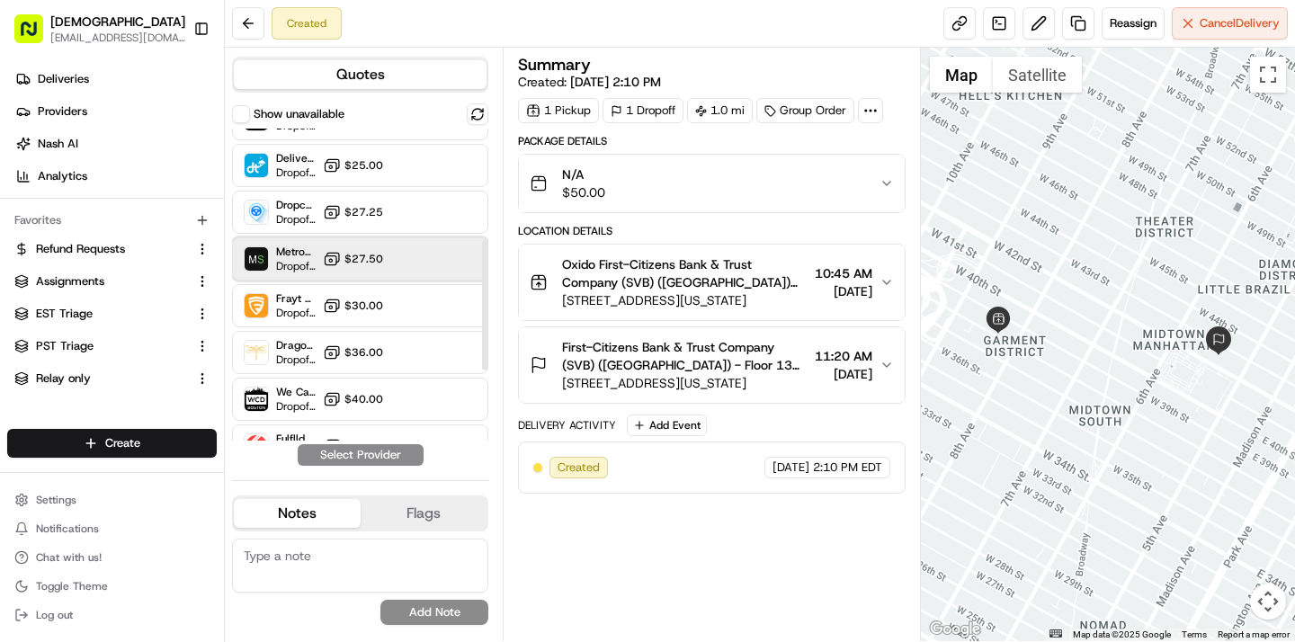
click at [316, 245] on span "MetroSpeedy (SB [GEOGRAPHIC_DATA])" at bounding box center [296, 252] width 40 height 14
click at [387, 449] on button "Assign Provider" at bounding box center [361, 455] width 128 height 22
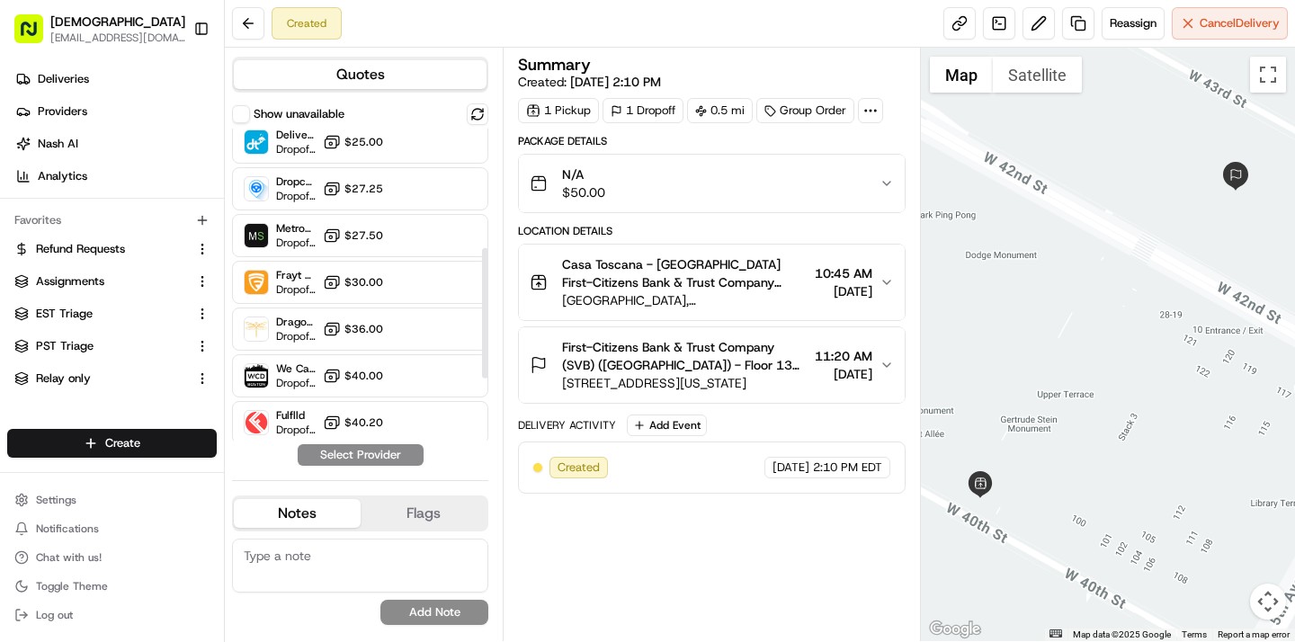
scroll to position [285, 0]
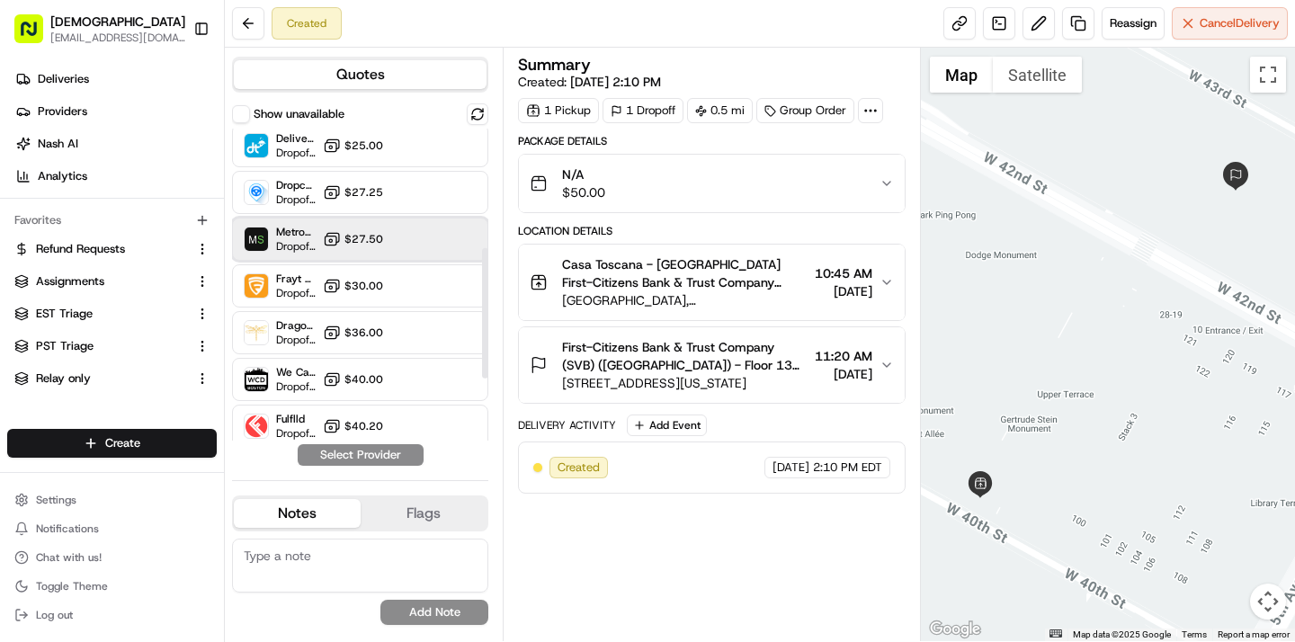
click at [307, 228] on span "MetroSpeedy (SB [GEOGRAPHIC_DATA])" at bounding box center [296, 232] width 40 height 14
click at [318, 457] on button "Assign Provider" at bounding box center [361, 455] width 128 height 22
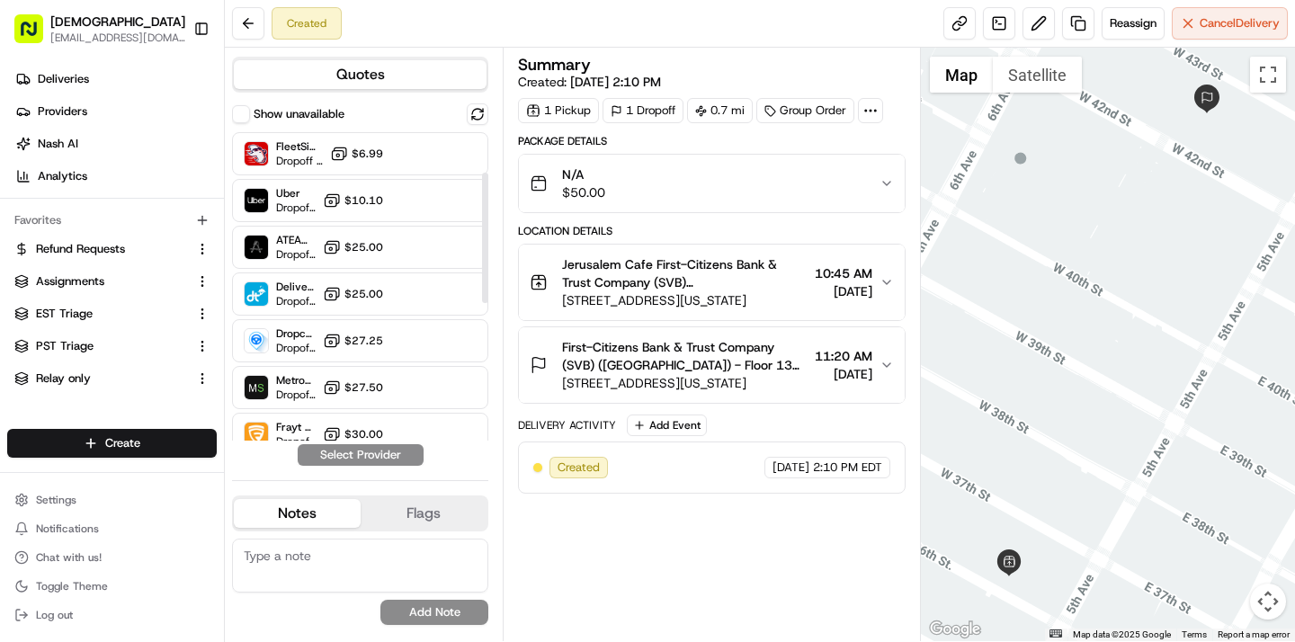
scroll to position [202, 0]
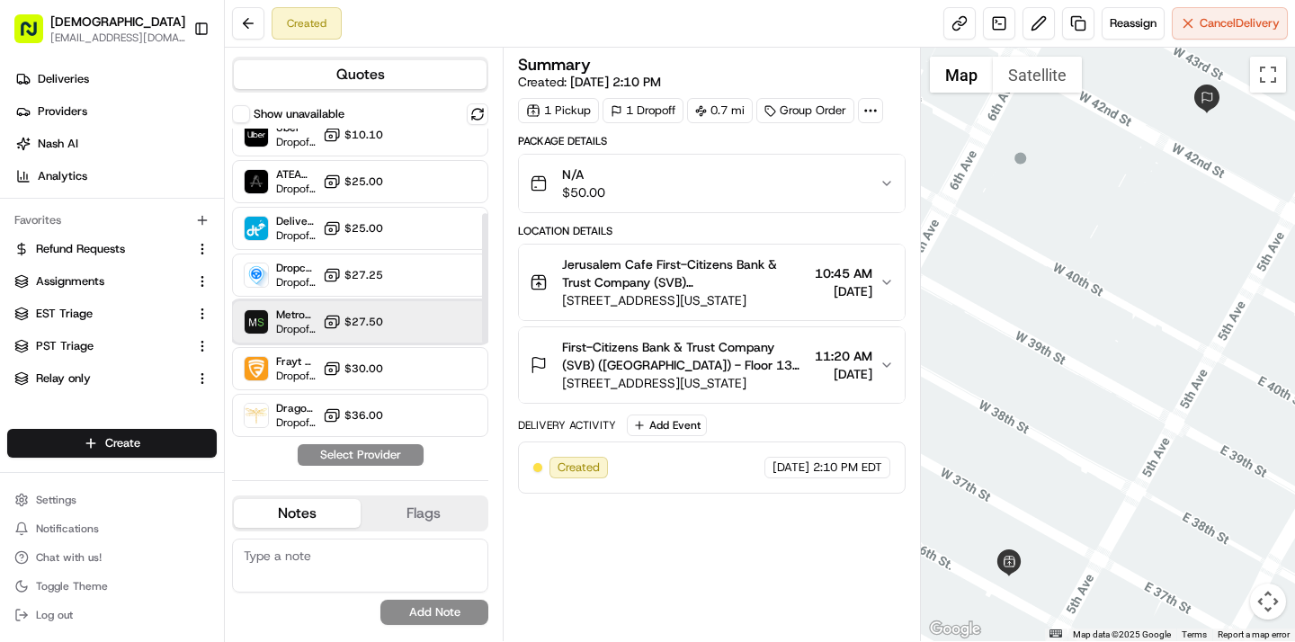
click at [294, 323] on span "Dropoff ETA -" at bounding box center [296, 329] width 40 height 14
click at [321, 463] on button "Assign Provider" at bounding box center [361, 455] width 128 height 22
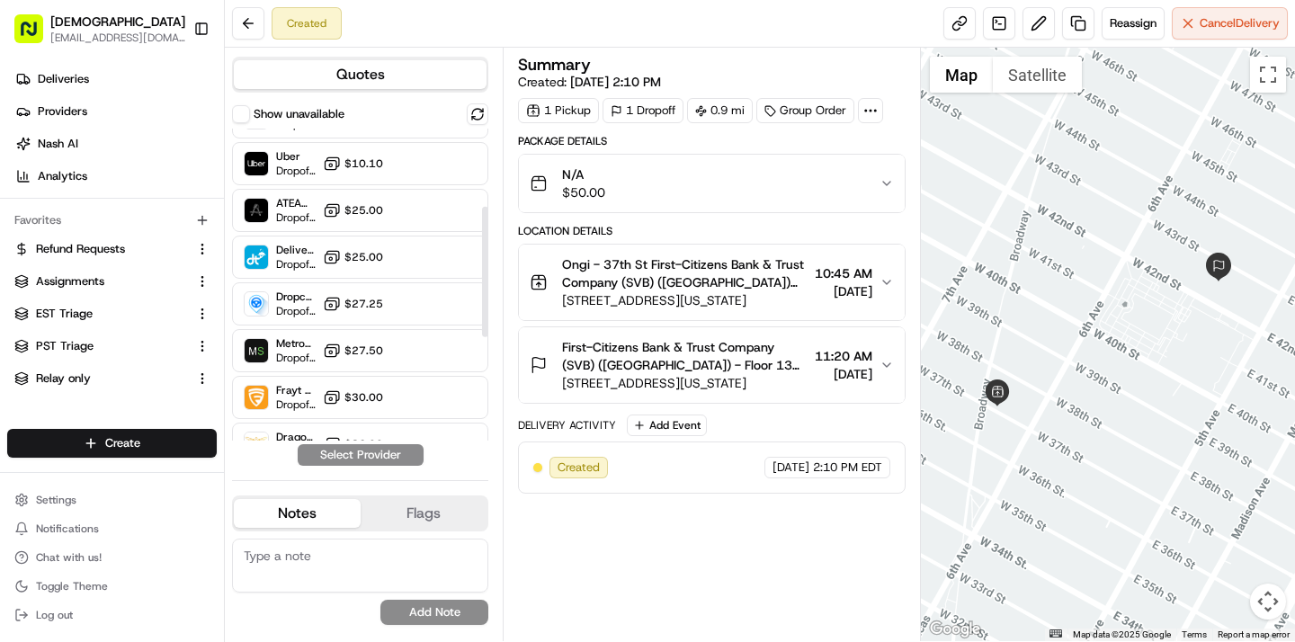
scroll to position [191, 0]
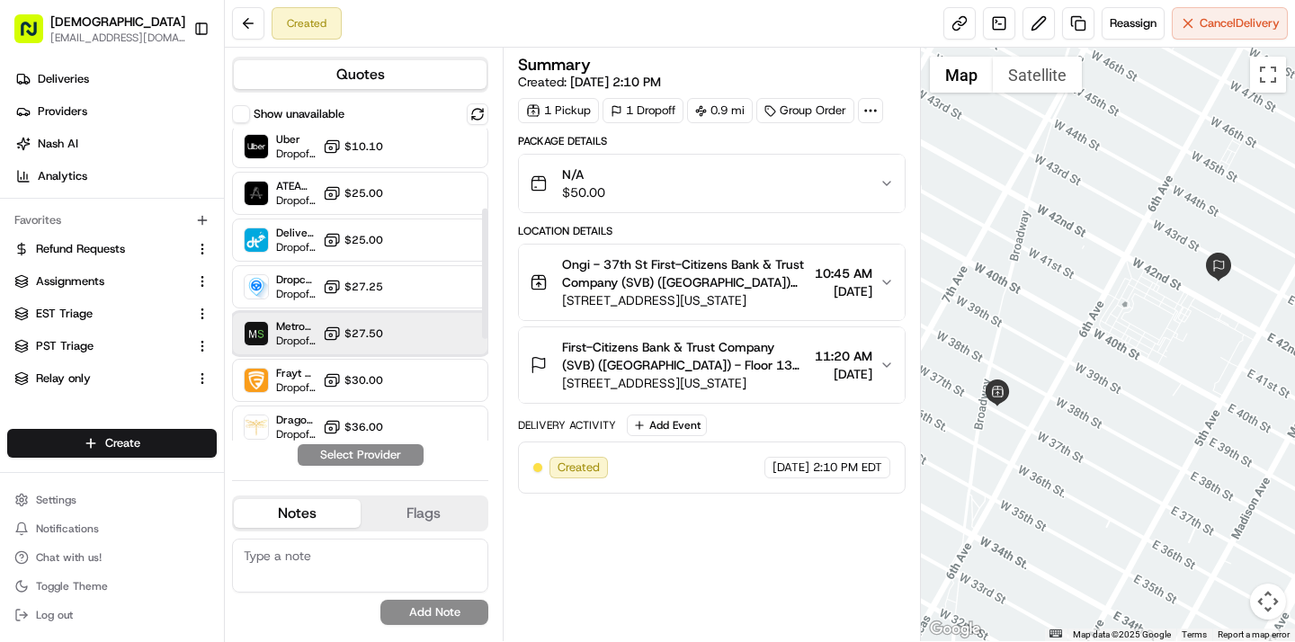
click at [309, 324] on span "MetroSpeedy (SB [GEOGRAPHIC_DATA])" at bounding box center [296, 326] width 40 height 14
click at [333, 456] on button "Assign Provider" at bounding box center [361, 455] width 128 height 22
